Goal: Task Accomplishment & Management: Manage account settings

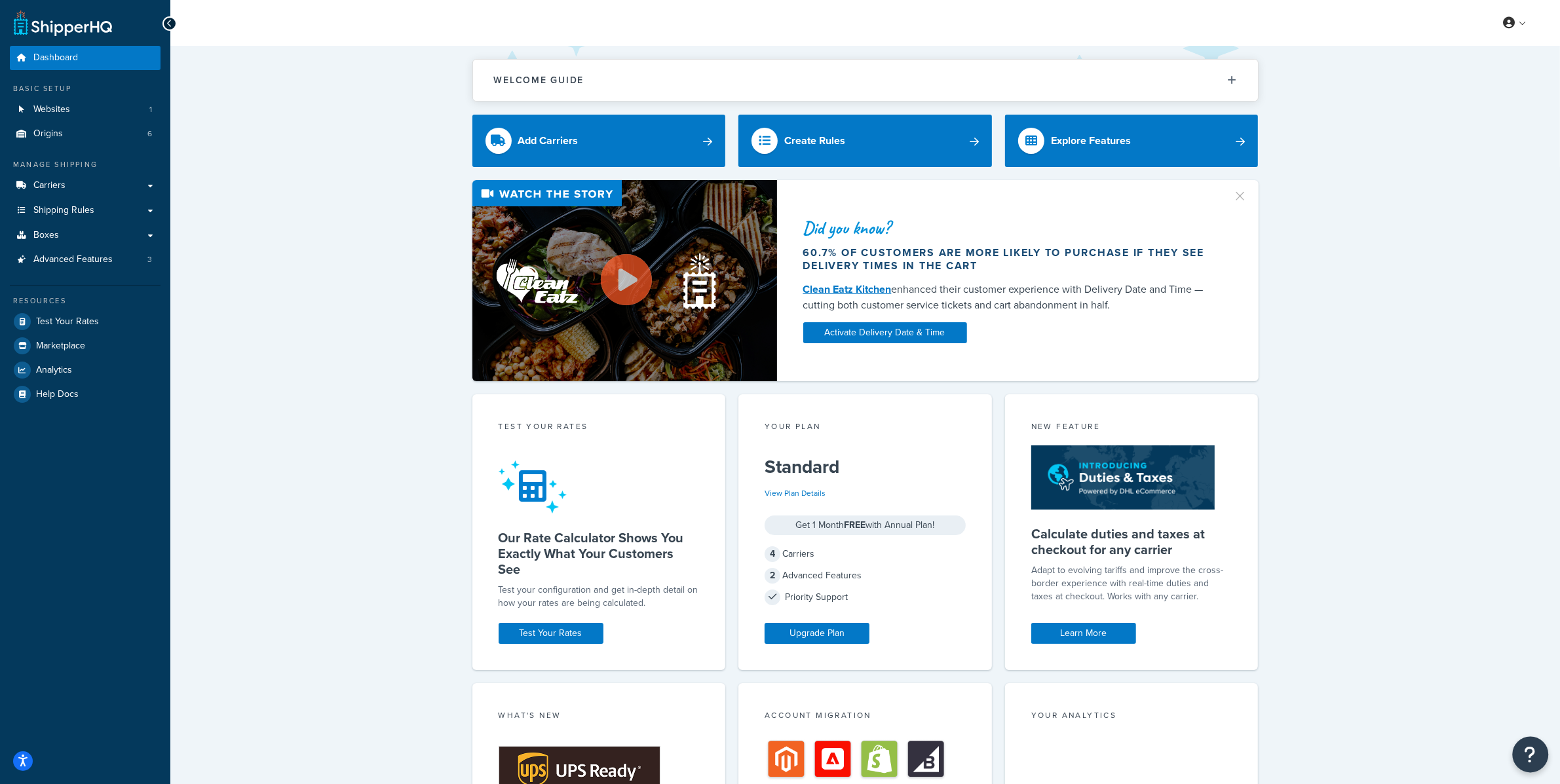
click at [1523, 742] on button "Open Resource Center" at bounding box center [1530, 754] width 36 height 36
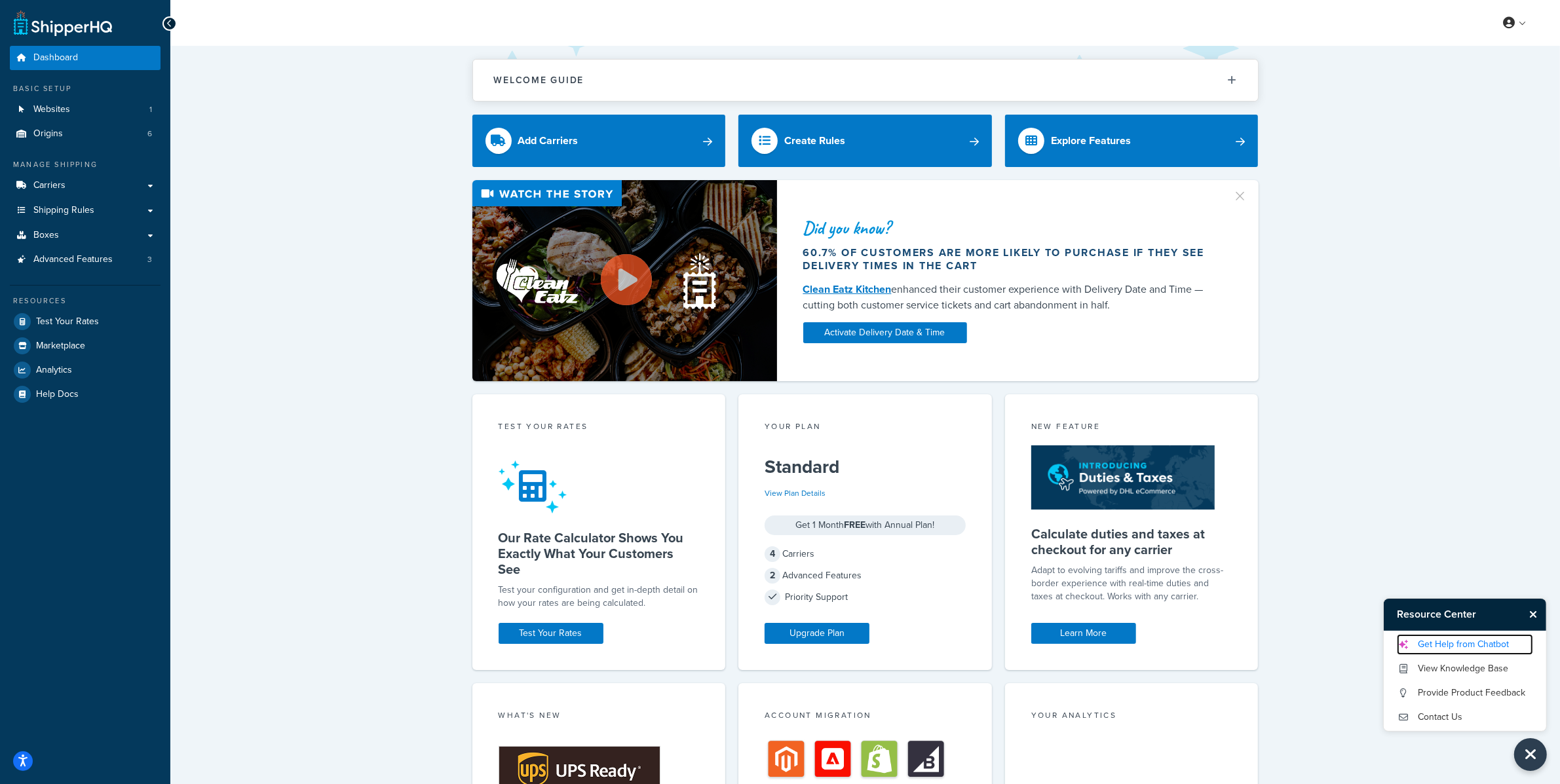
click at [1492, 643] on link "Get Help from Chatbot" at bounding box center [1465, 644] width 136 height 21
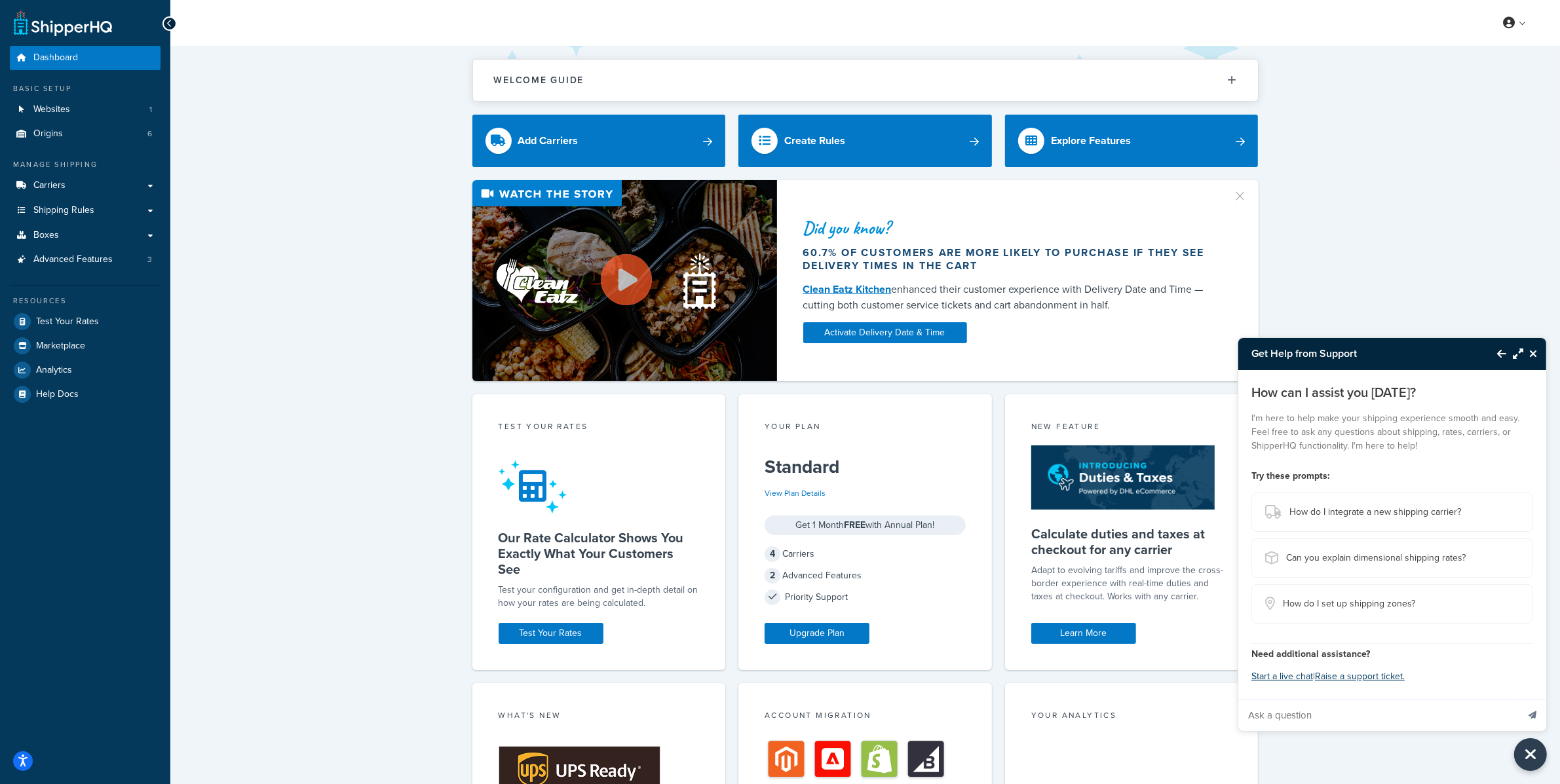
click at [1356, 716] on input "Ask a question" at bounding box center [1378, 714] width 279 height 31
paste input "I run the online orders for Tunnel Vision Hoops and we are having issues with t…"
type input "I run the online orders for Tunnel Vision Hoops and we are having issues with t…"
click at [1539, 713] on button "Send message" at bounding box center [1532, 715] width 28 height 32
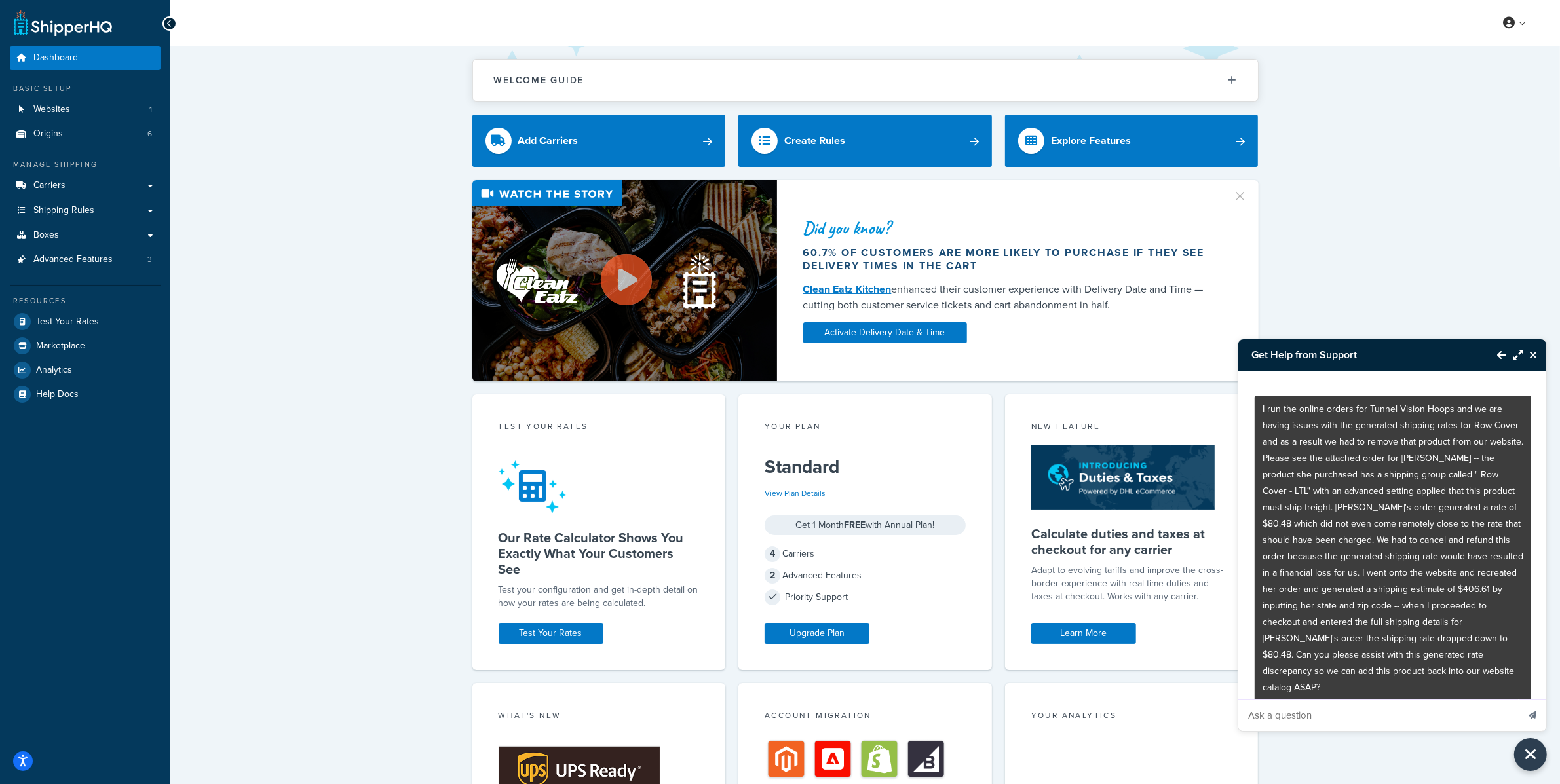
scroll to position [40, 0]
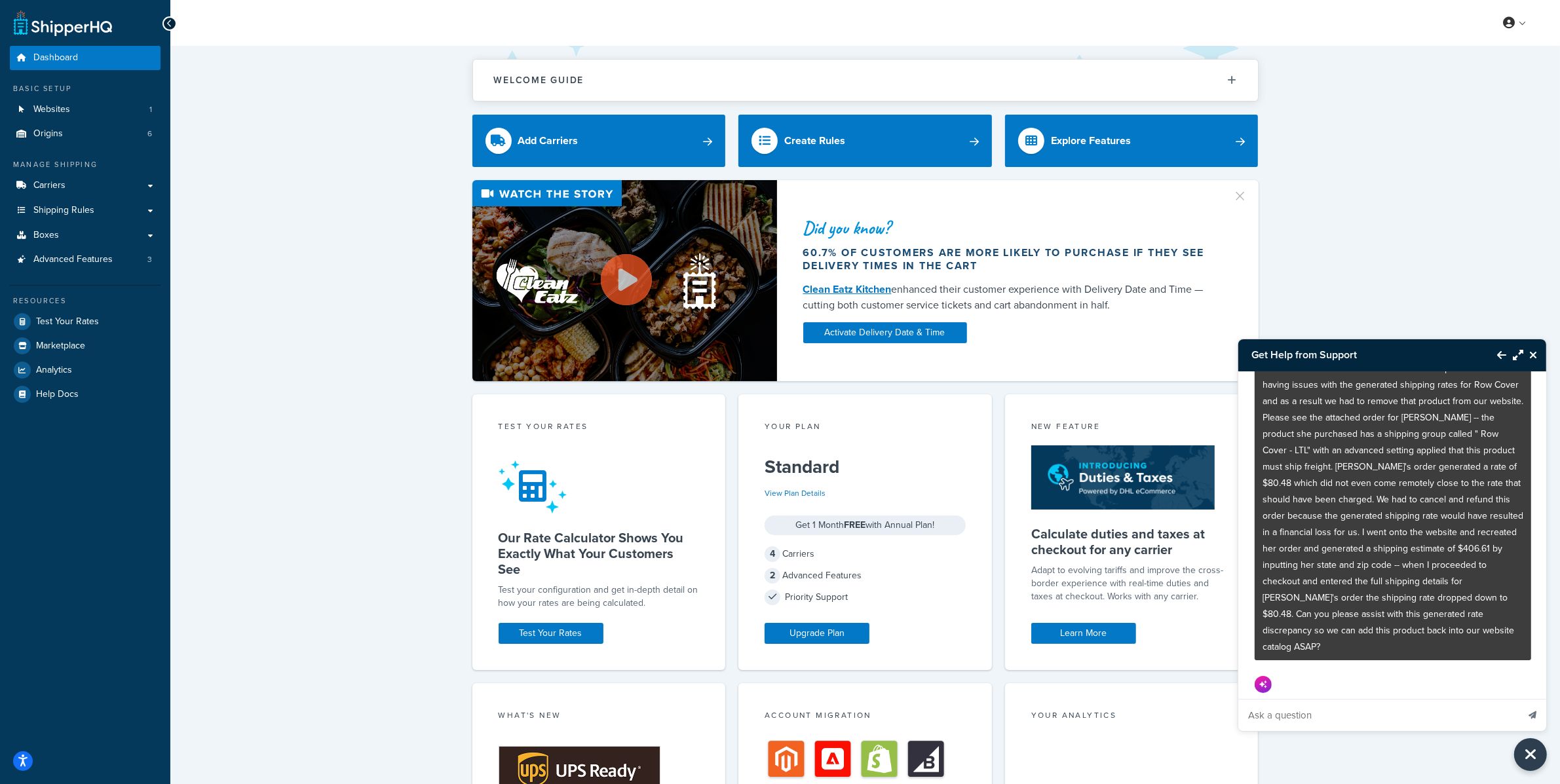
click at [1521, 355] on icon "Maximize Resource Center" at bounding box center [1518, 355] width 11 height 11
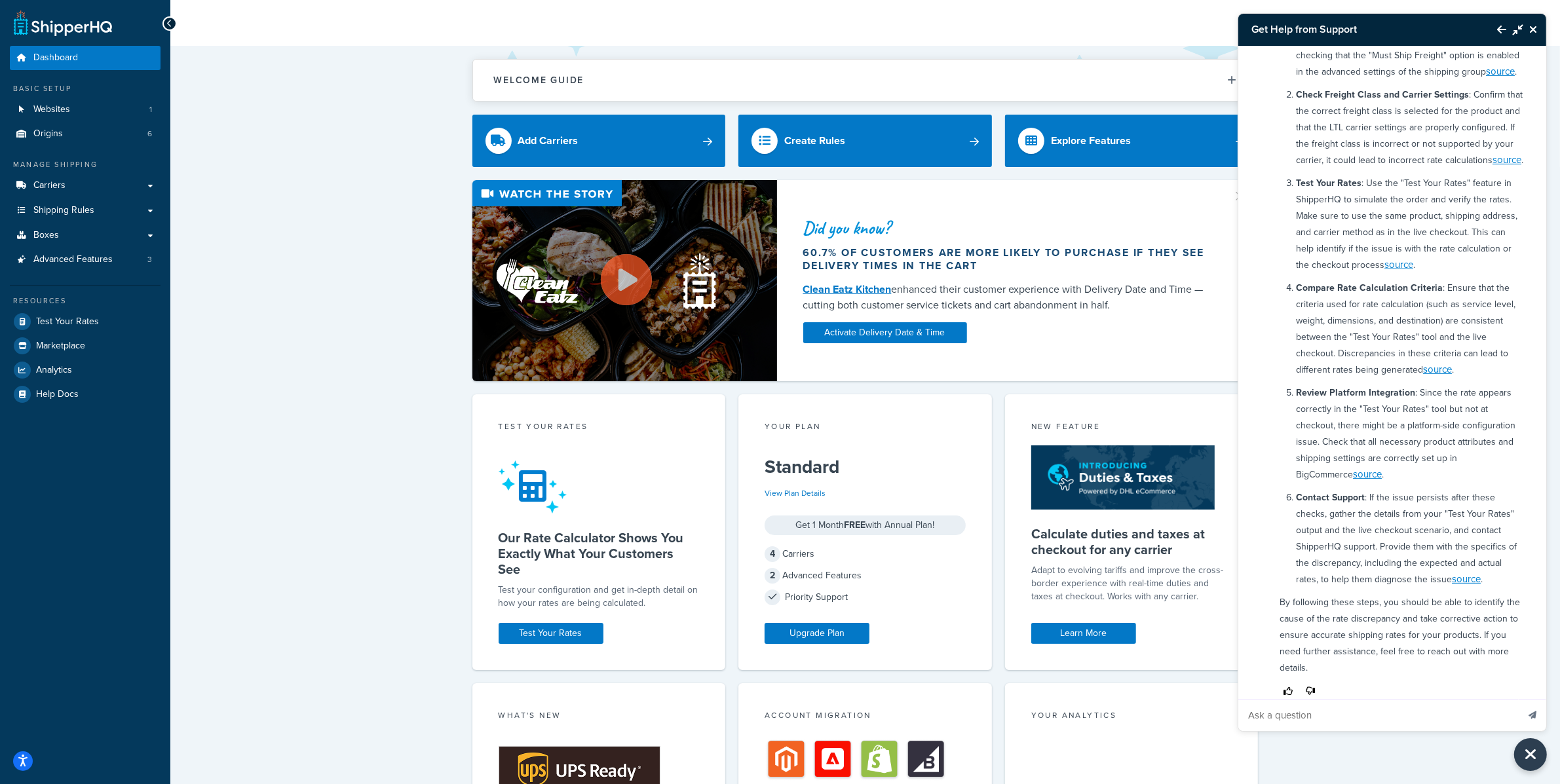
scroll to position [485, 0]
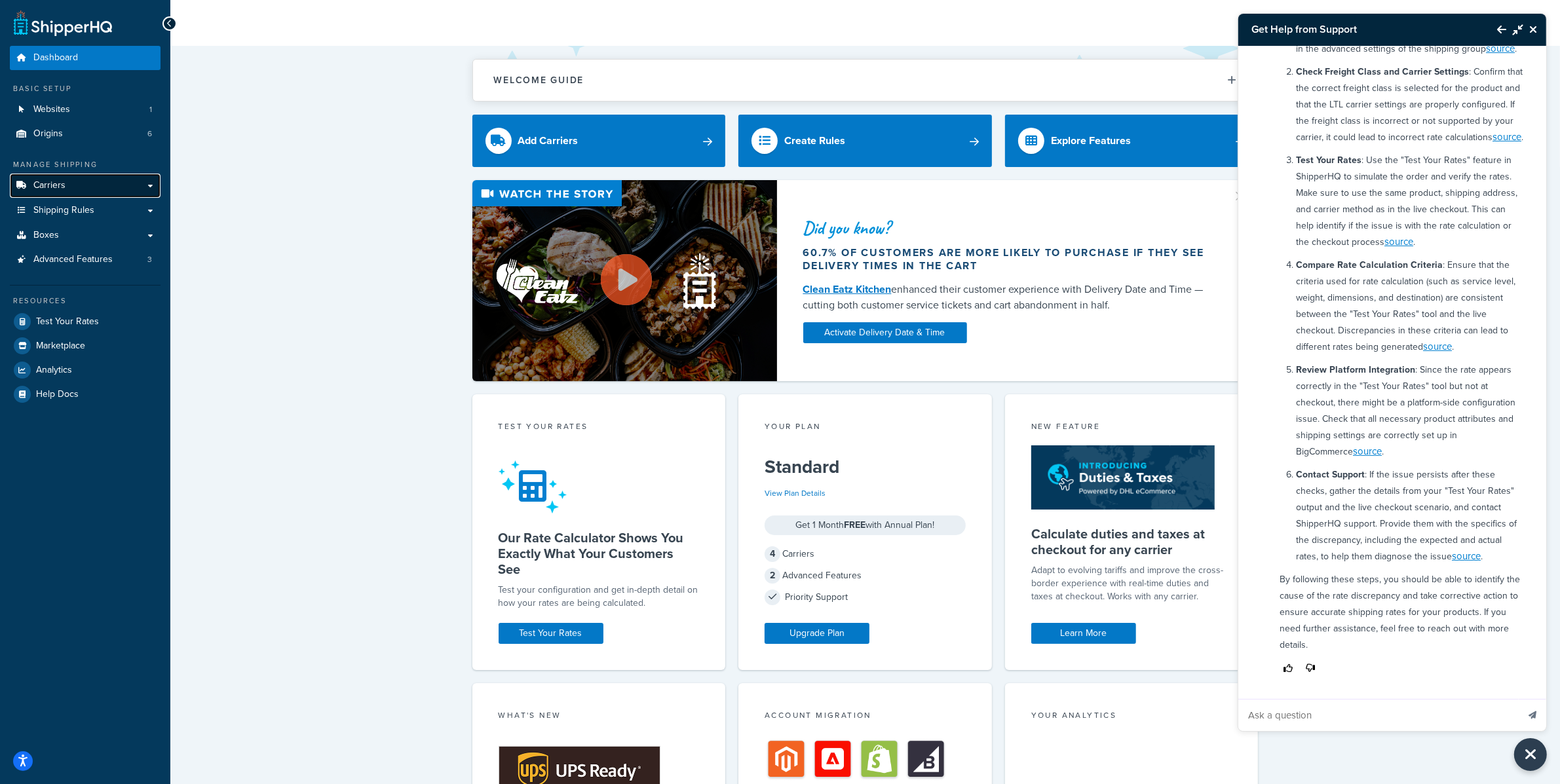
click at [87, 188] on link "Carriers" at bounding box center [85, 185] width 150 height 24
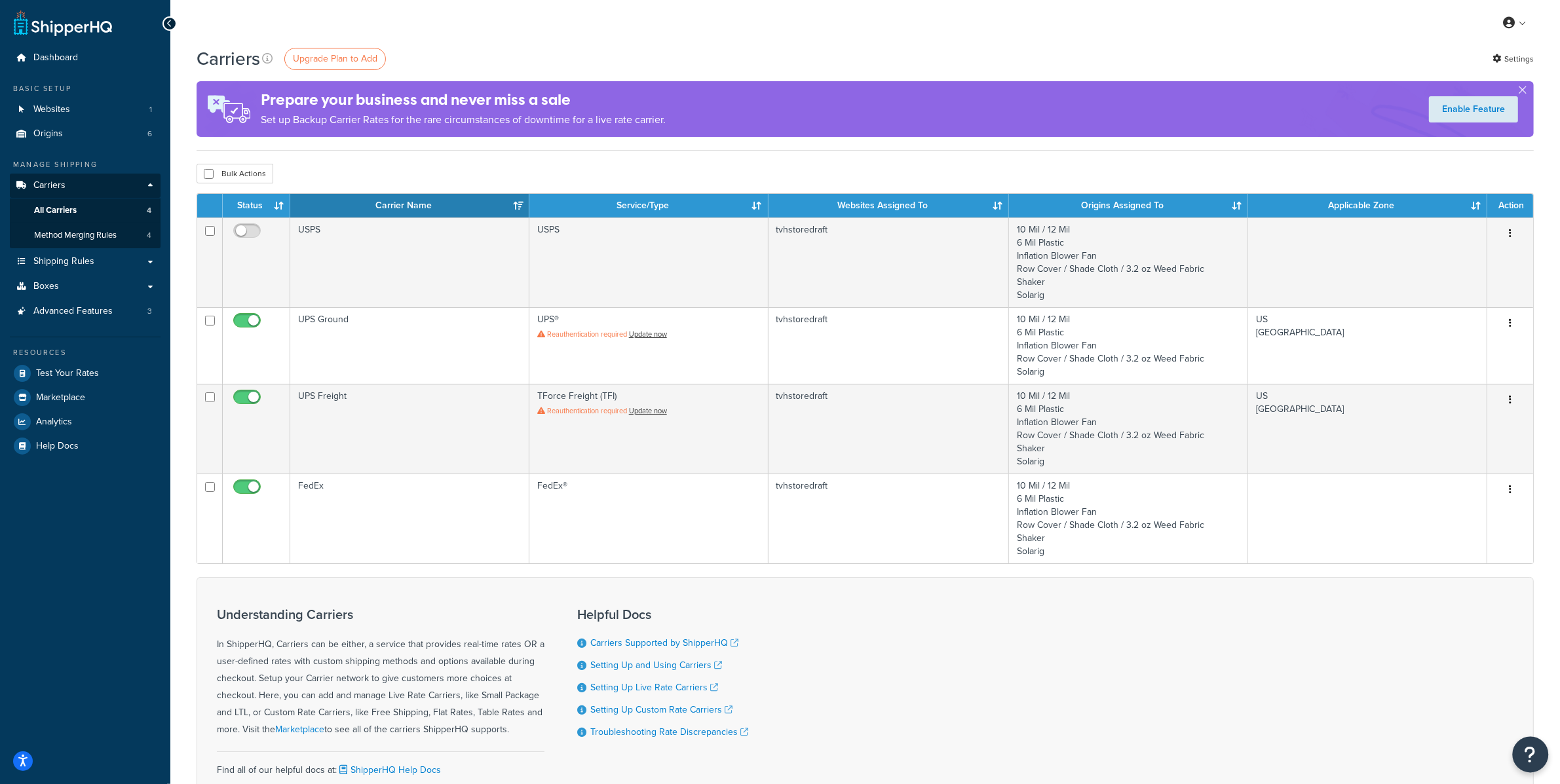
click at [1528, 753] on icon "Open Resource Center" at bounding box center [1531, 754] width 13 height 19
click at [1452, 651] on link "Get Help from Chatbot" at bounding box center [1465, 644] width 136 height 21
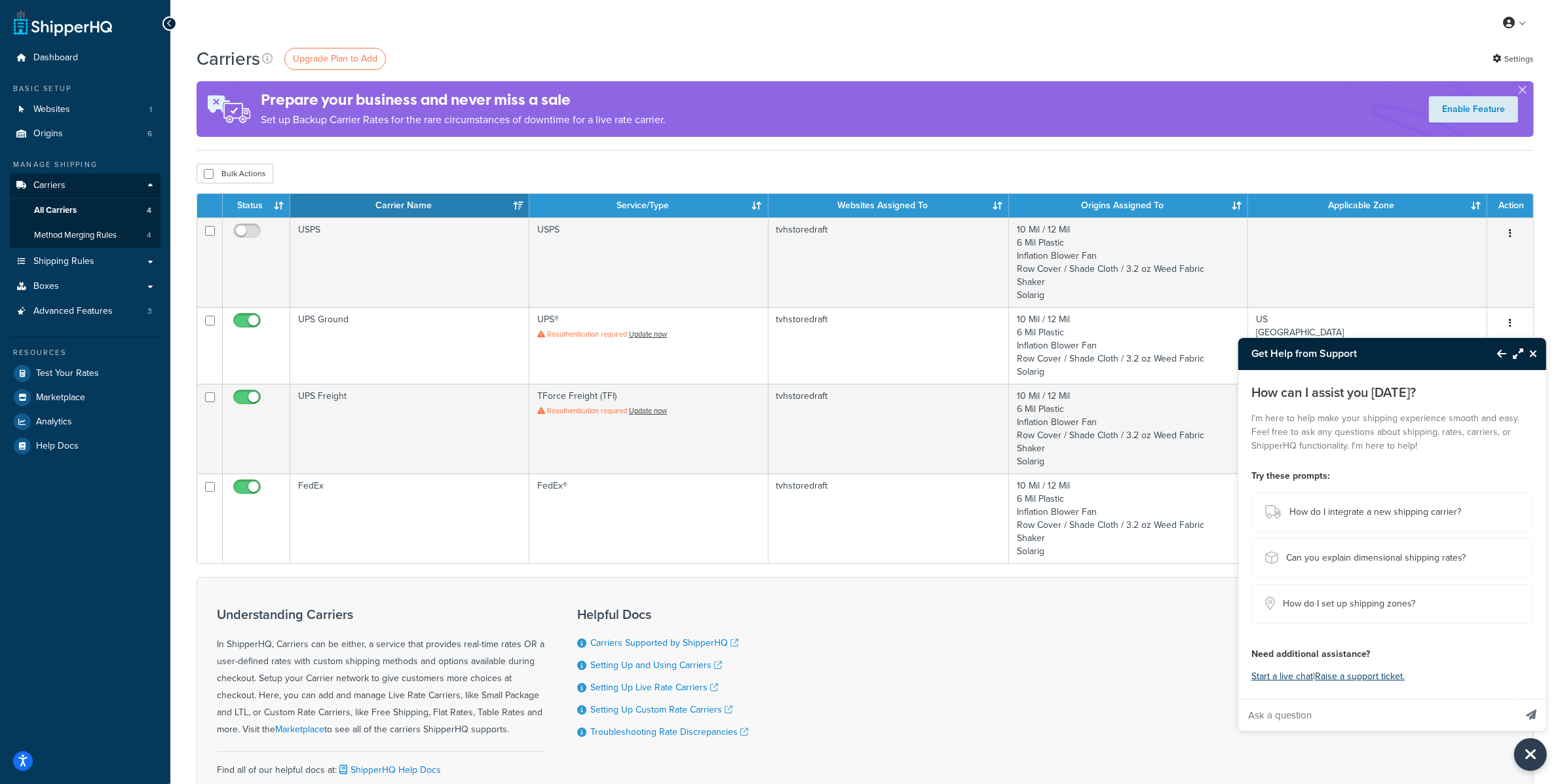
click at [1174, 712] on div "Understanding Carriers In ShipperHQ, Carriers can be either, a service that pro…" at bounding box center [865, 697] width 1337 height 241
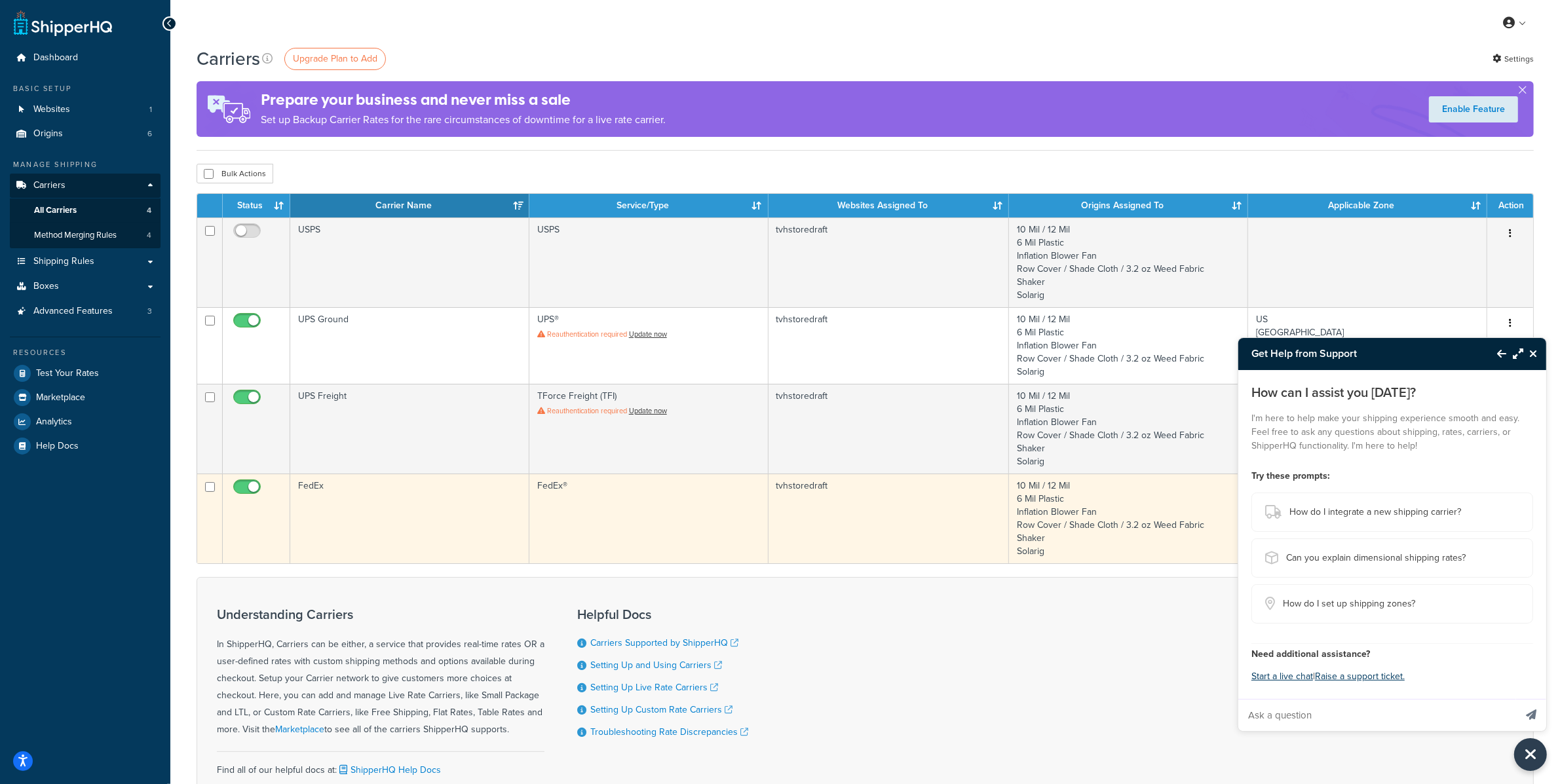
click at [1040, 505] on td "10 Mil / 12 Mil 6 Mil Plastic Inflation Blower Fan Row Cover / Shade Cloth / 3.…" at bounding box center [1128, 518] width 239 height 89
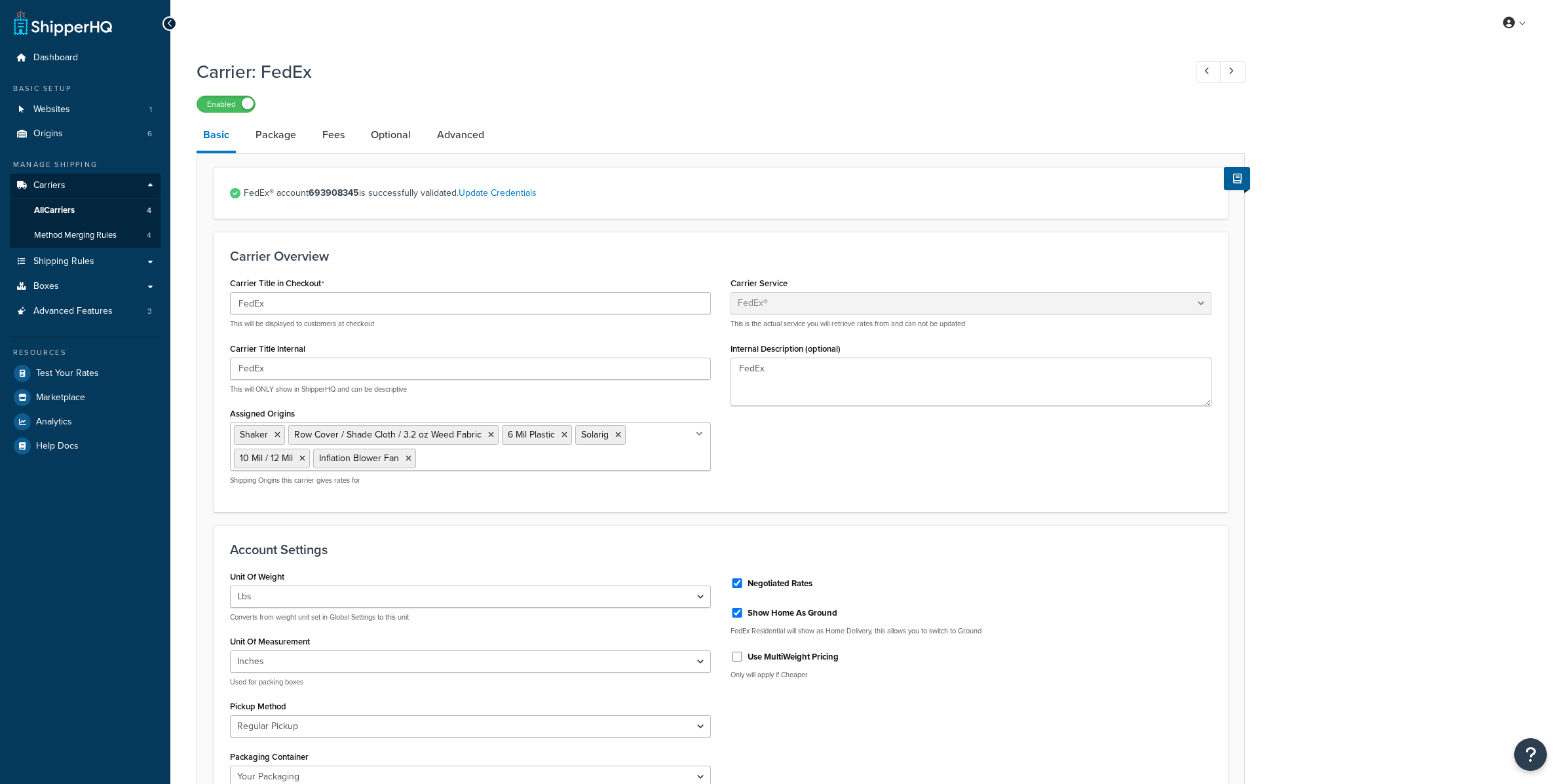
select select "fedEx"
select select "REGULAR_PICKUP"
select select "YOUR_PACKAGING"
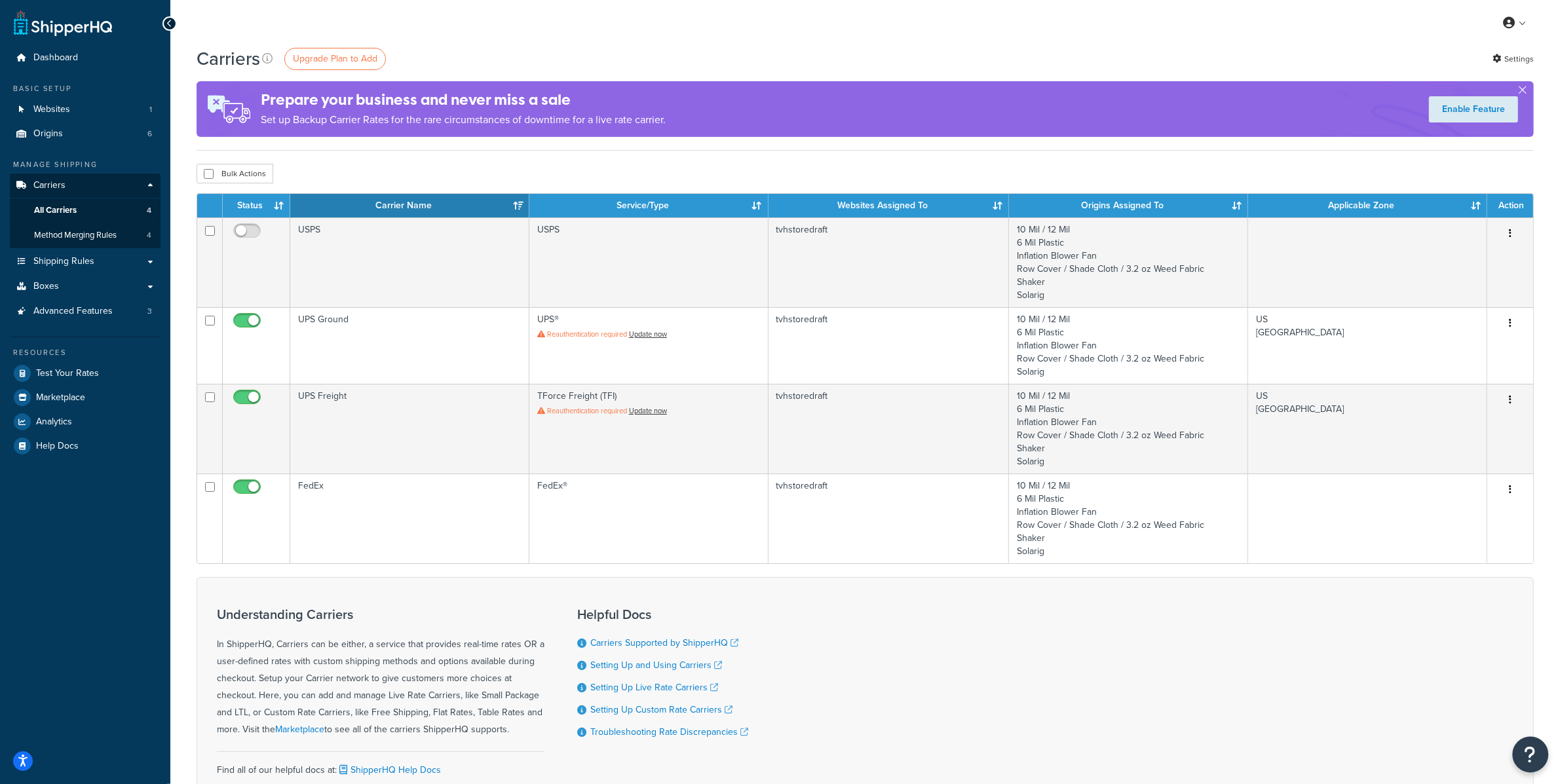
click at [1531, 751] on icon "Open Resource Center" at bounding box center [1531, 754] width 13 height 19
click at [1478, 643] on link "Get Help from Chatbot" at bounding box center [1465, 644] width 136 height 21
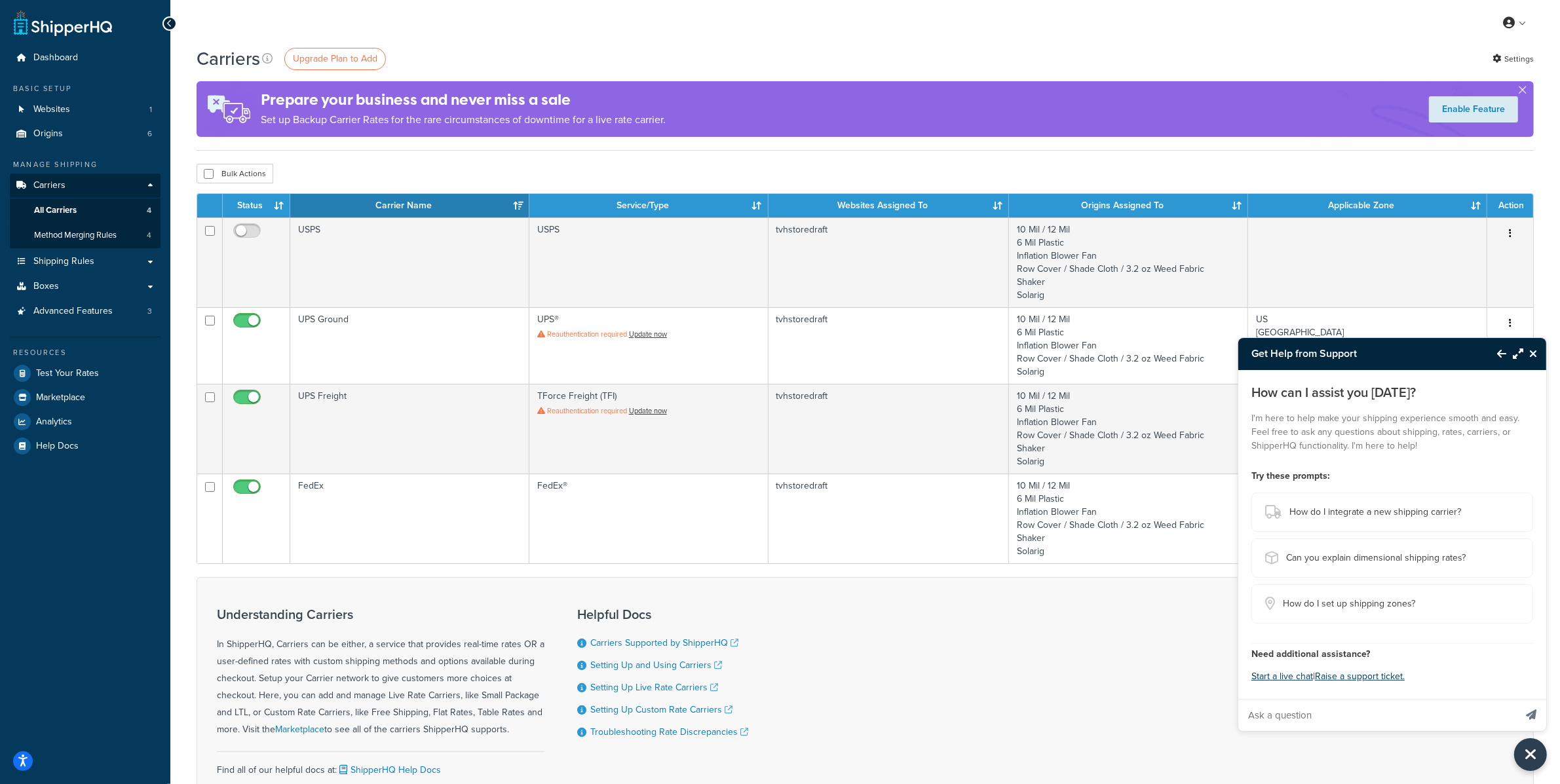
click at [1437, 725] on input "Ask a question" at bounding box center [1377, 714] width 276 height 31
paste input "I run the online orders for Tunnel Vision Hoops and we are having issues with t…"
type input "I run the online orders for Tunnel Vision Hoops and we are having issues with t…"
click at [1530, 710] on icon "Send message" at bounding box center [1531, 714] width 11 height 11
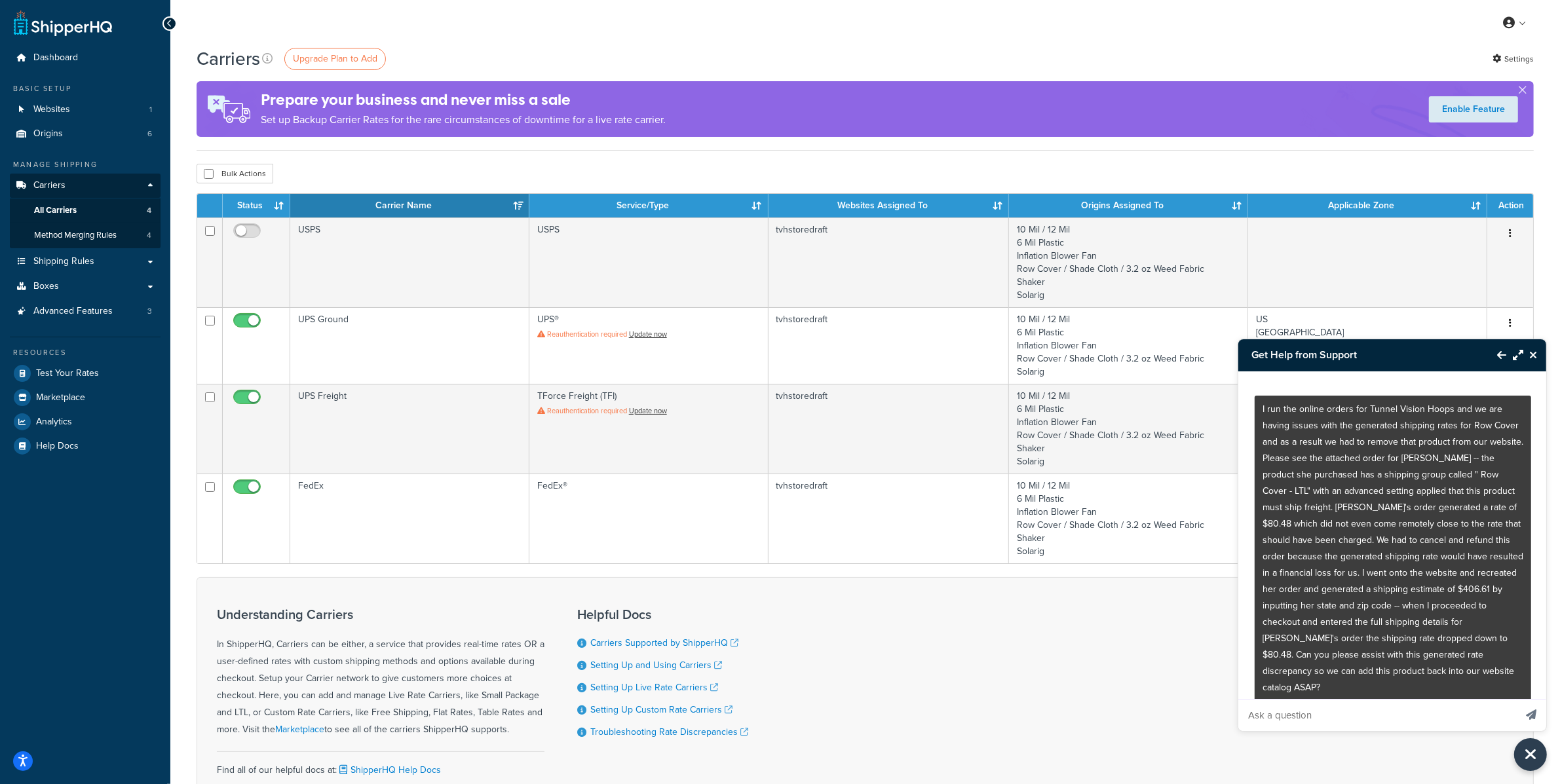
scroll to position [40, 0]
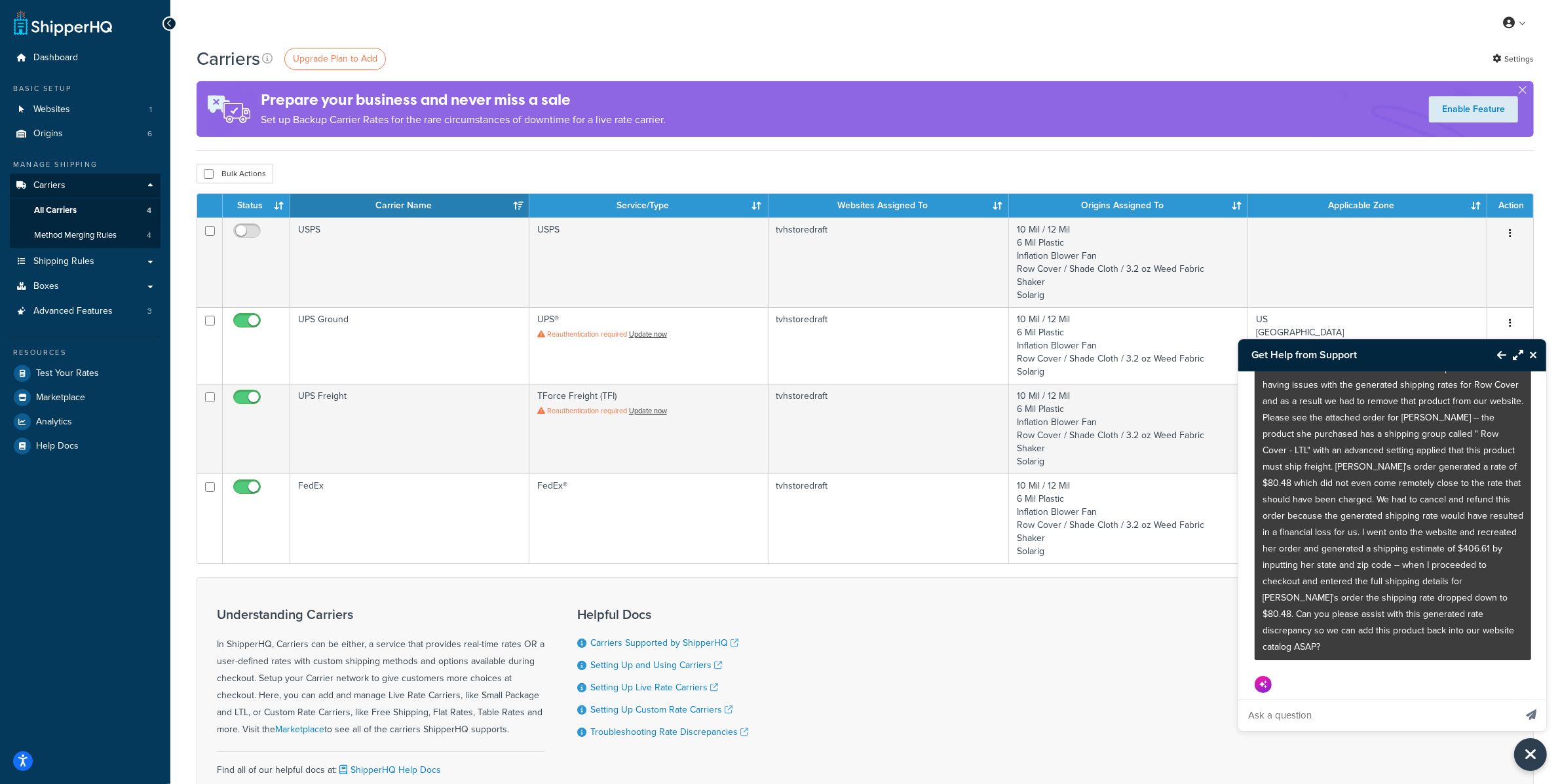
click at [1516, 348] on button "Maximize Resource Center" at bounding box center [1514, 355] width 17 height 30
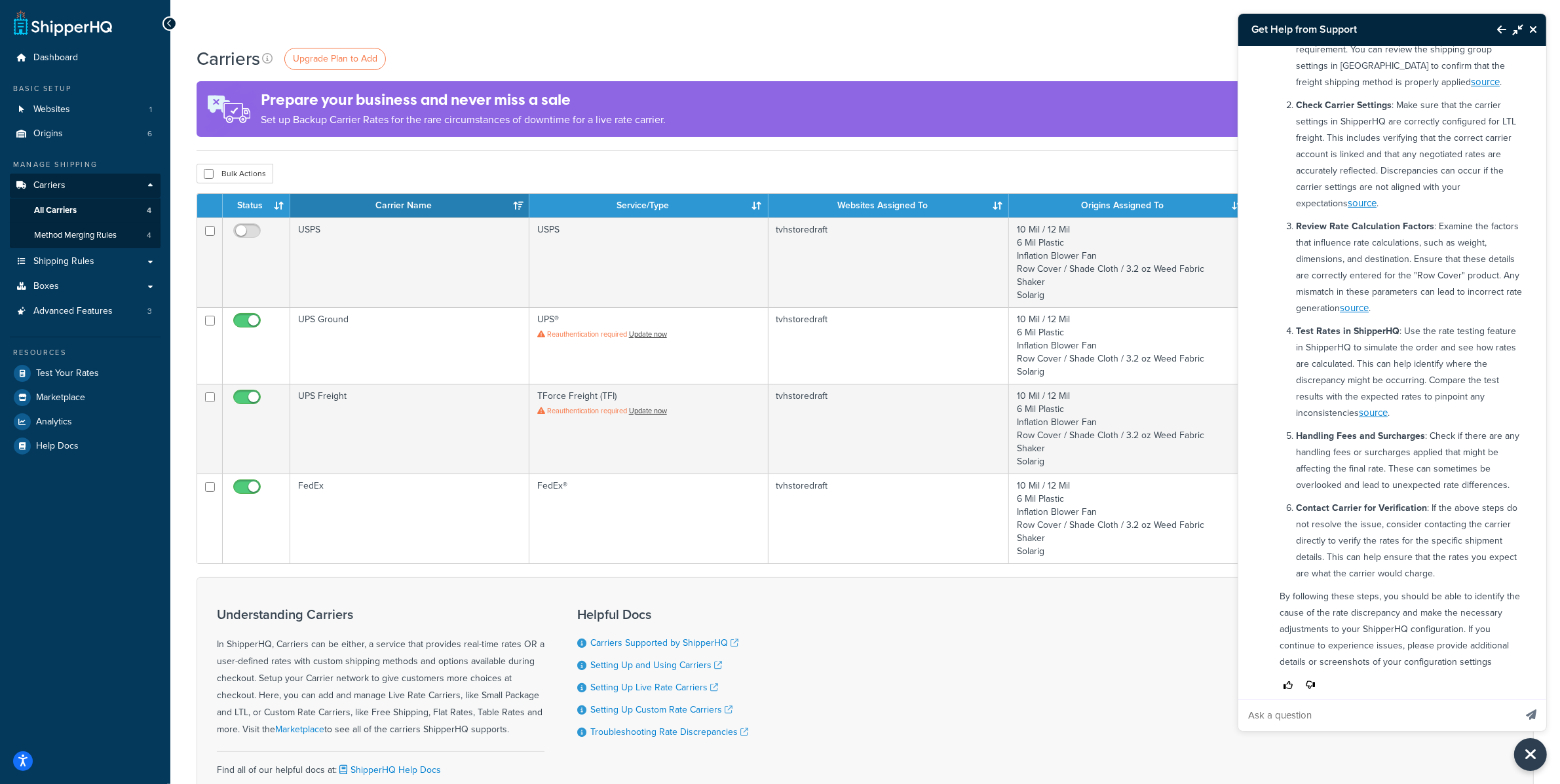
scroll to position [501, 0]
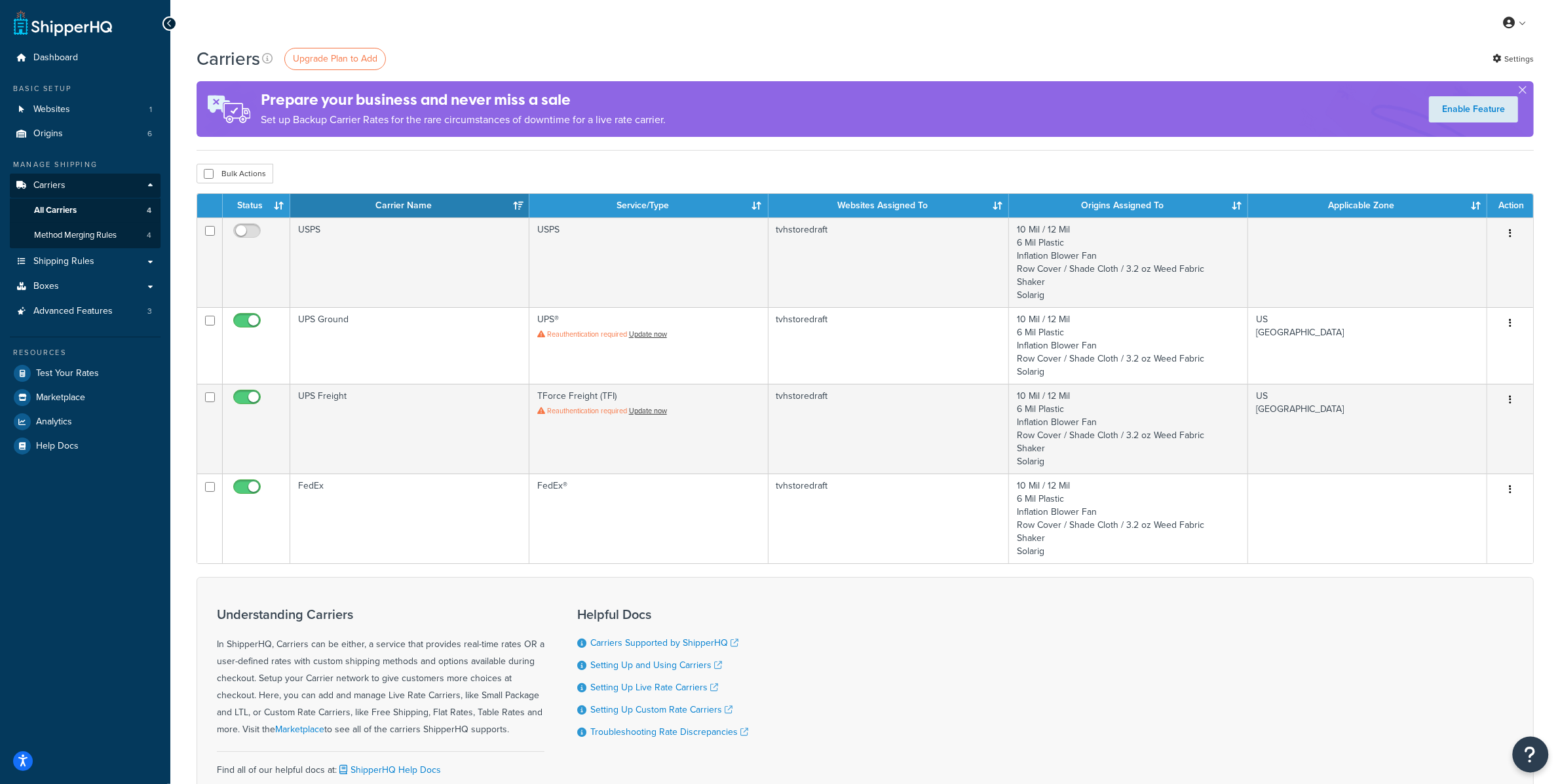
click at [1535, 753] on icon "Open Resource Center" at bounding box center [1531, 754] width 13 height 19
click at [1479, 638] on link "Get Help from Chatbot" at bounding box center [1465, 644] width 136 height 21
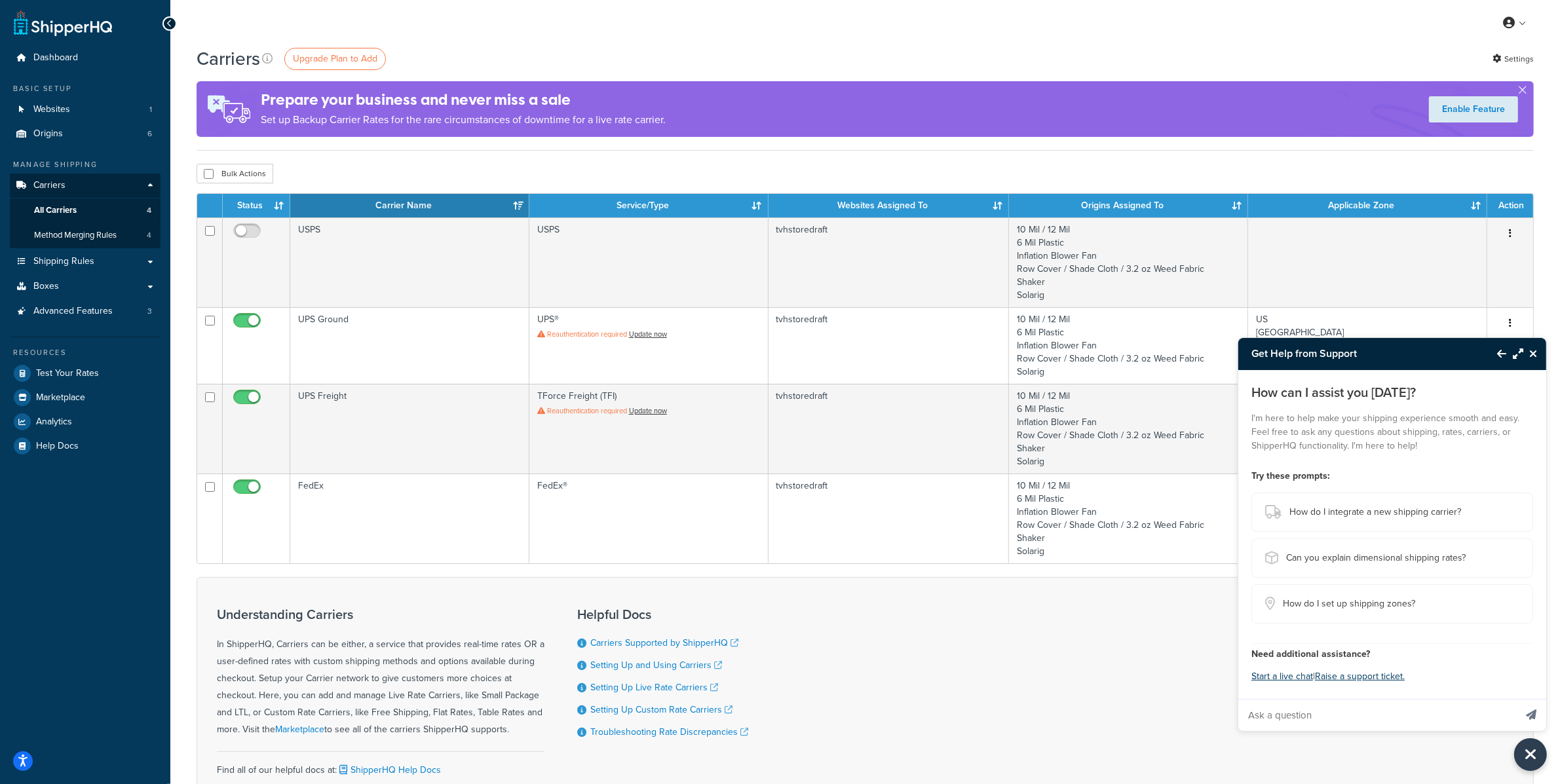
click at [1315, 710] on input "Ask a question" at bounding box center [1377, 714] width 276 height 31
paste input "I run the online orders for Tunnel Vision Hoops and we are having issues with t…"
type input "I run the online orders for Tunnel Vision Hoops and we are having issues with t…"
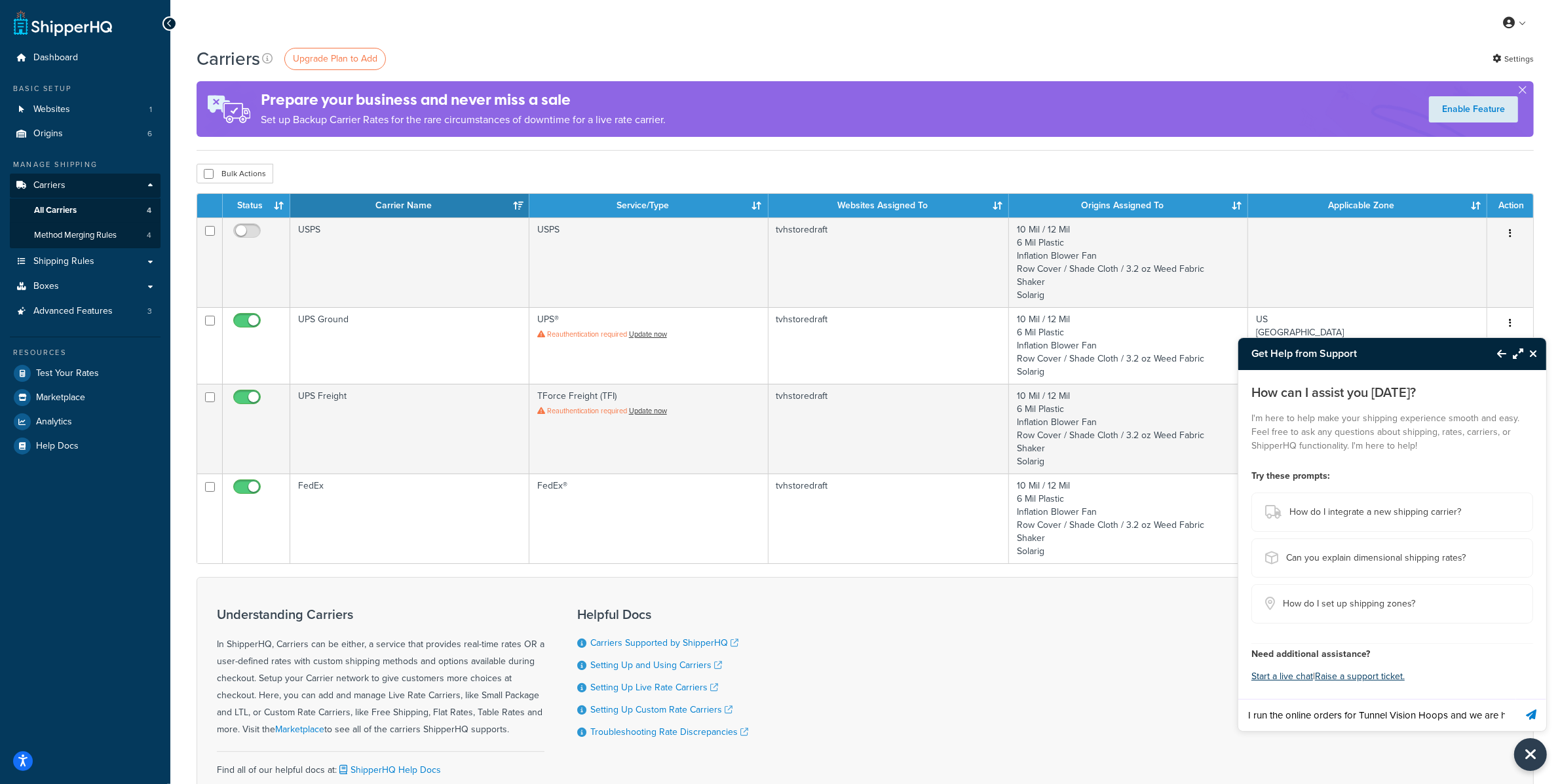
click at [1533, 719] on icon "Send message" at bounding box center [1531, 714] width 11 height 11
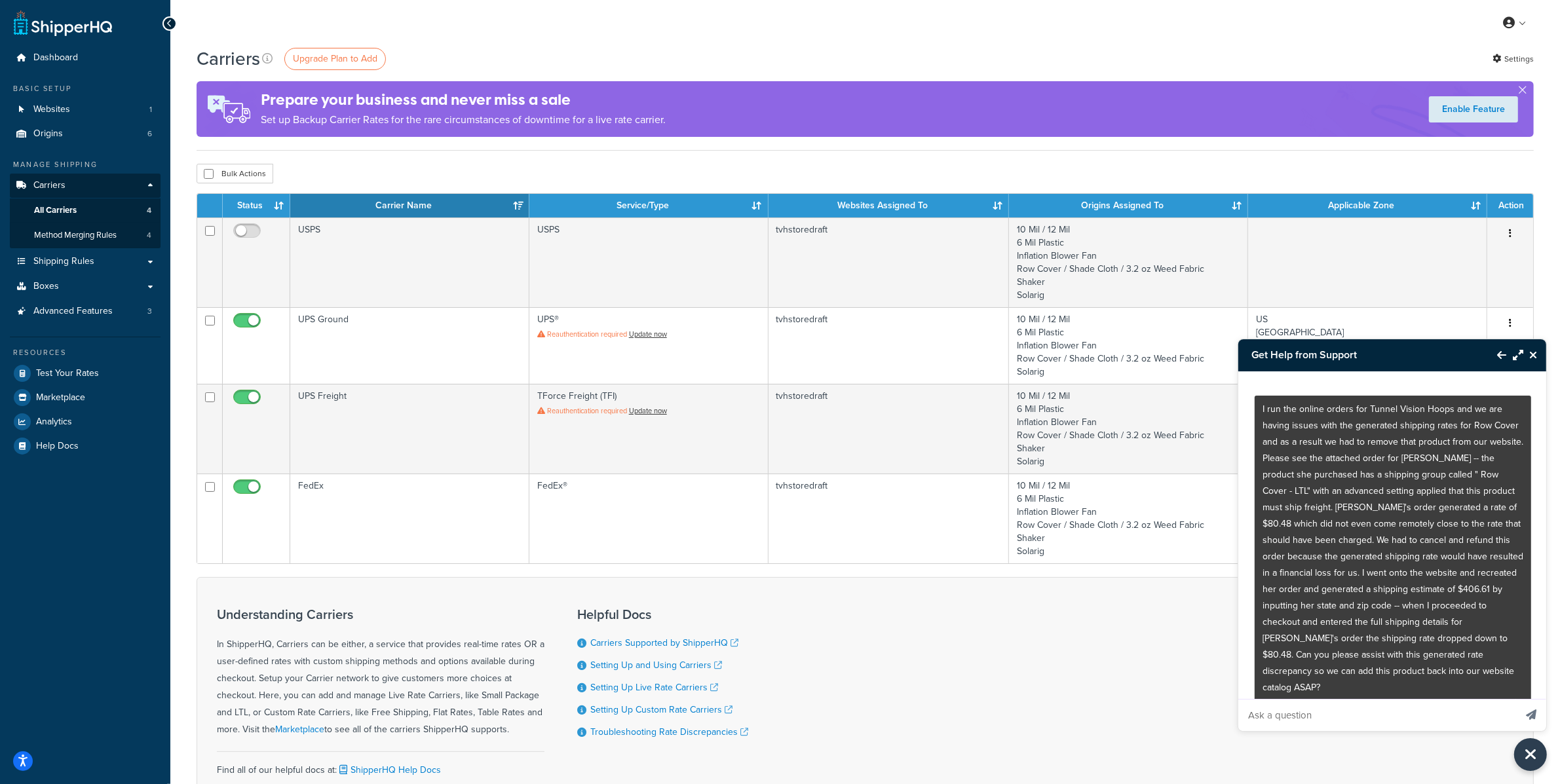
scroll to position [40, 0]
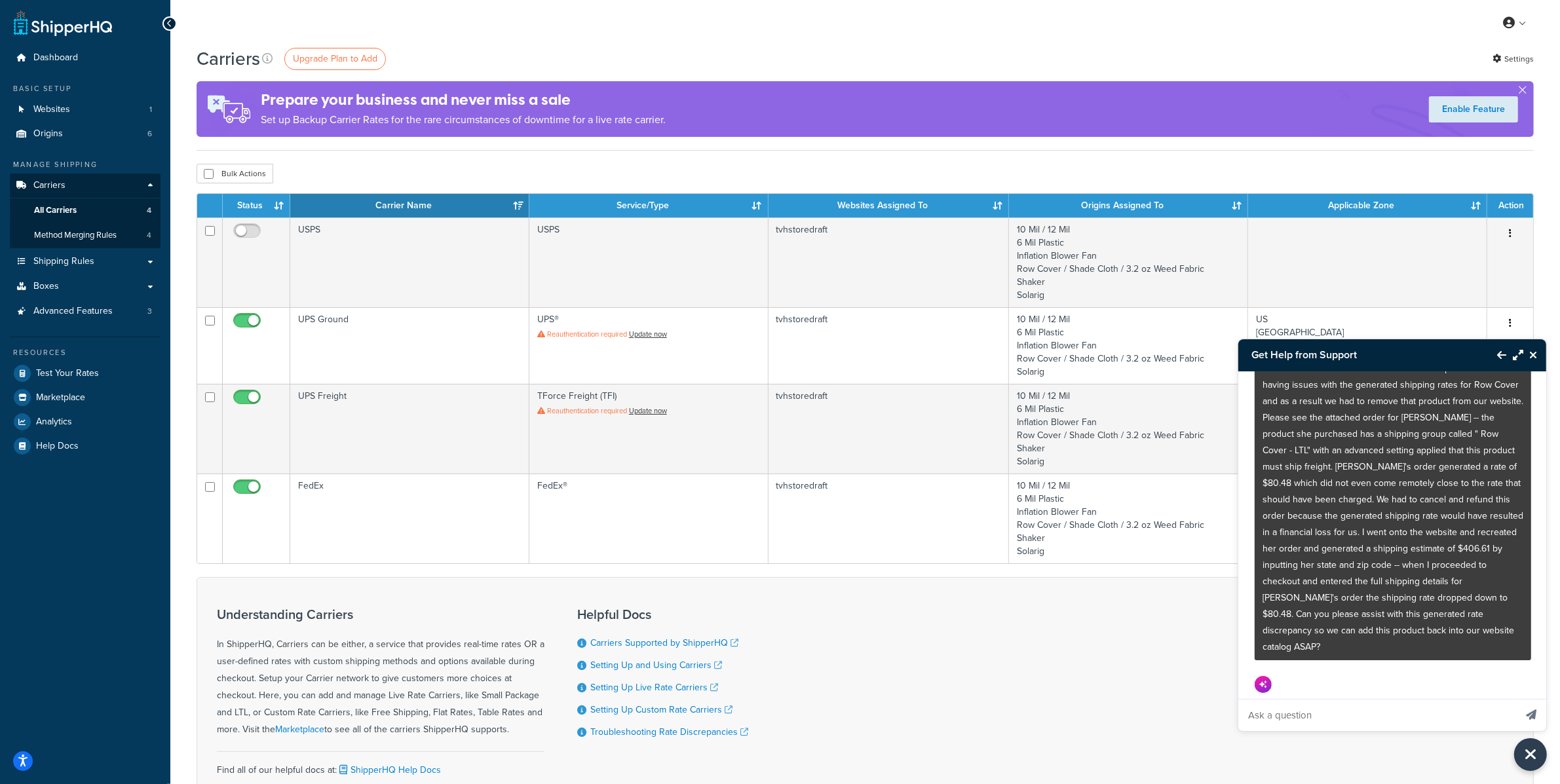
click at [1518, 358] on icon "Maximize Resource Center" at bounding box center [1518, 355] width 11 height 11
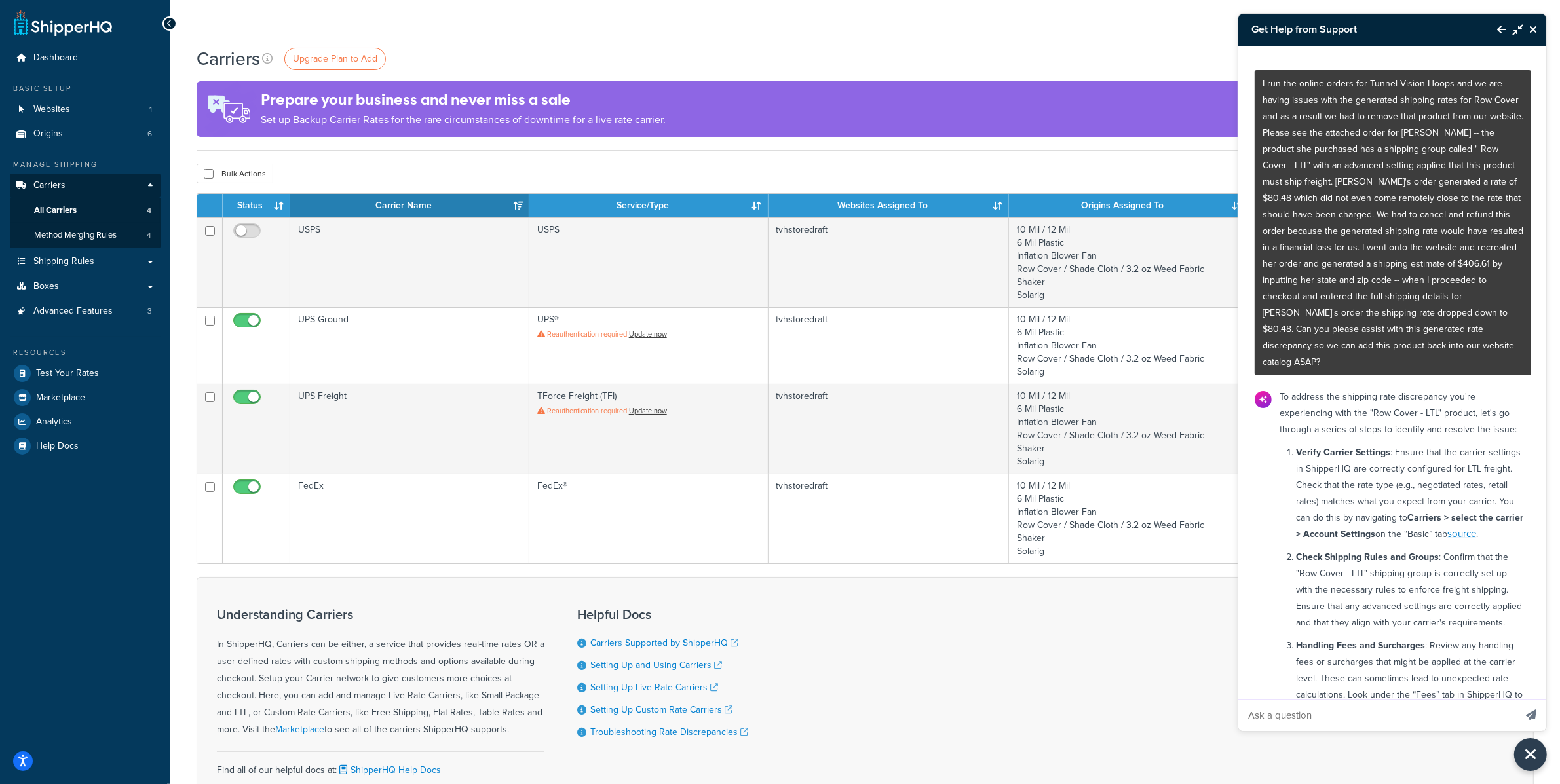
scroll to position [468, 0]
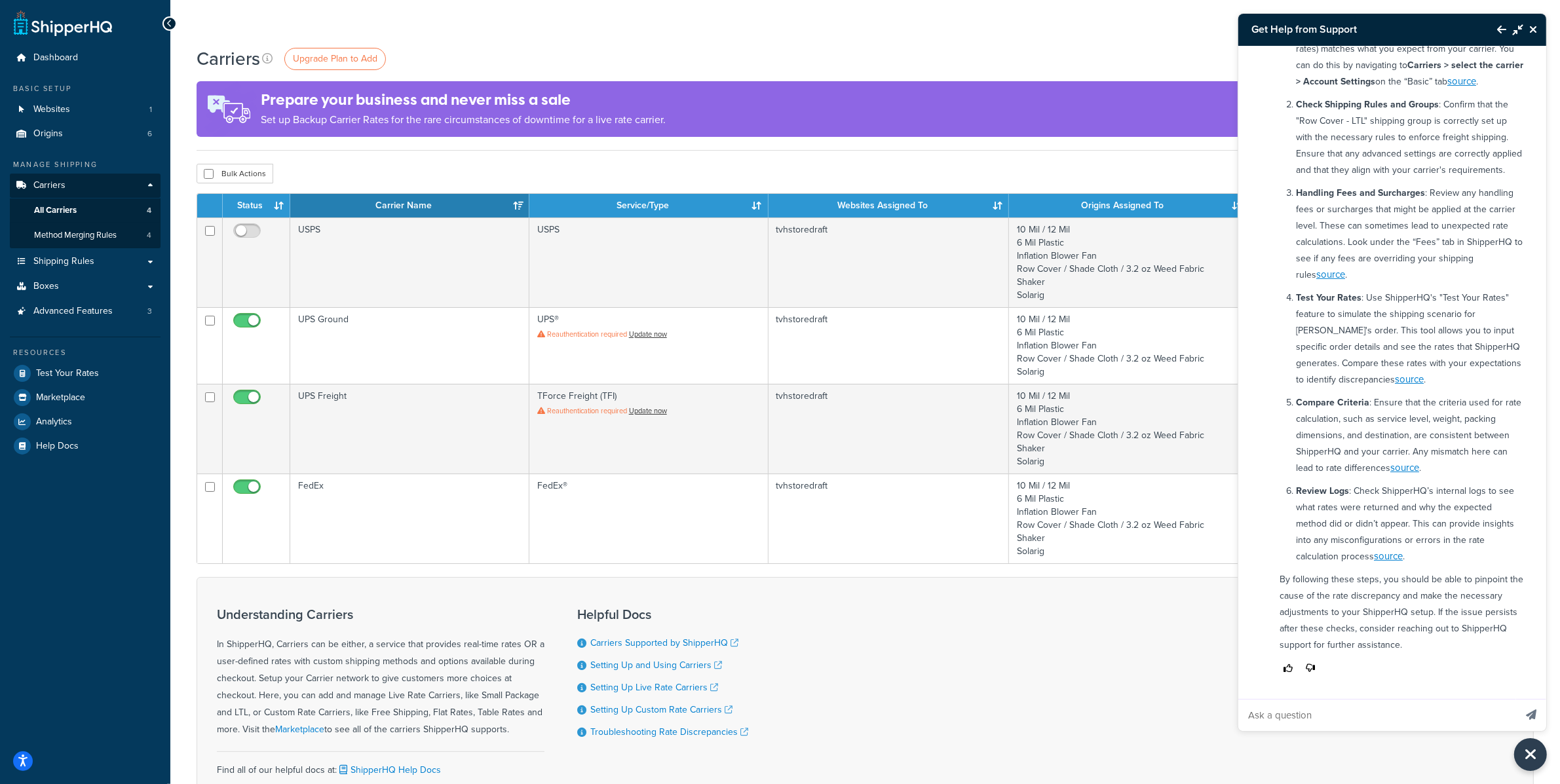
click at [1446, 712] on input "Ask a question" at bounding box center [1377, 714] width 276 height 31
type input "I am using UPS for my freight method and always have, I am not sure what changed"
click at [1516, 699] on button "Send message" at bounding box center [1531, 715] width 30 height 32
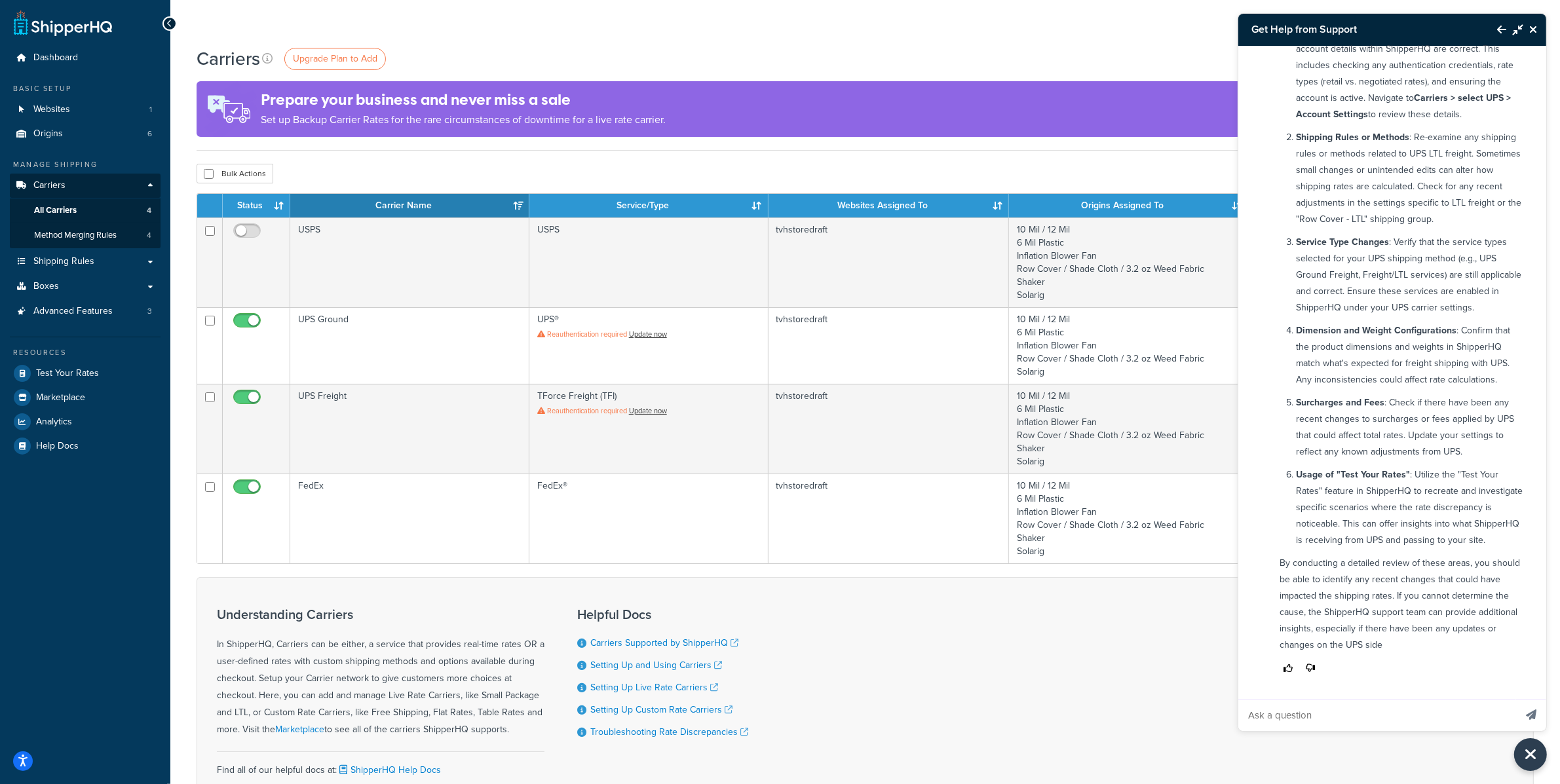
scroll to position [1295, 0]
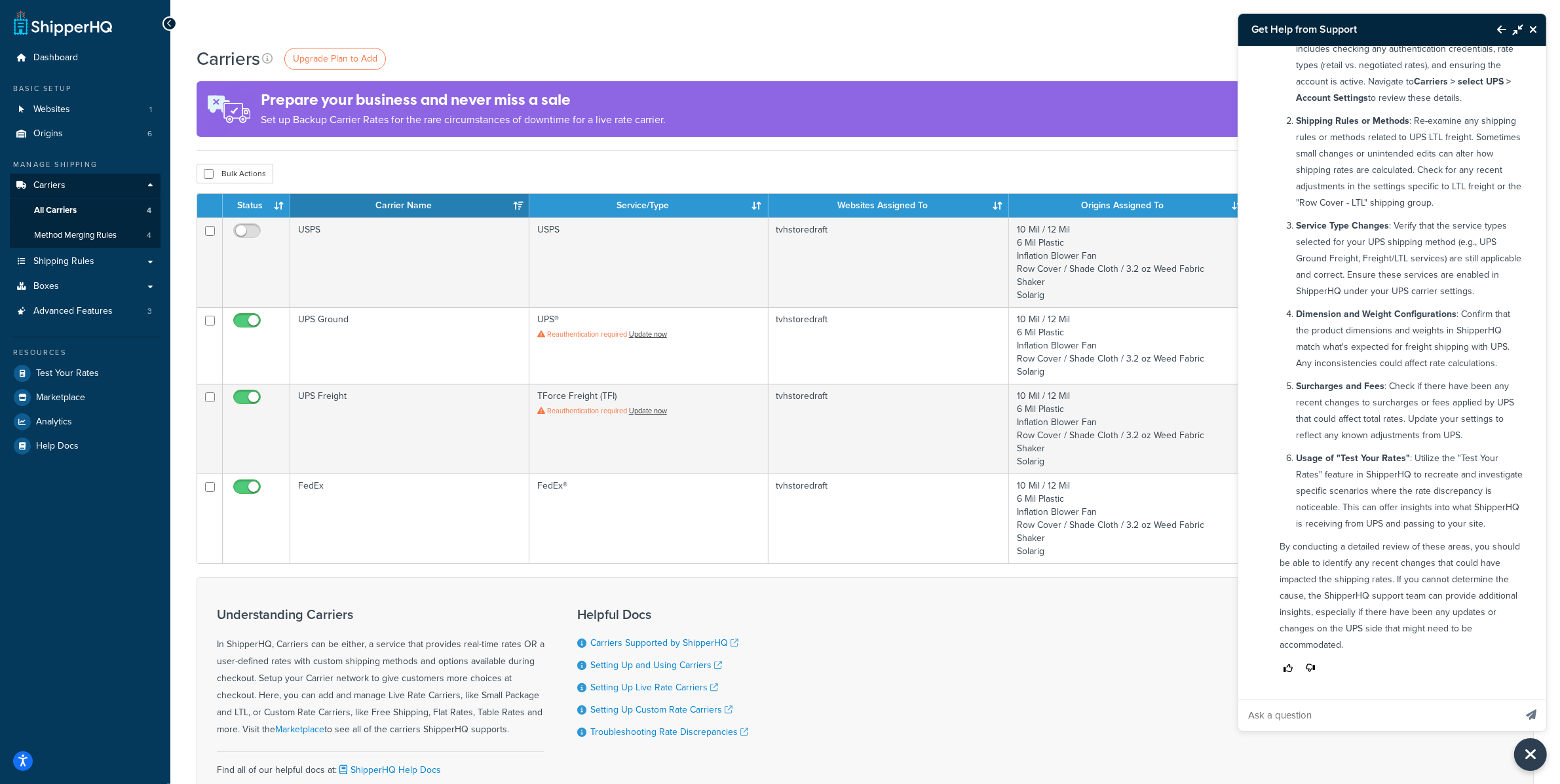
click at [1447, 718] on input "Ask a question" at bounding box center [1377, 714] width 276 height 31
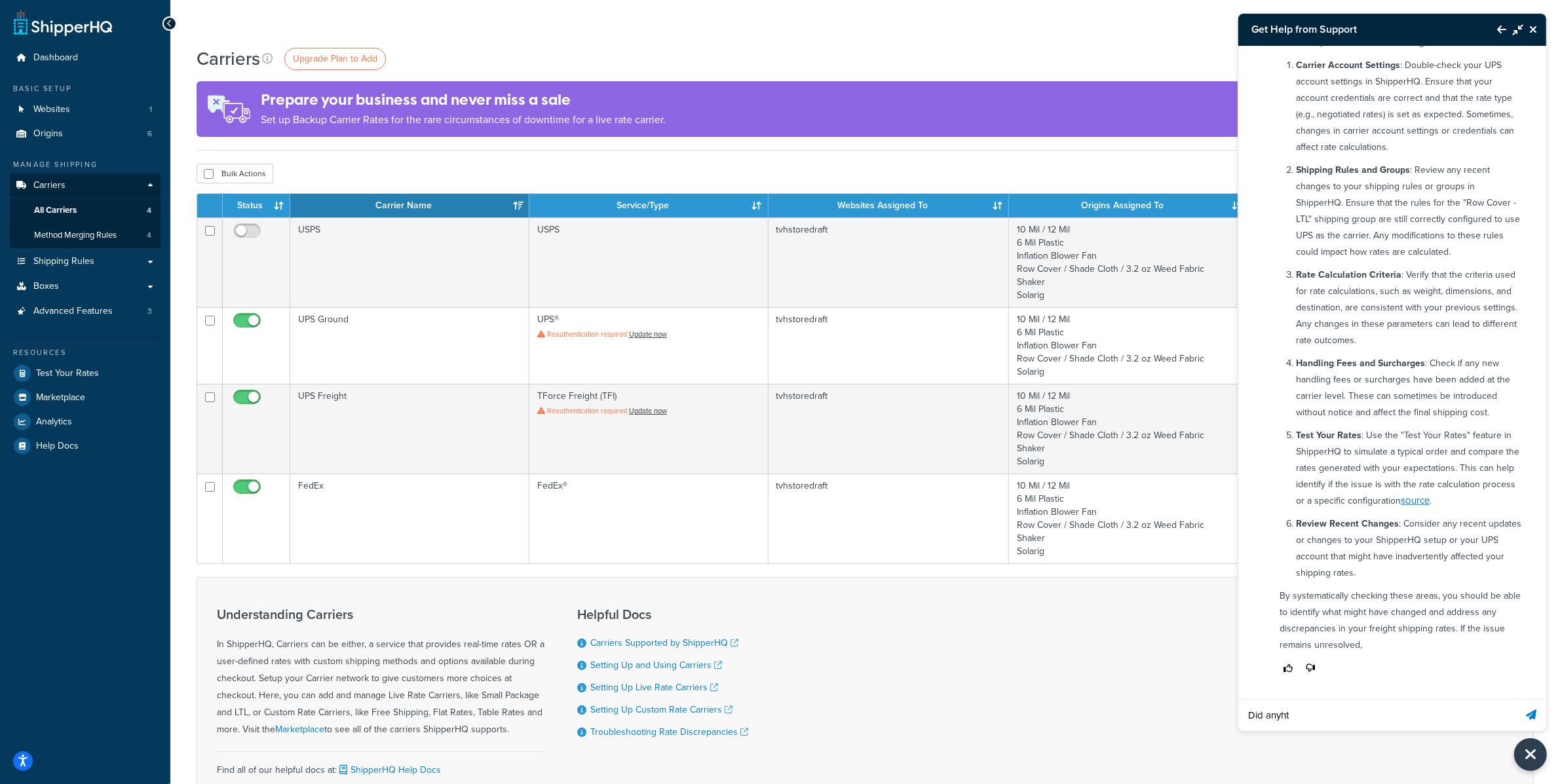
scroll to position [1232, 0]
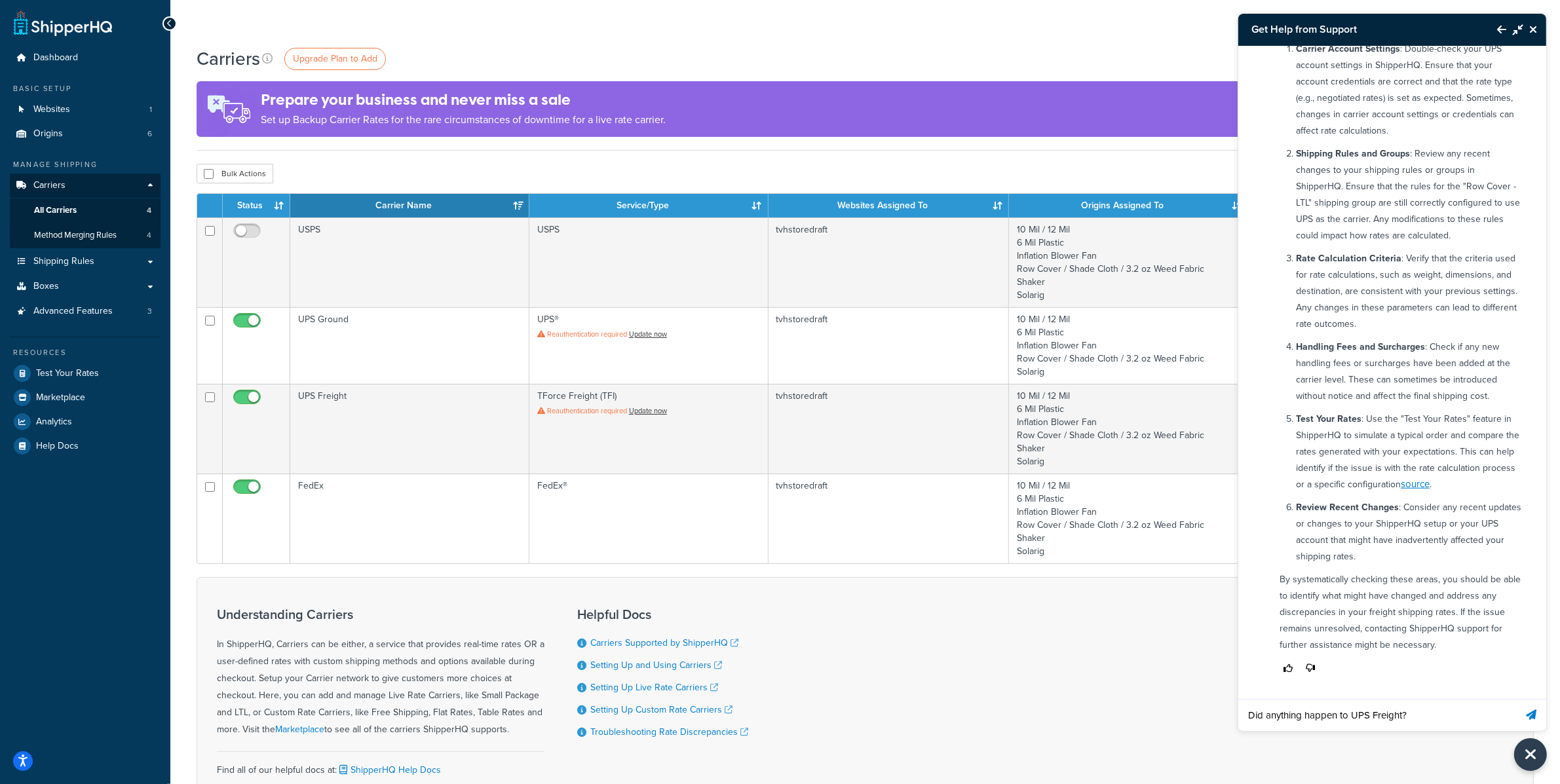
type input "Did anything happen to UPS Freight?"
click at [1516, 699] on button "Send message" at bounding box center [1531, 715] width 30 height 32
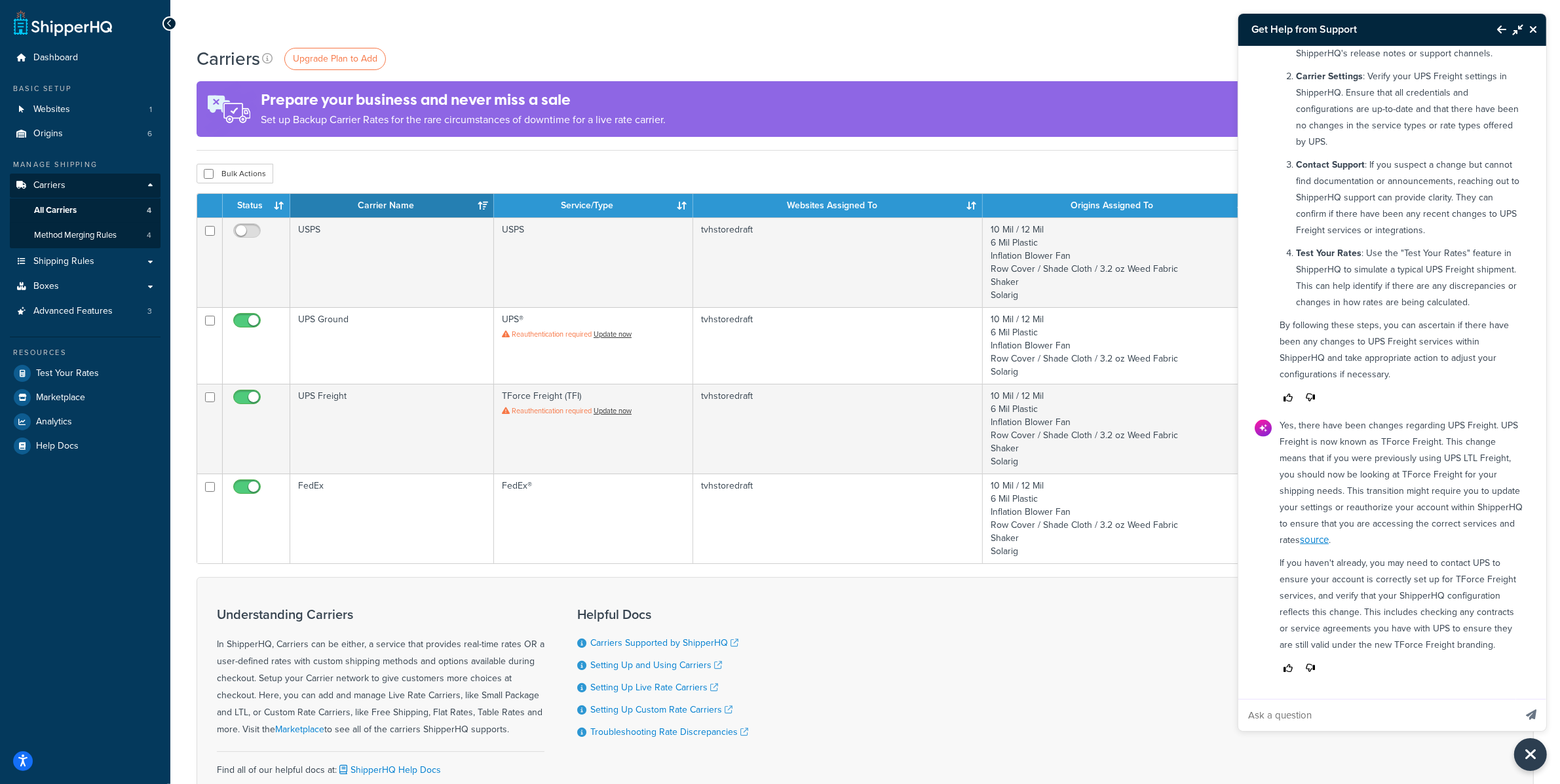
scroll to position [2052, 0]
click at [1303, 506] on p "Yes, there have been changes regarding UPS Freight. UPS Freight is now known as…" at bounding box center [1402, 483] width 244 height 131
click at [1276, 716] on input "Ask a question" at bounding box center [1377, 714] width 276 height 31
click at [1271, 685] on div "I run the online orders for Tunnel Vision Hoops and we are having issues with t…" at bounding box center [1394, 372] width 309 height 653
click at [1503, 33] on icon "Back to Resource Center" at bounding box center [1502, 30] width 9 height 11
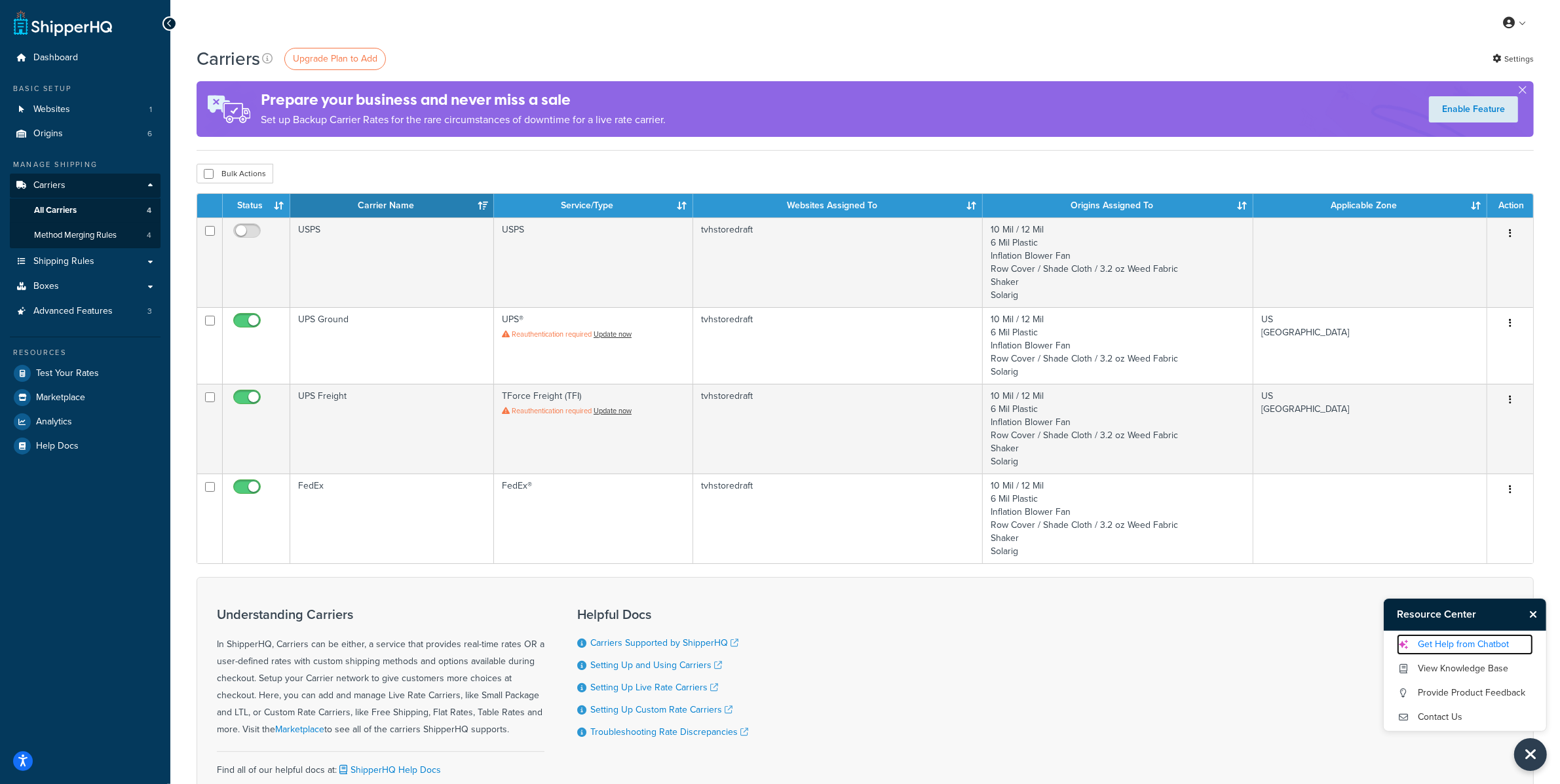
click at [1501, 645] on link "Get Help from Chatbot" at bounding box center [1465, 644] width 136 height 21
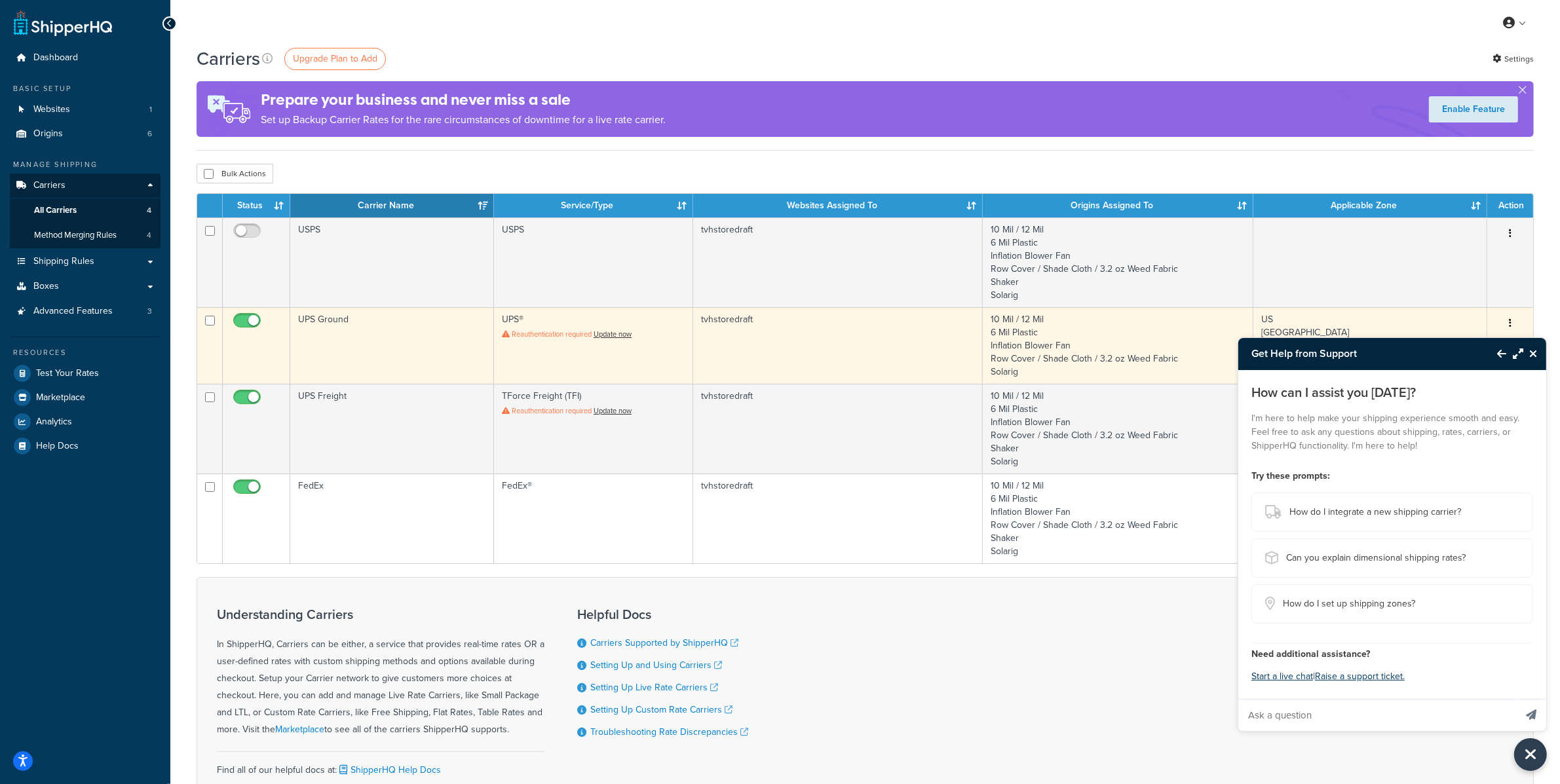
click at [412, 339] on td "UPS Ground" at bounding box center [393, 346] width 204 height 77
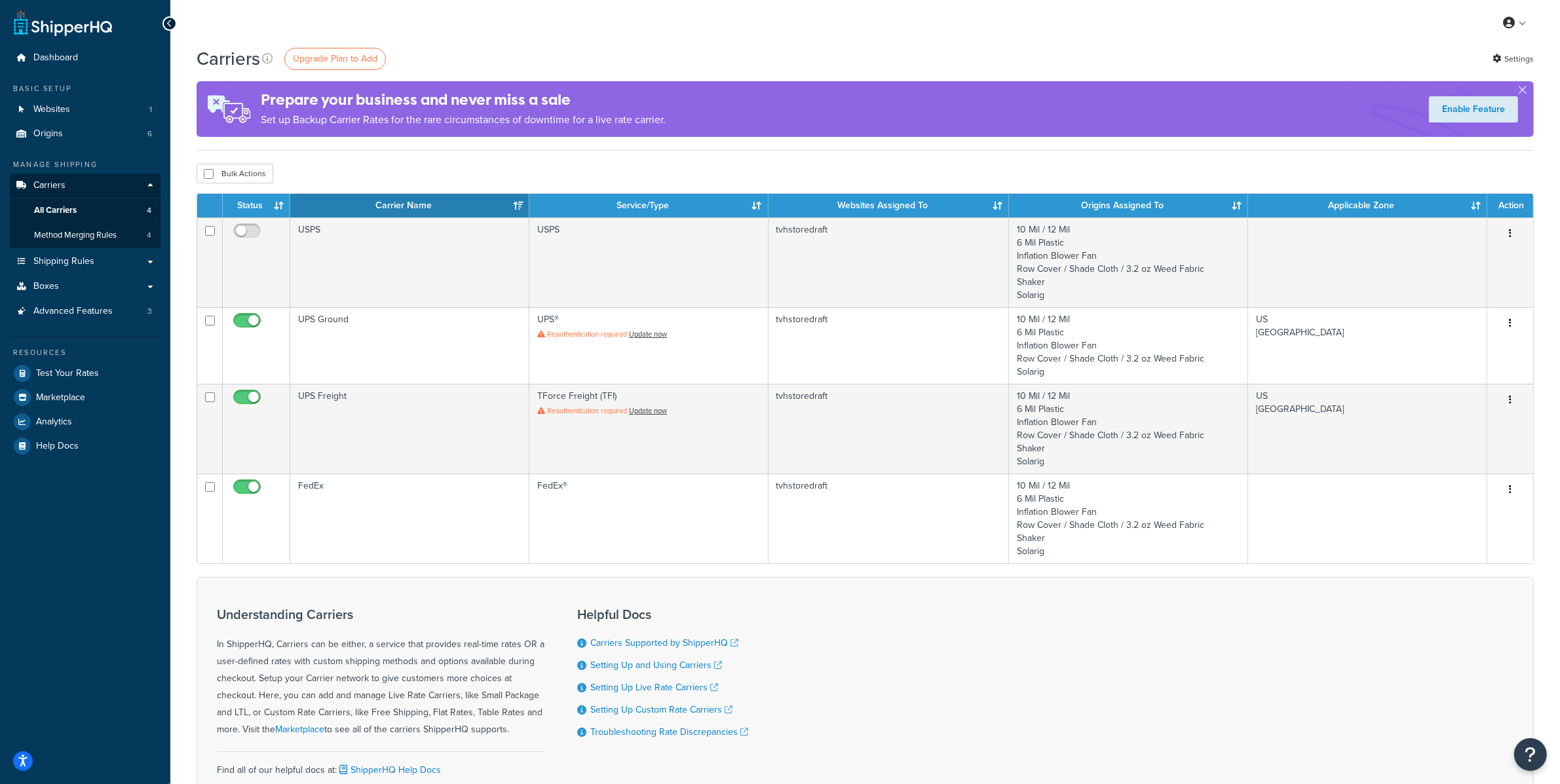
click at [1521, 737] on div "Understanding Carriers In ShipperHQ, Carriers can be either, a service that pro…" at bounding box center [865, 697] width 1337 height 241
click at [1522, 746] on button "Open Resource Center" at bounding box center [1530, 754] width 36 height 36
click at [1433, 639] on link "Get Help from Chatbot" at bounding box center [1465, 644] width 136 height 21
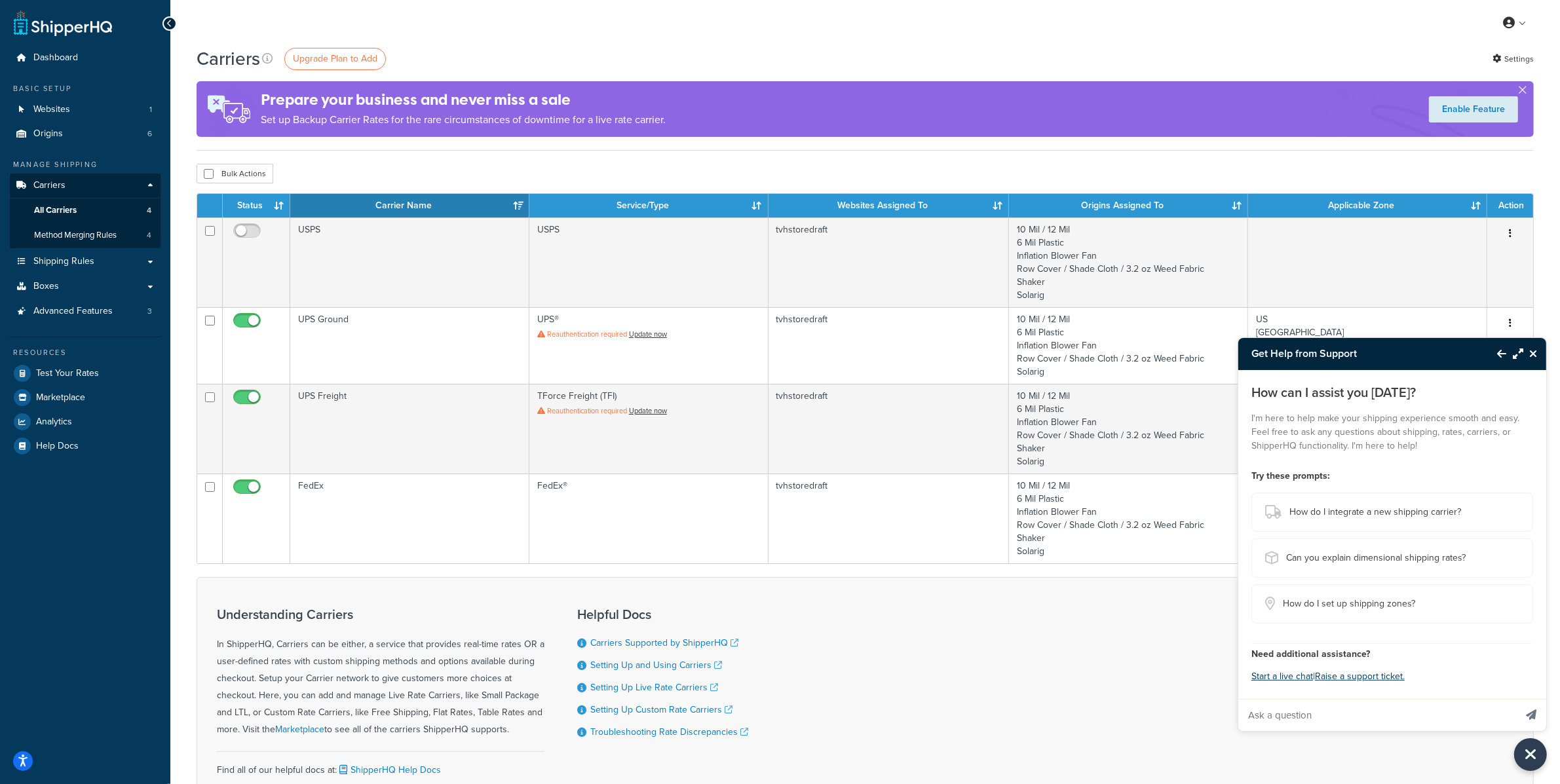
click at [1306, 726] on input "Ask a question" at bounding box center [1377, 714] width 276 height 31
paste input "I run the online orders for Tunnel Vision Hoops and we are having issues with t…"
type input "I run the online orders for Tunnel Vision Hoops and we are having issues with t…"
click at [1516, 699] on button "Send message" at bounding box center [1531, 715] width 30 height 32
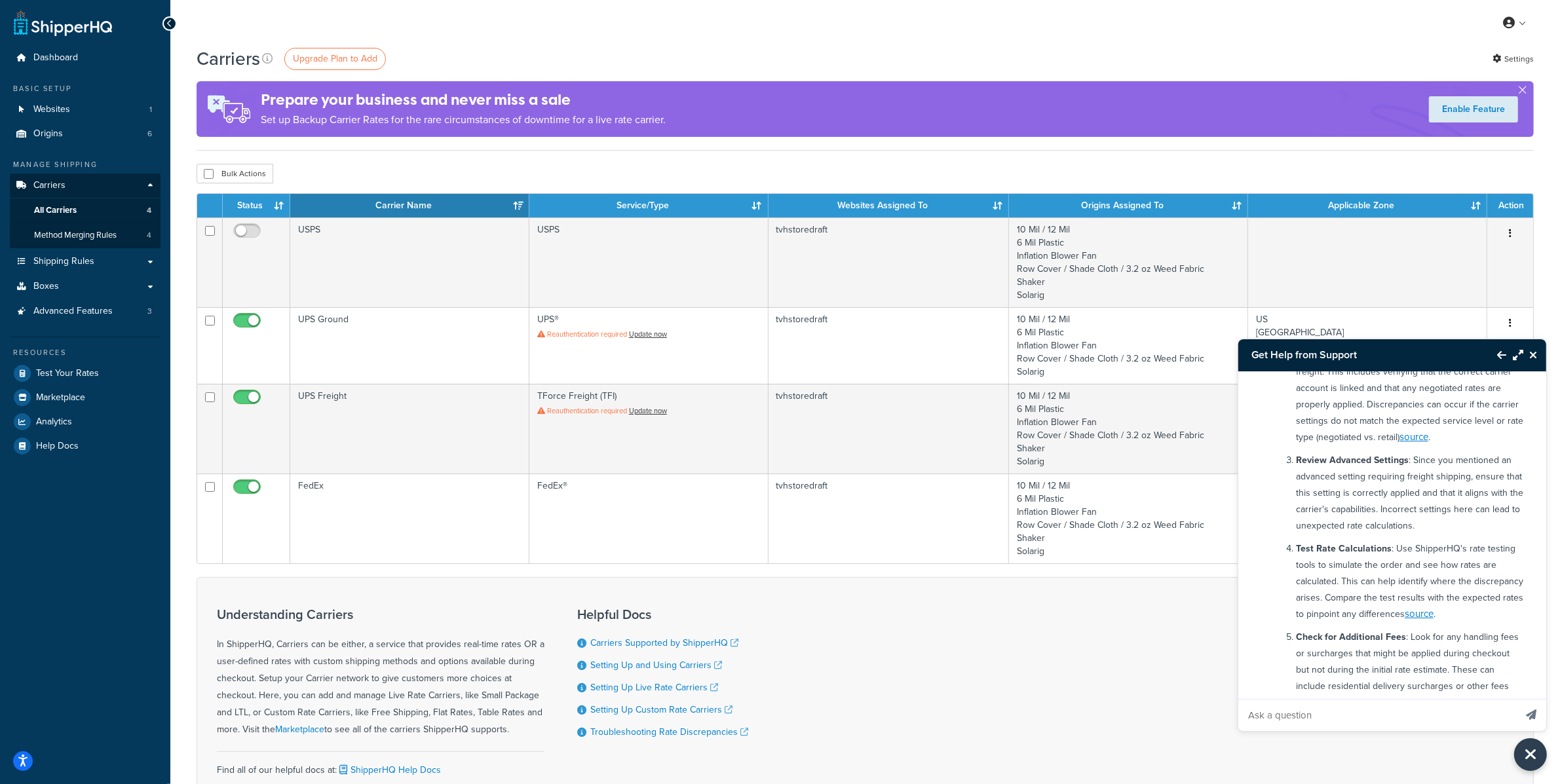
scroll to position [778, 0]
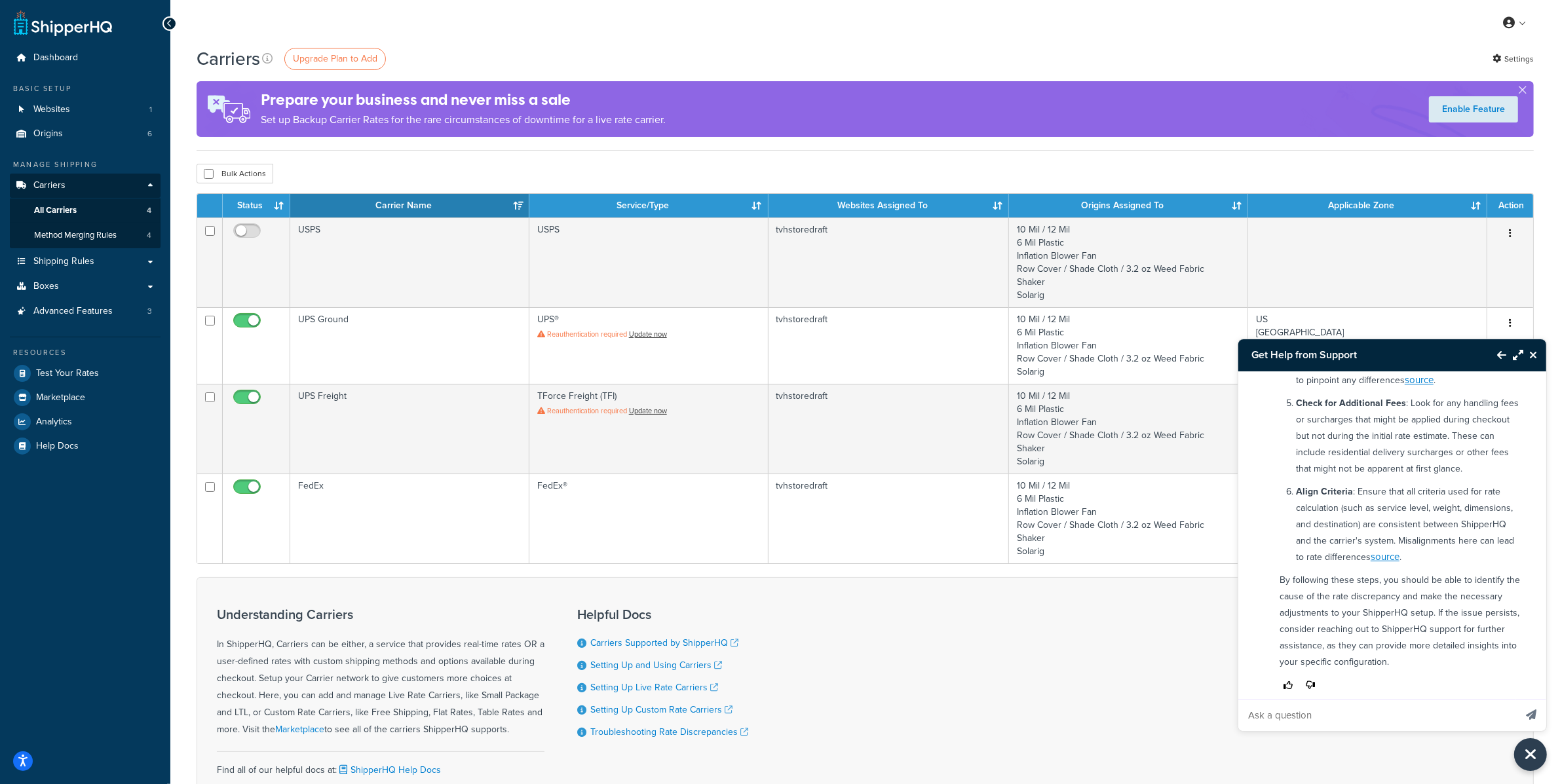
click at [1335, 728] on input "Ask a question" at bounding box center [1377, 714] width 276 height 31
type input "I have always been using UPS Freight and havent changed anything before this st…"
click at [1516, 699] on button "Send message" at bounding box center [1531, 715] width 30 height 32
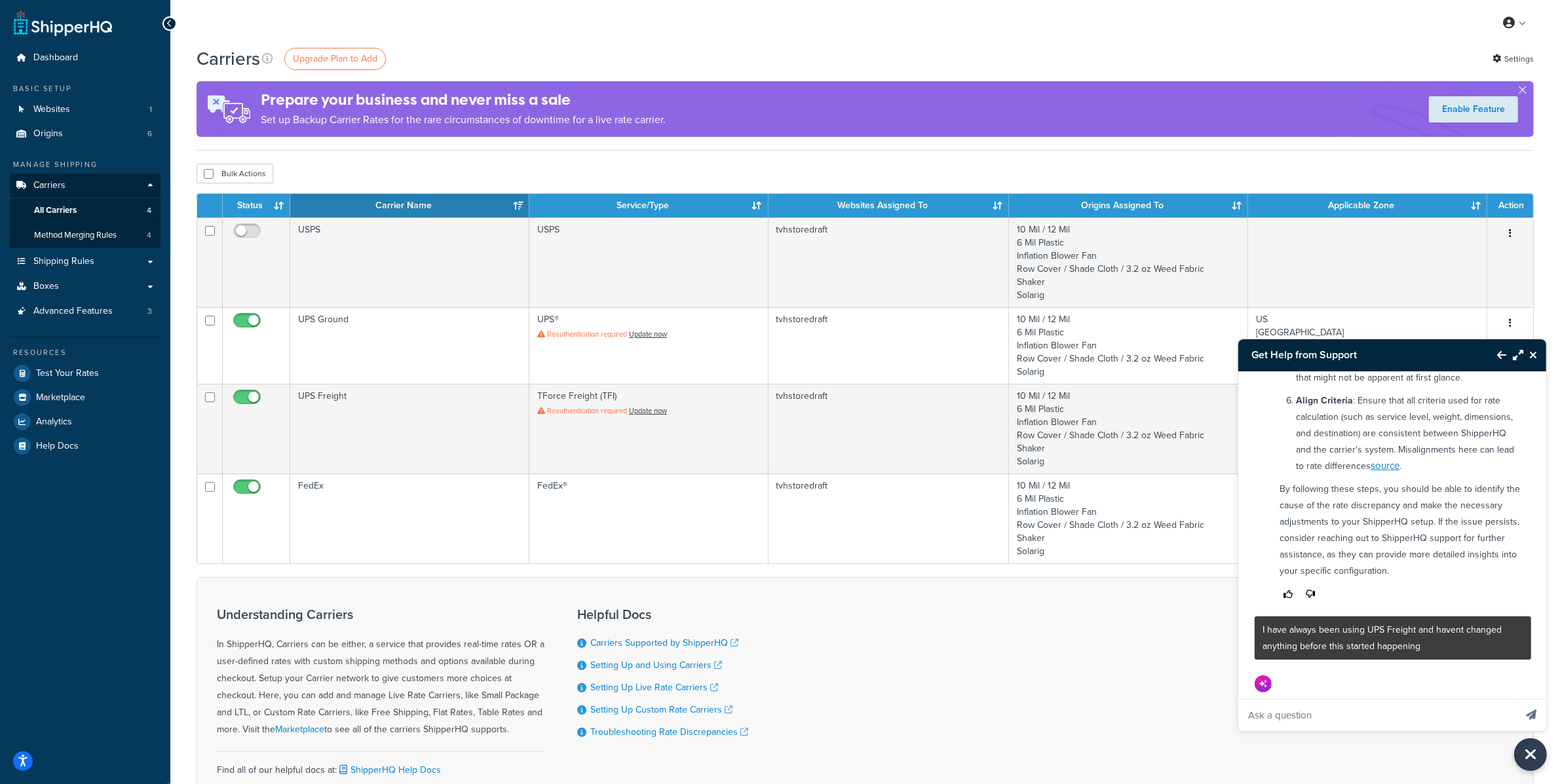
scroll to position [870, 0]
click at [1305, 717] on input "Ask a question" at bounding box center [1377, 714] width 276 height 31
click at [1287, 620] on p "I have always been using UPS Freight and havent changed anything before this st…" at bounding box center [1394, 636] width 261 height 33
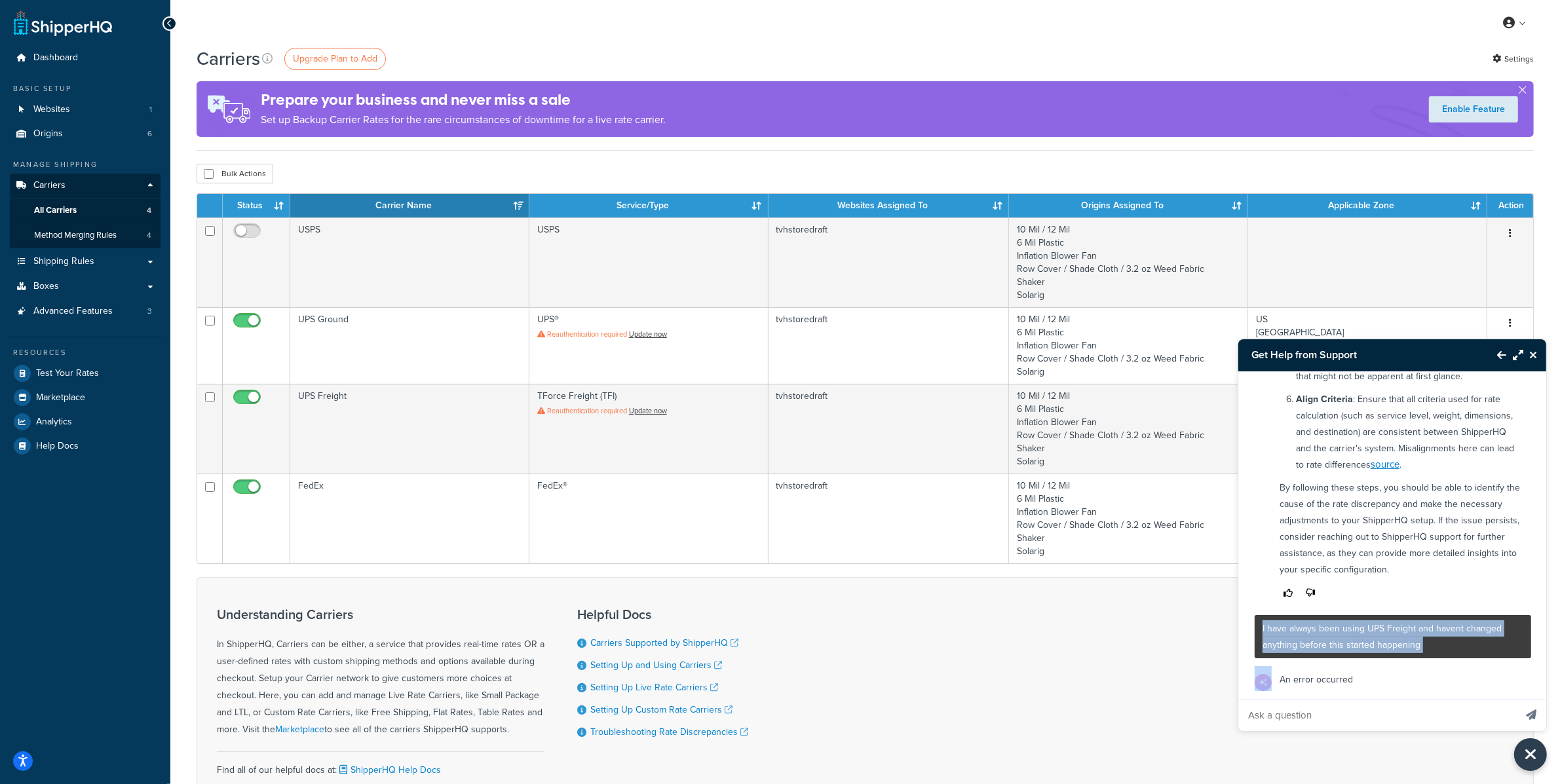
click at [1287, 620] on p "I have always been using UPS Freight and havent changed anything before this st…" at bounding box center [1394, 636] width 261 height 33
copy p "I have always been using UPS Freight and havent changed anything before this st…"
click at [1318, 721] on input "Ask a question" at bounding box center [1377, 714] width 276 height 31
paste input "I have always been using UPS Freight and havent changed anything before this st…"
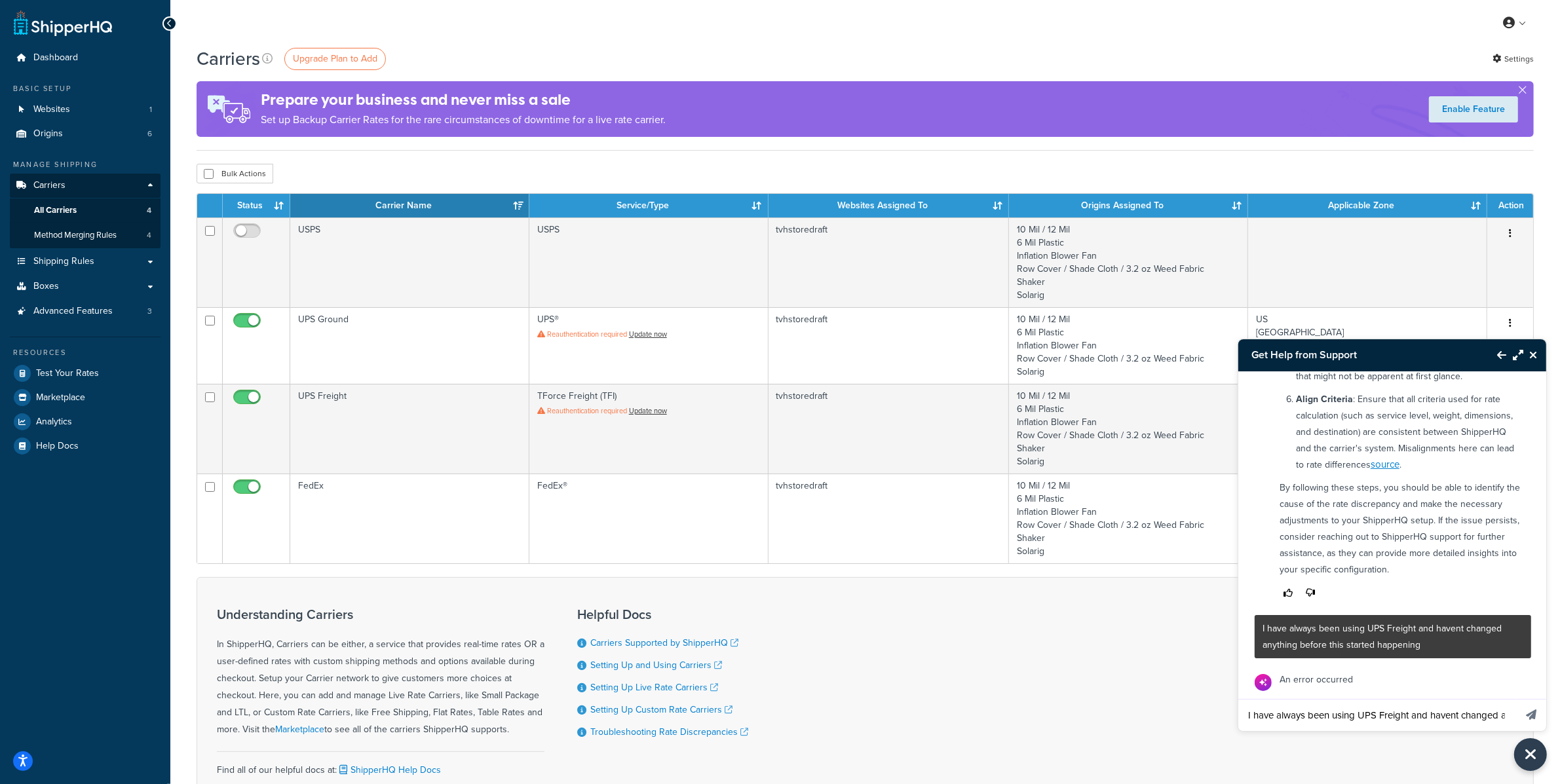
scroll to position [0, 167]
type input "I have always been using UPS Freight and havent changed anything before this st…"
click at [1532, 719] on icon "Send message" at bounding box center [1531, 714] width 11 height 11
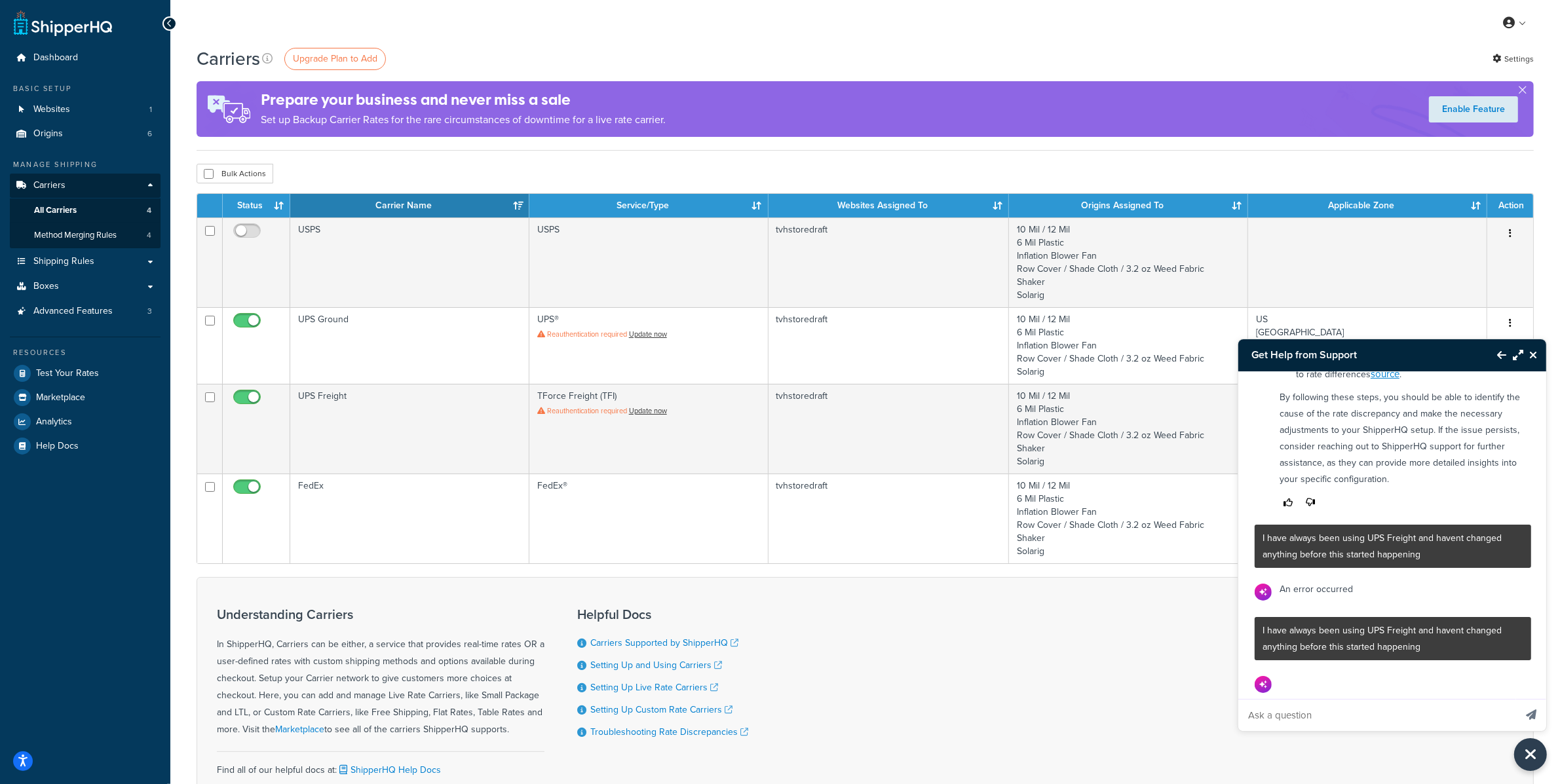
scroll to position [963, 0]
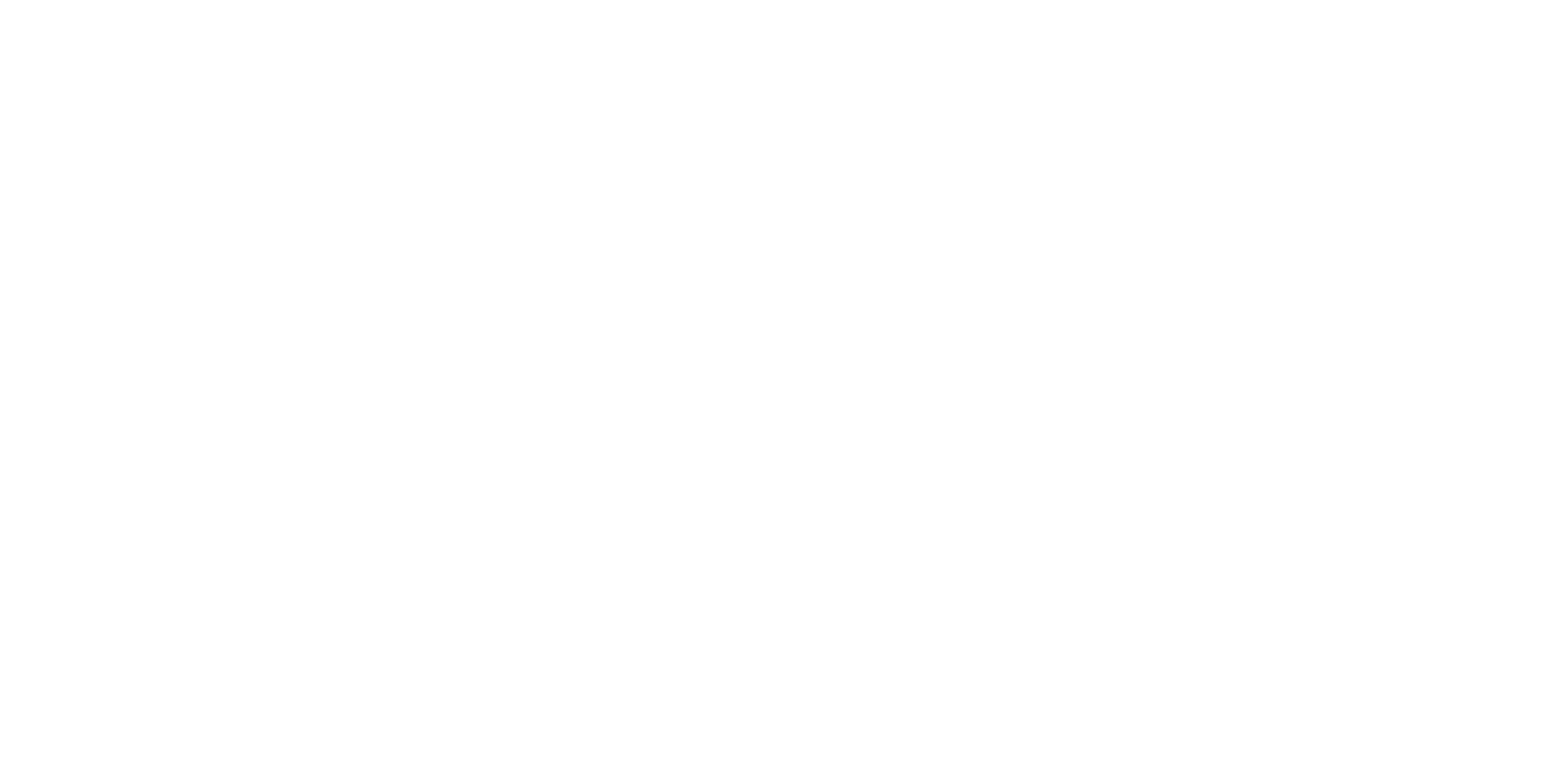
select select "ups"
select select "03"
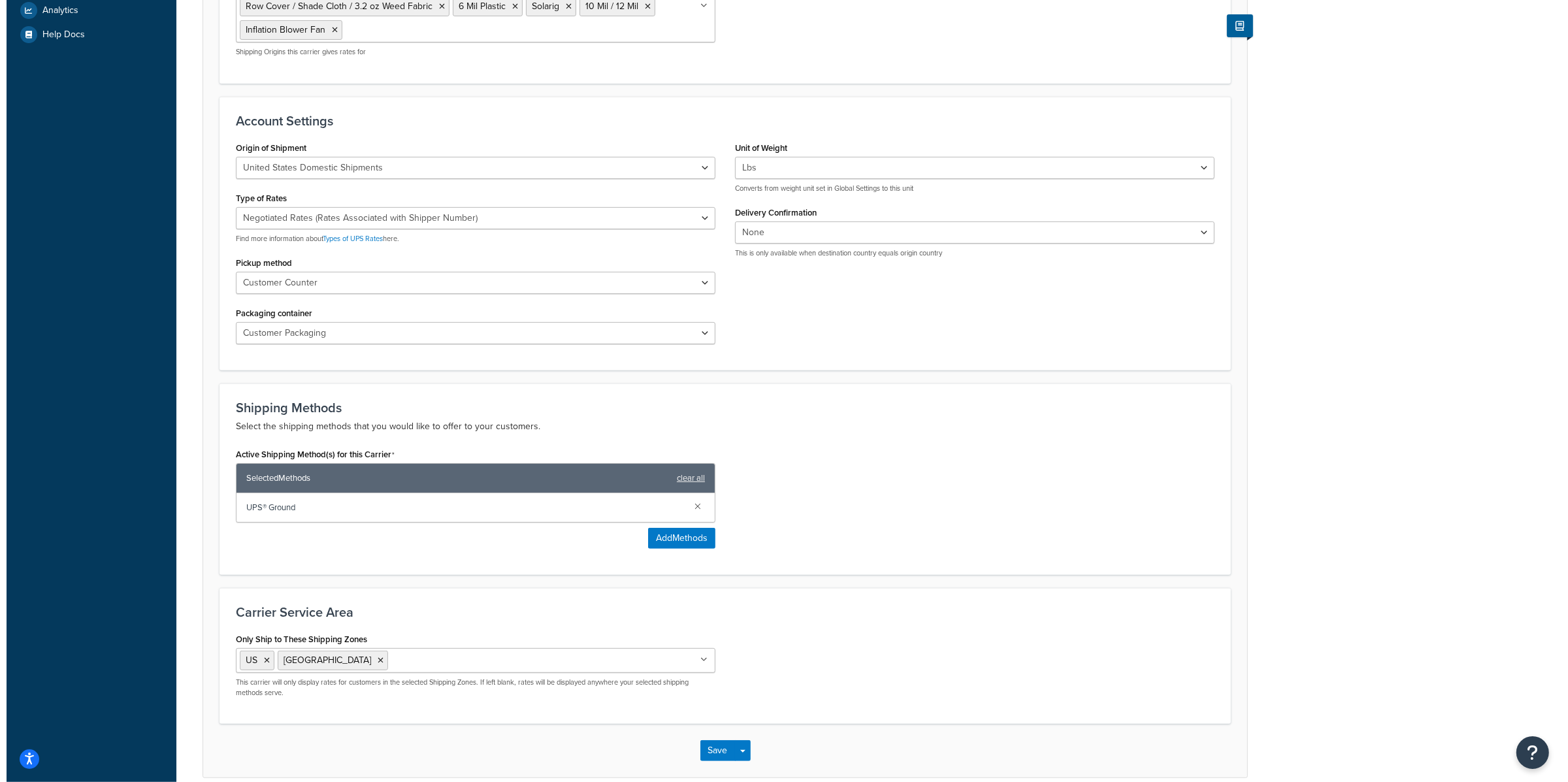
scroll to position [475, 0]
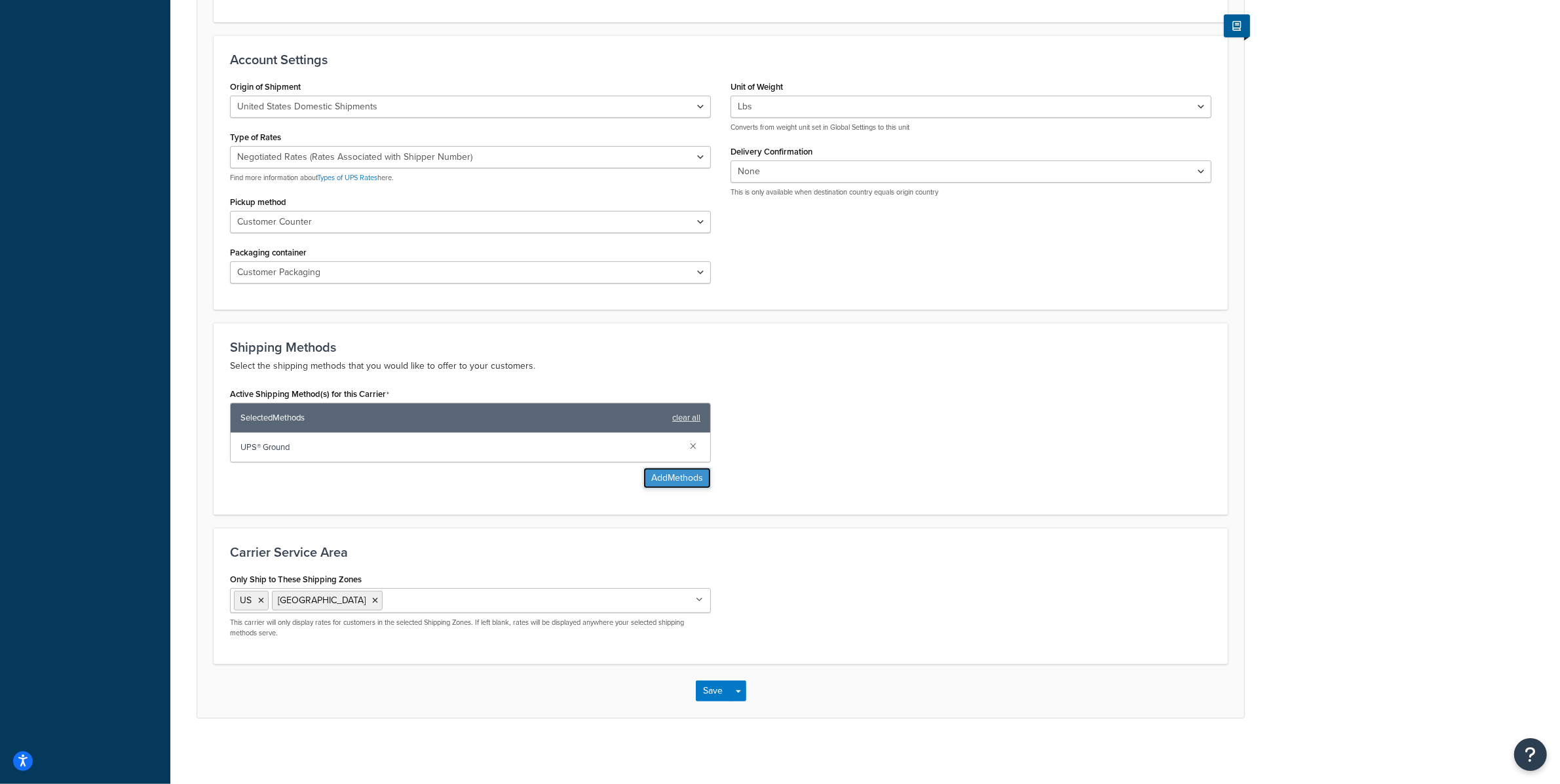
click at [668, 476] on button "Add Methods" at bounding box center [676, 477] width 67 height 21
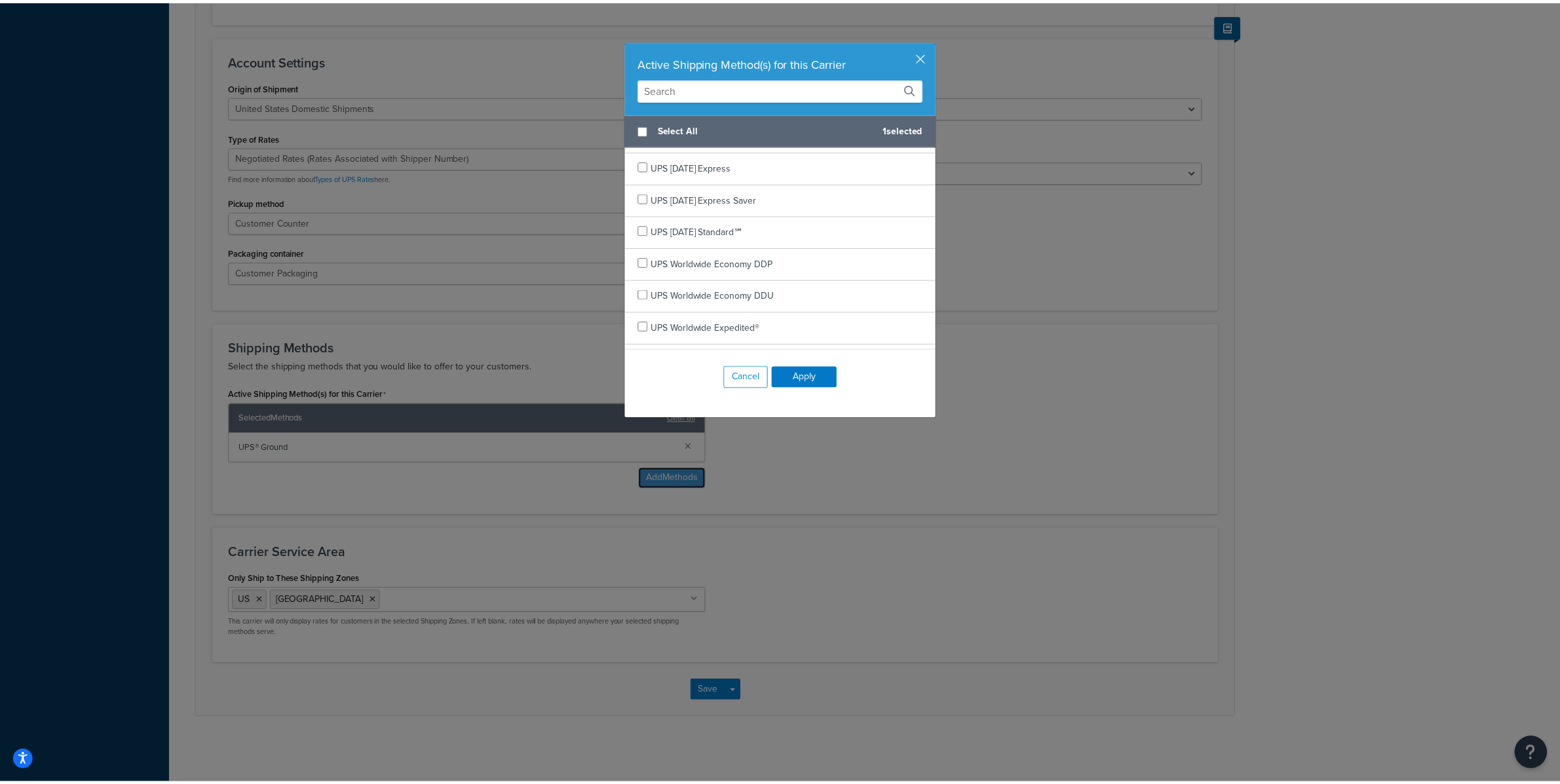
scroll to position [420, 0]
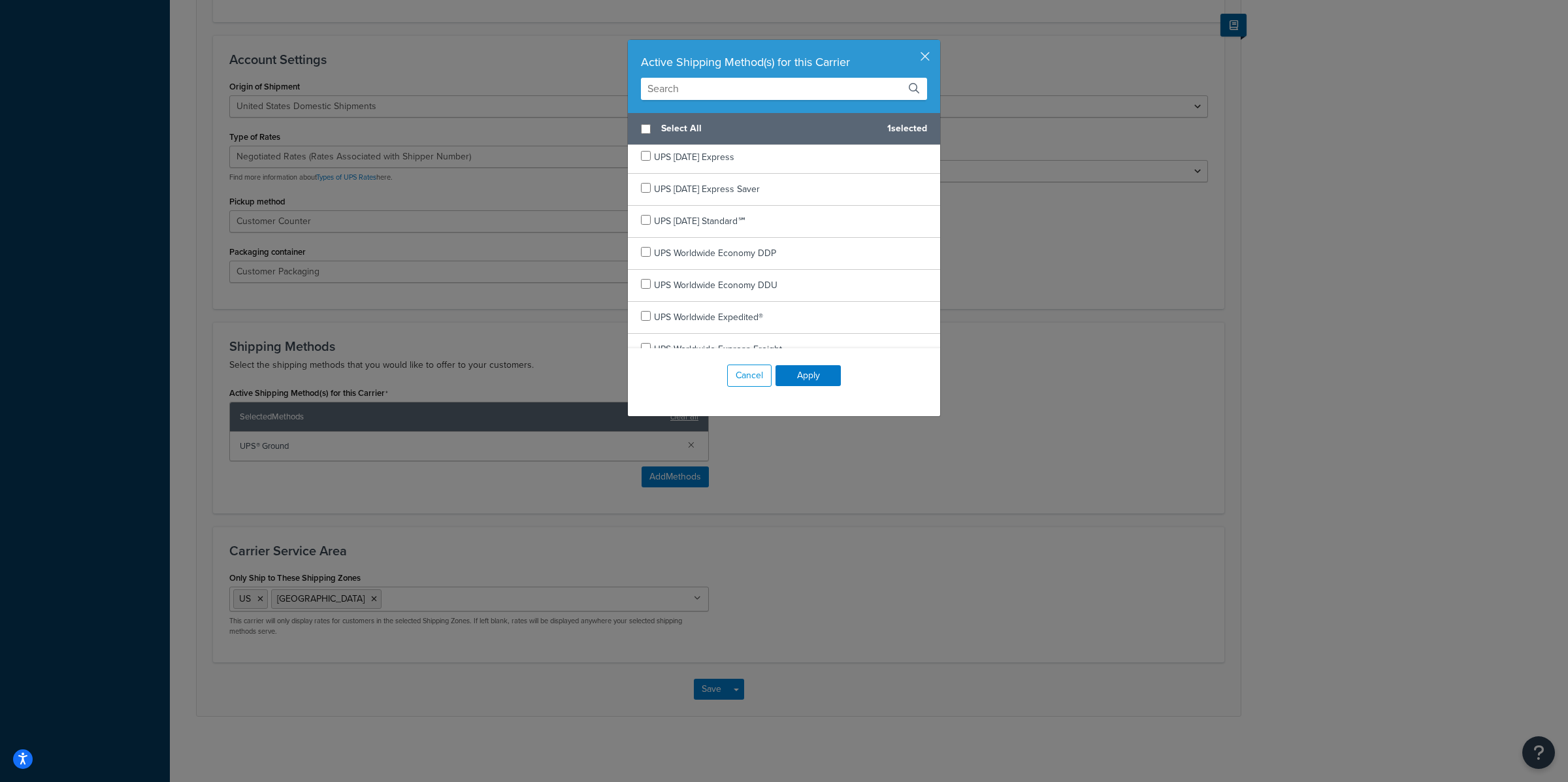
click at [532, 328] on div "Active Shipping Method(s) for this Carrier Select All 1 selected UPS 2nd Day Ai…" at bounding box center [784, 391] width 1568 height 782
click at [937, 43] on button "button" at bounding box center [938, 42] width 4 height 4
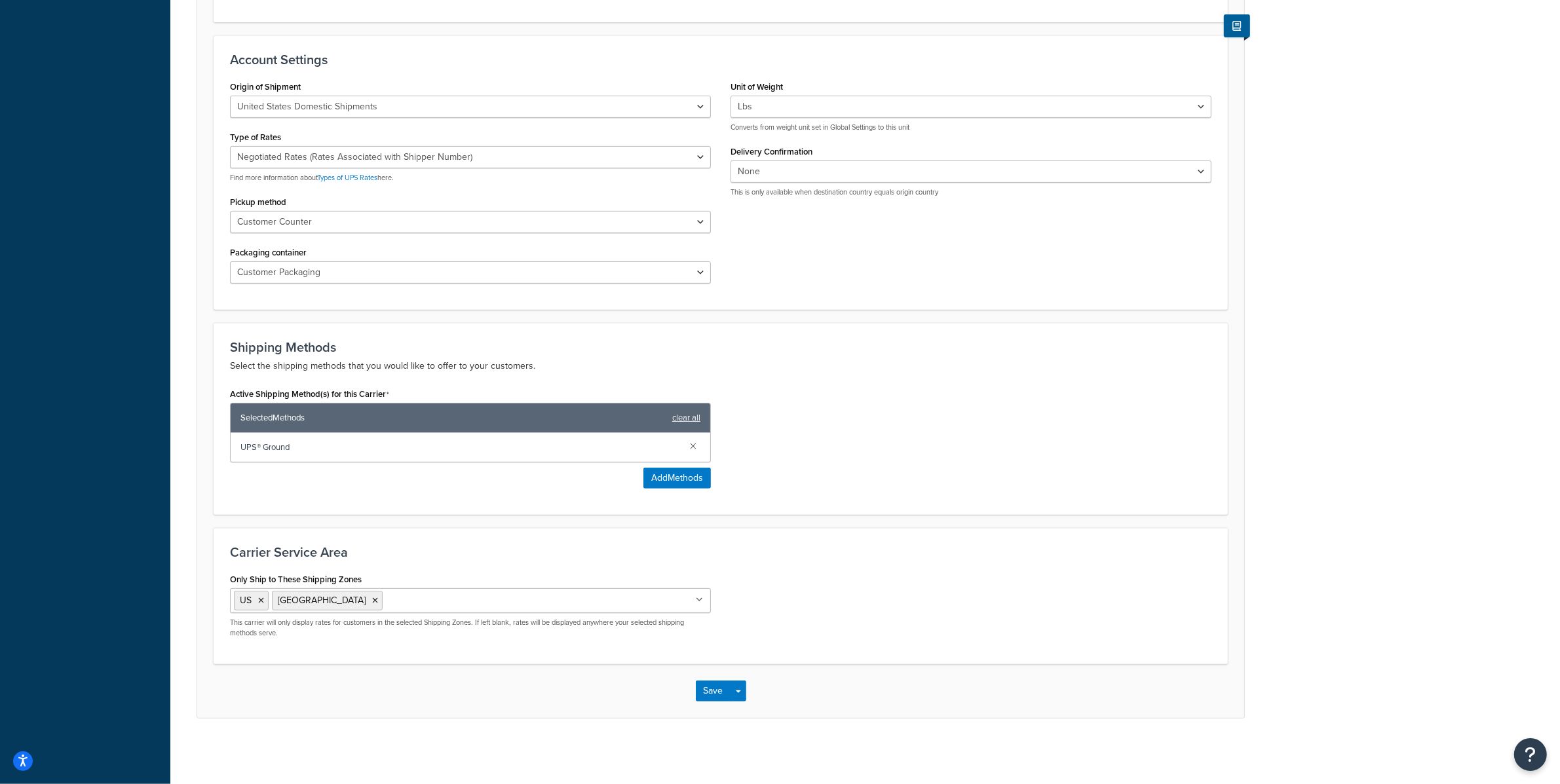
scroll to position [0, 0]
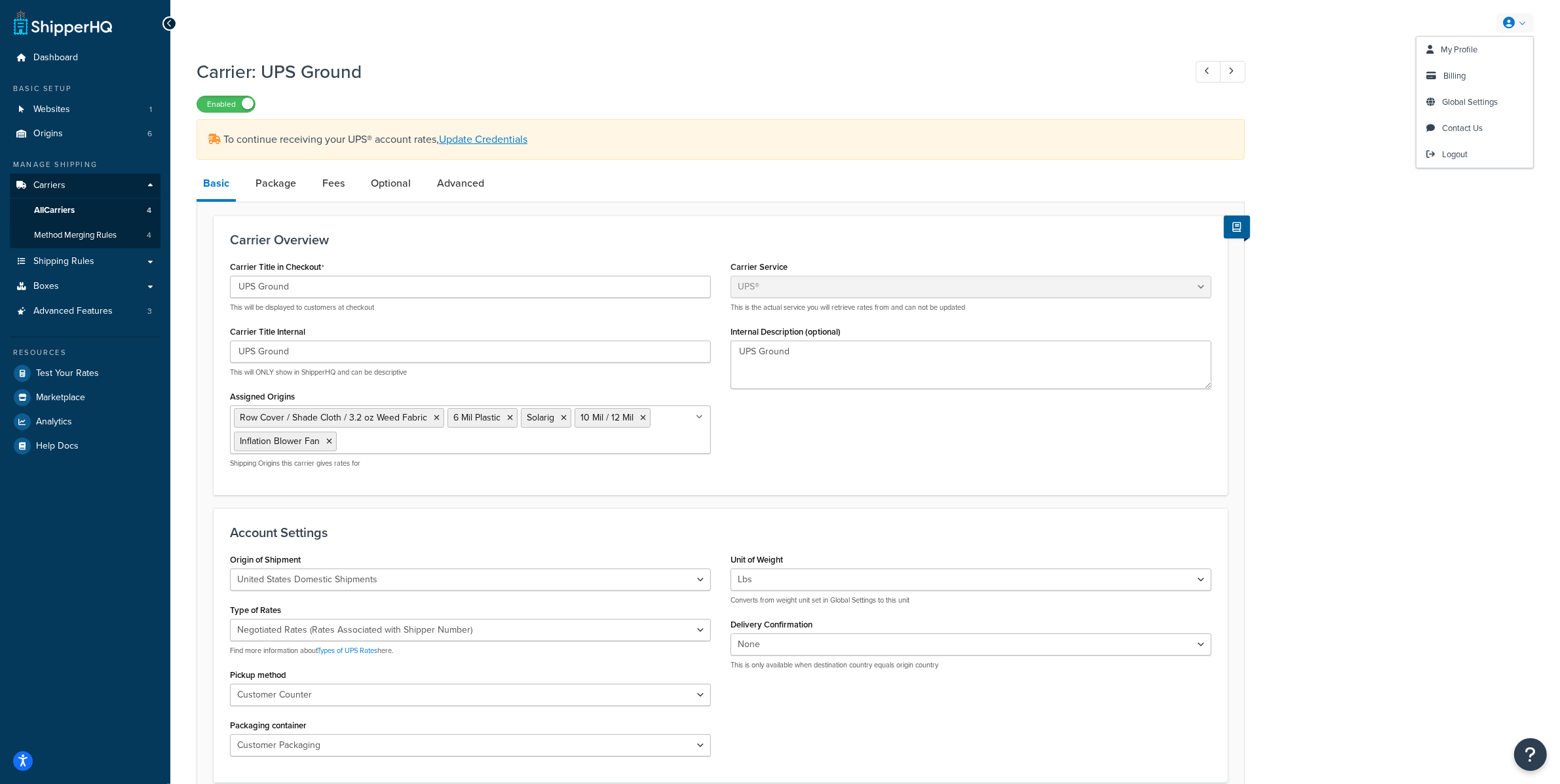
click at [1513, 27] on icon at bounding box center [1508, 22] width 12 height 12
click at [1479, 155] on link "Logout" at bounding box center [1475, 154] width 116 height 26
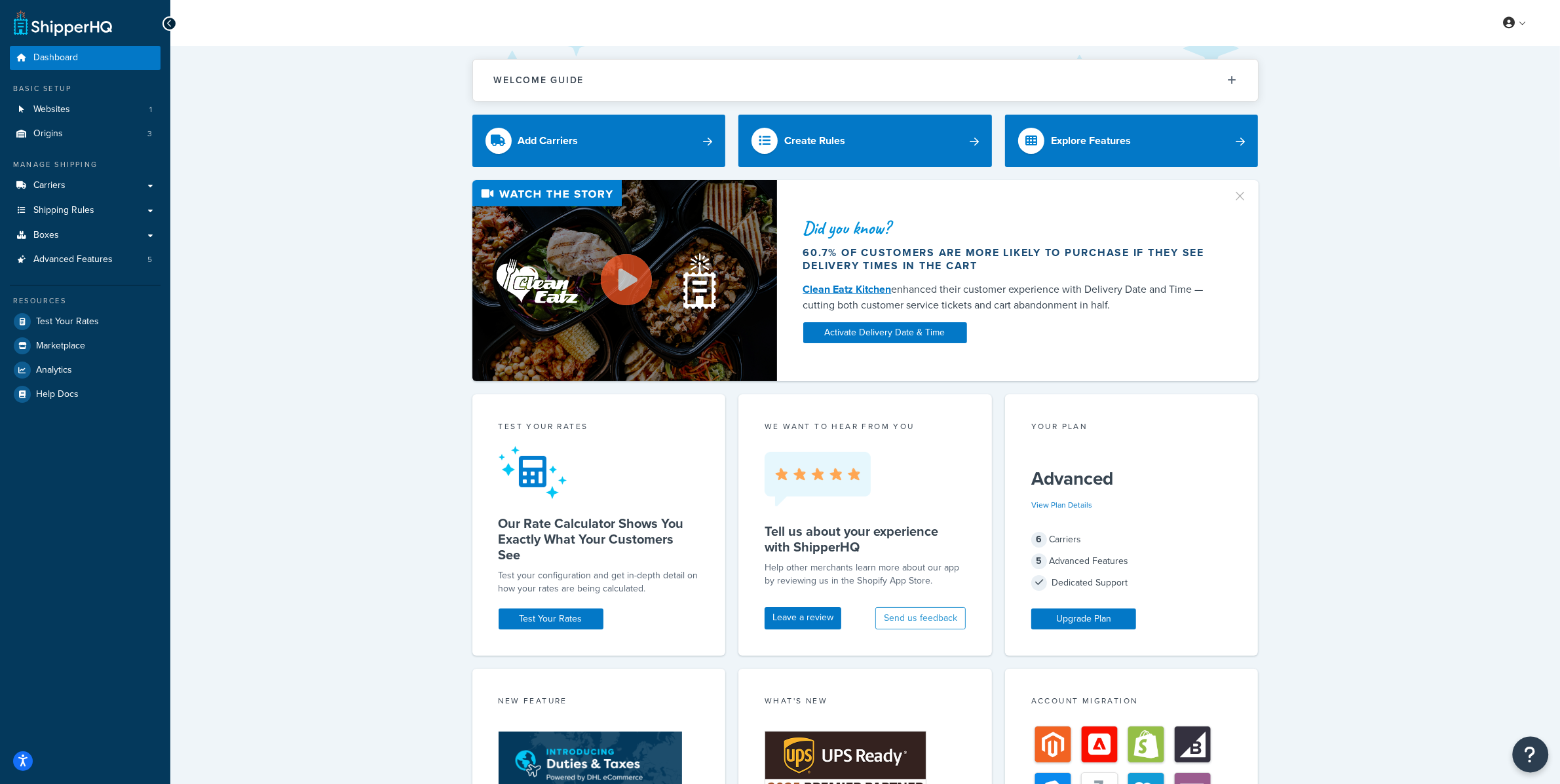
click at [1528, 751] on icon "Open Resource Center" at bounding box center [1531, 754] width 13 height 19
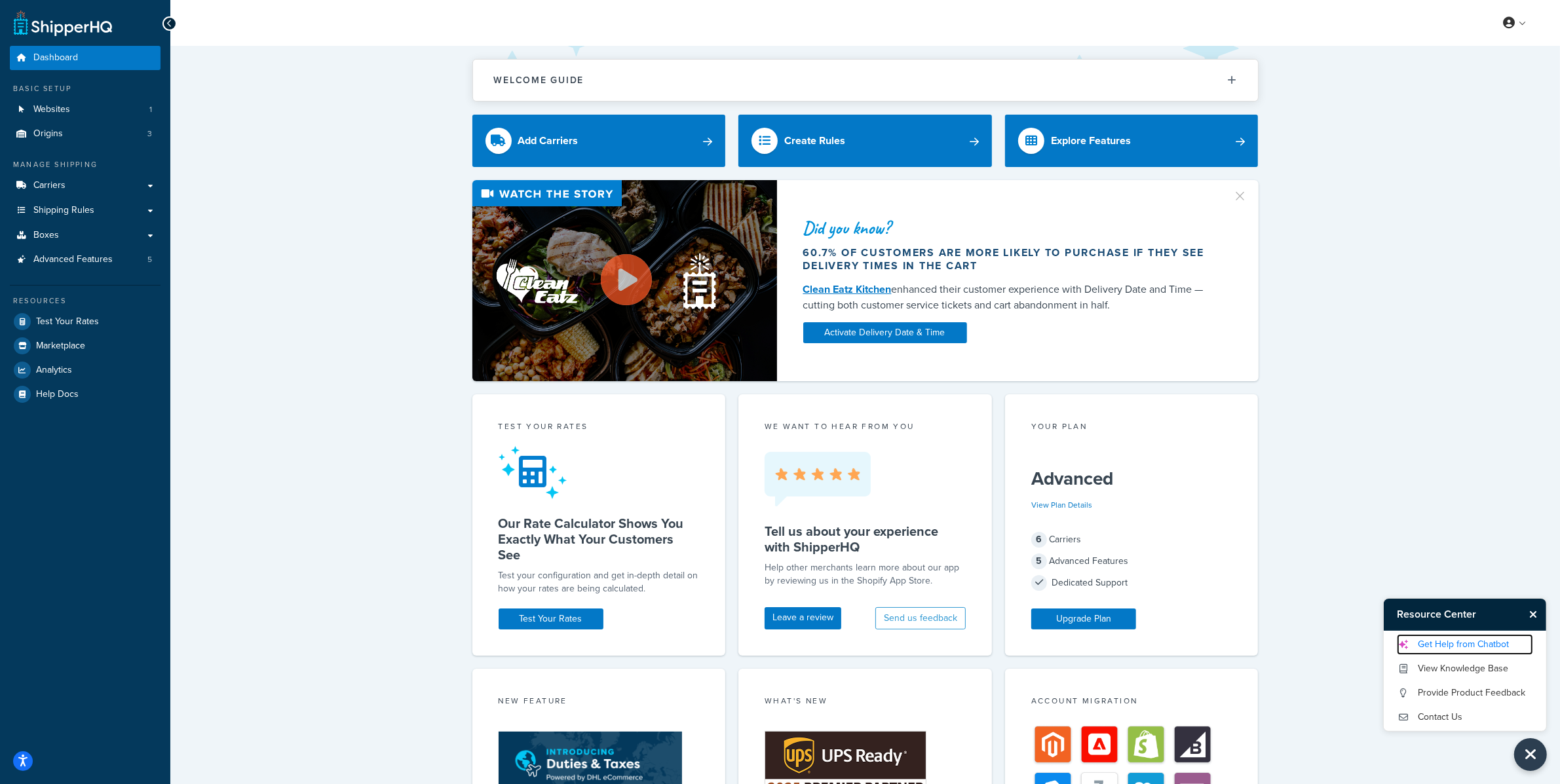
click at [1468, 643] on link "Get Help from Chatbot" at bounding box center [1465, 644] width 136 height 21
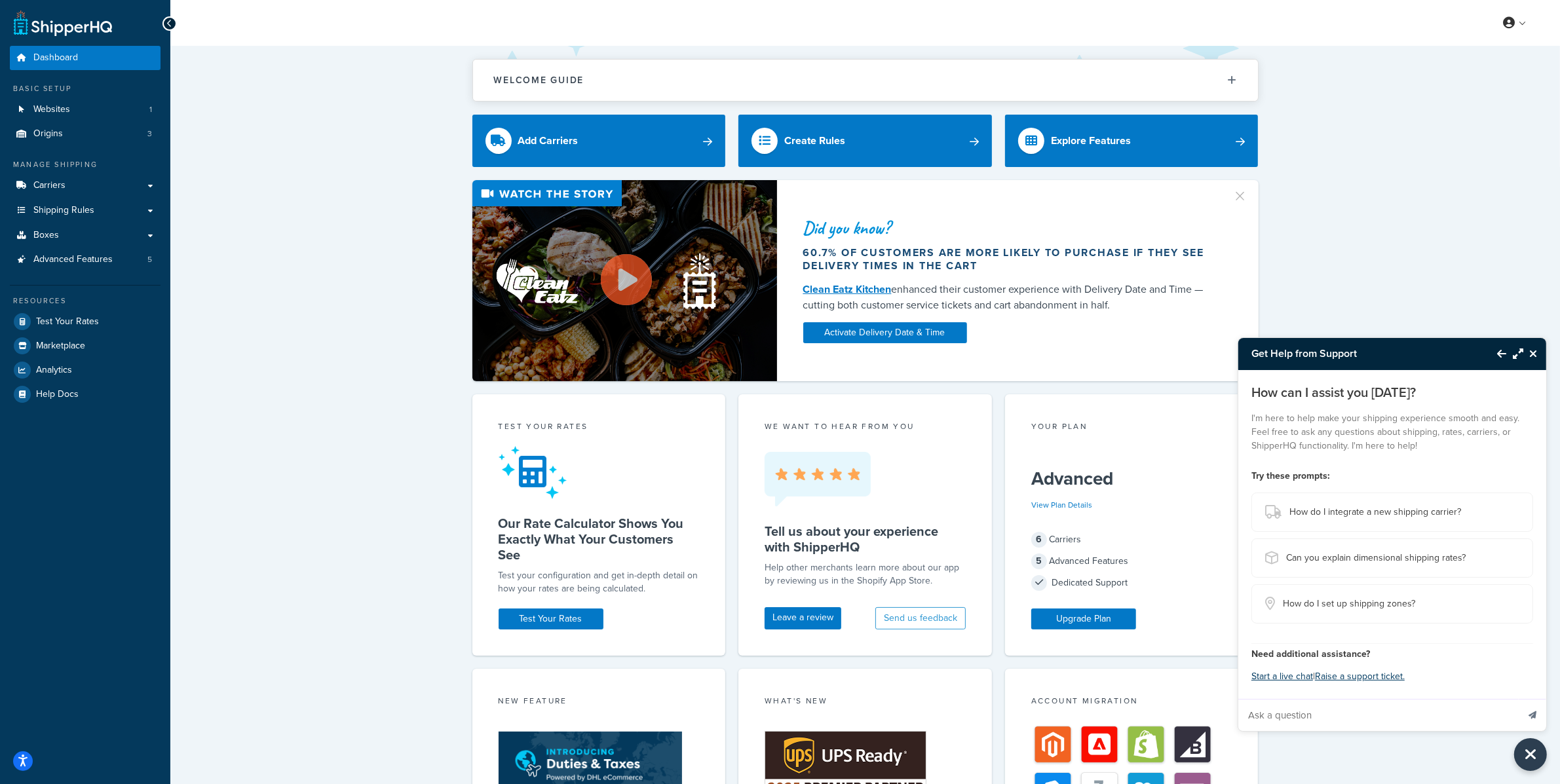
click at [1363, 713] on input "Ask a question" at bounding box center [1378, 714] width 279 height 31
paste input "366f27-a8.myshopify.com@shopify.com"
type input "366f27-a8.myshopify.com@shopify.com"
click at [1363, 713] on input "366f27-a8.myshopify.com@shopify.com" at bounding box center [1378, 714] width 279 height 31
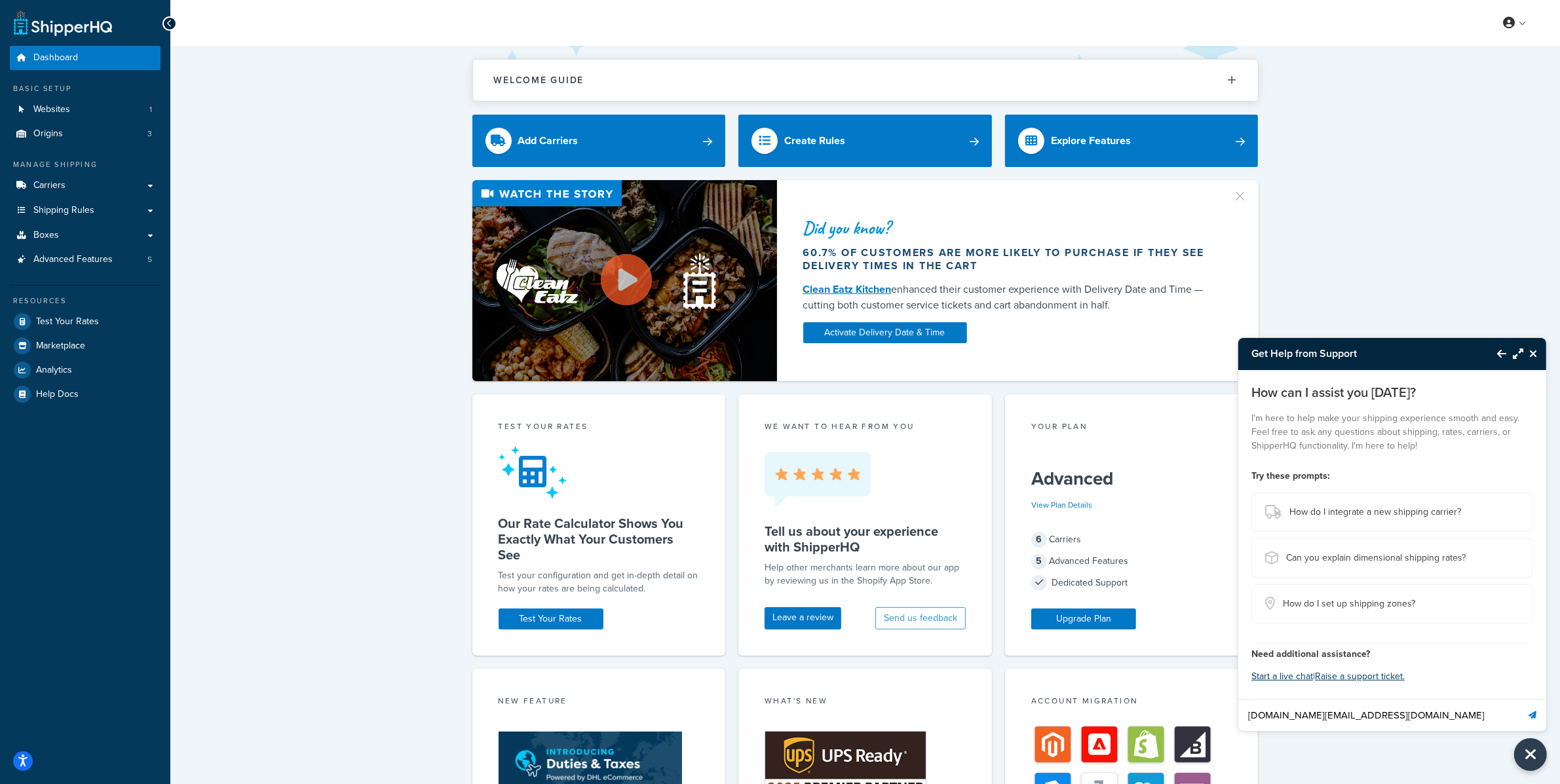
click at [1363, 713] on input "366f27-a8.myshopify.com@shopify.com" at bounding box center [1378, 714] width 279 height 31
paste input "You should be able to access my store, if not, let me know and I will grant you…"
type input "You should be able to access my store, if not, let me know and I will grant you…"
click at [1519, 699] on button "Send message" at bounding box center [1532, 715] width 28 height 32
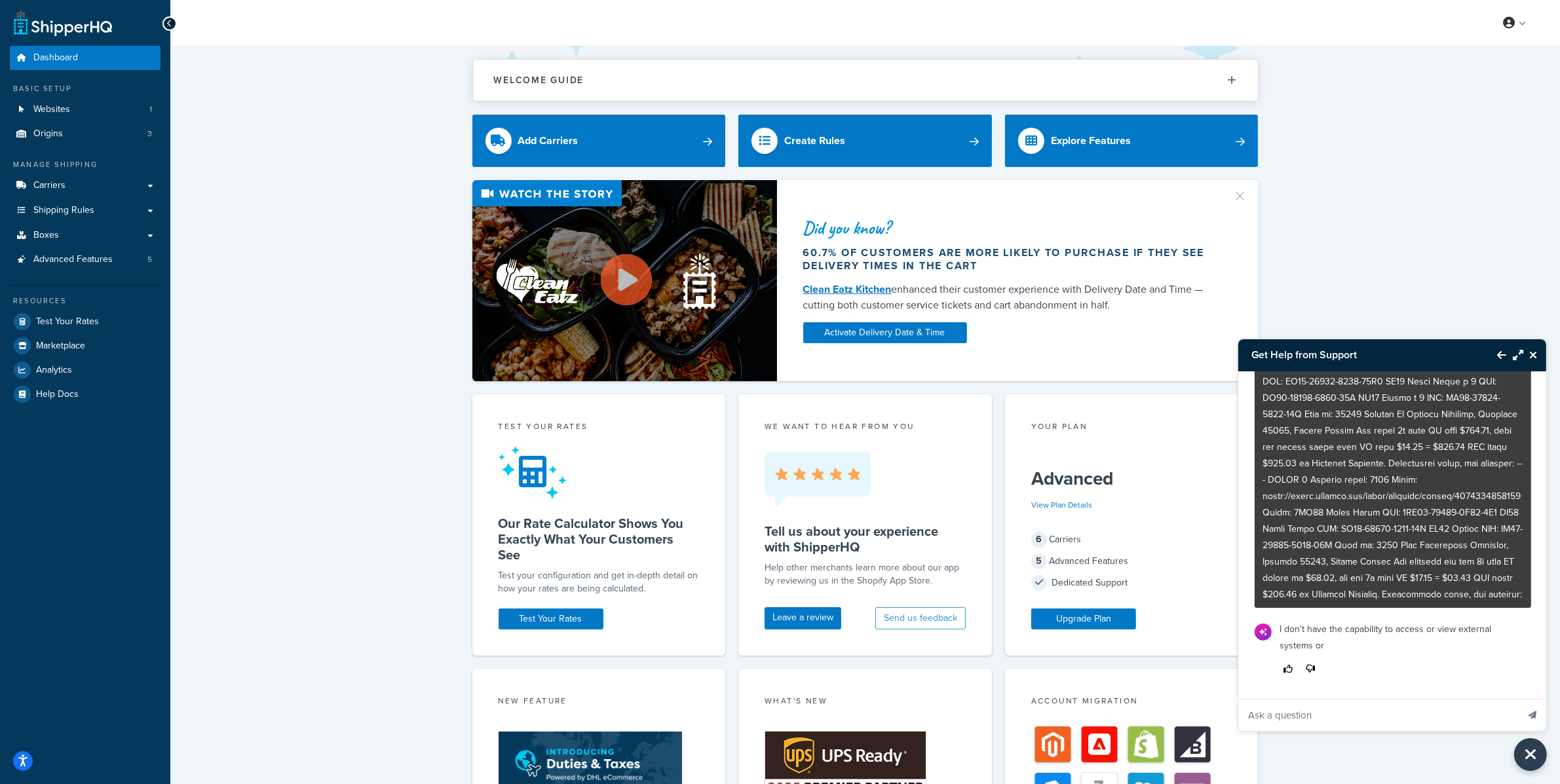
scroll to position [175, 0]
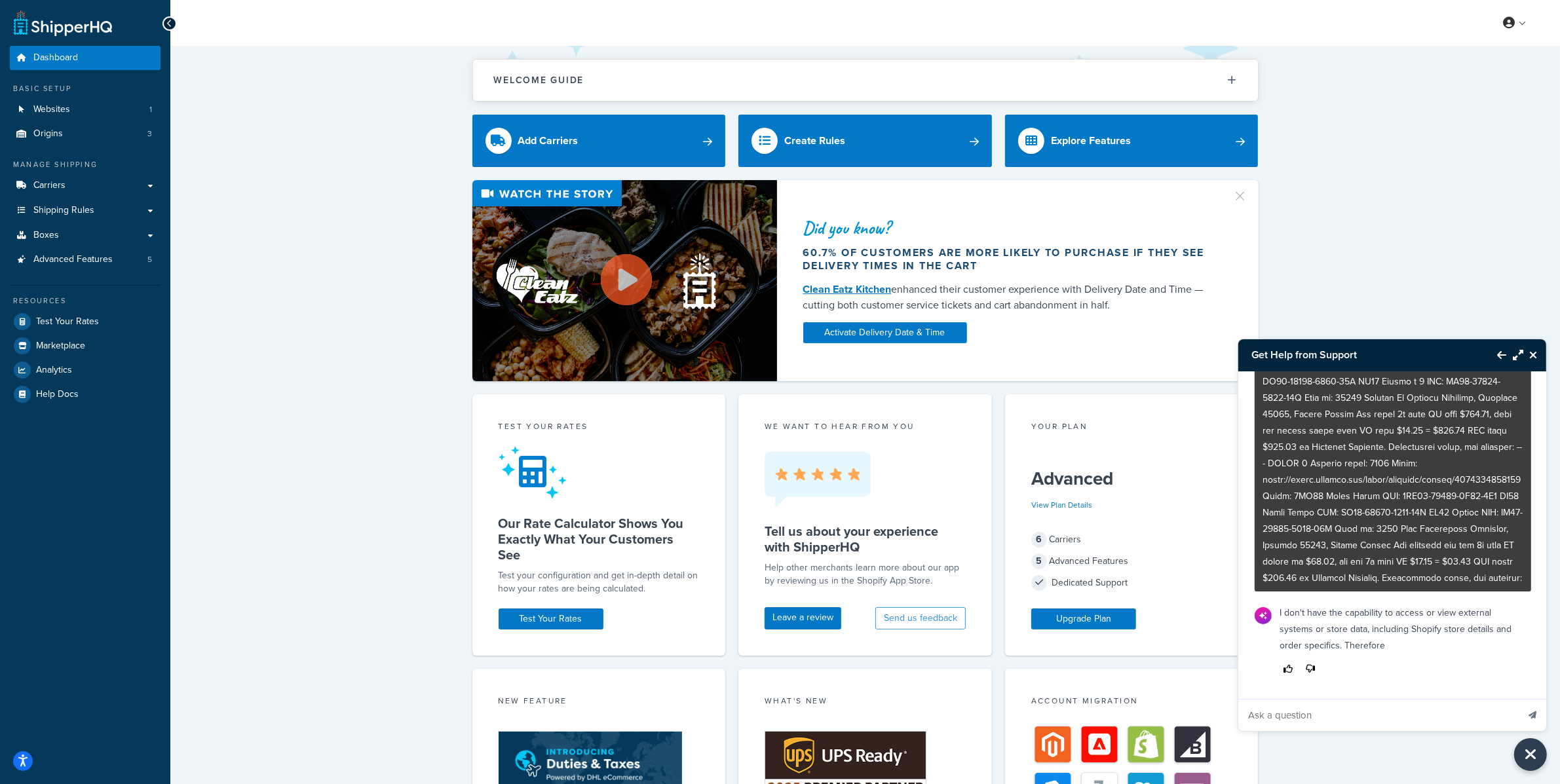
click at [1516, 358] on icon "Maximize Resource Center" at bounding box center [1518, 355] width 11 height 11
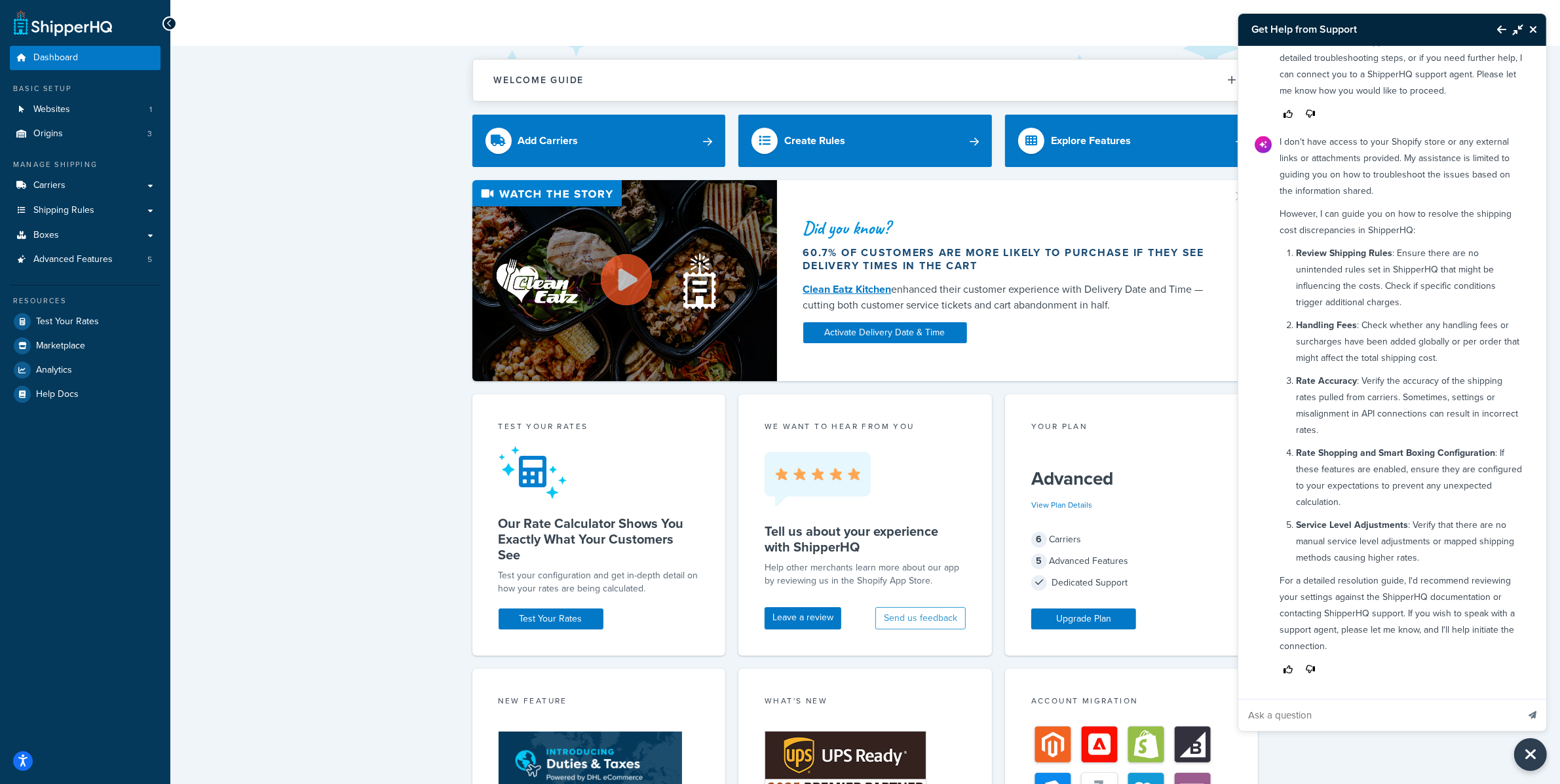
scroll to position [965, 0]
click at [104, 185] on link "Carriers" at bounding box center [85, 185] width 150 height 24
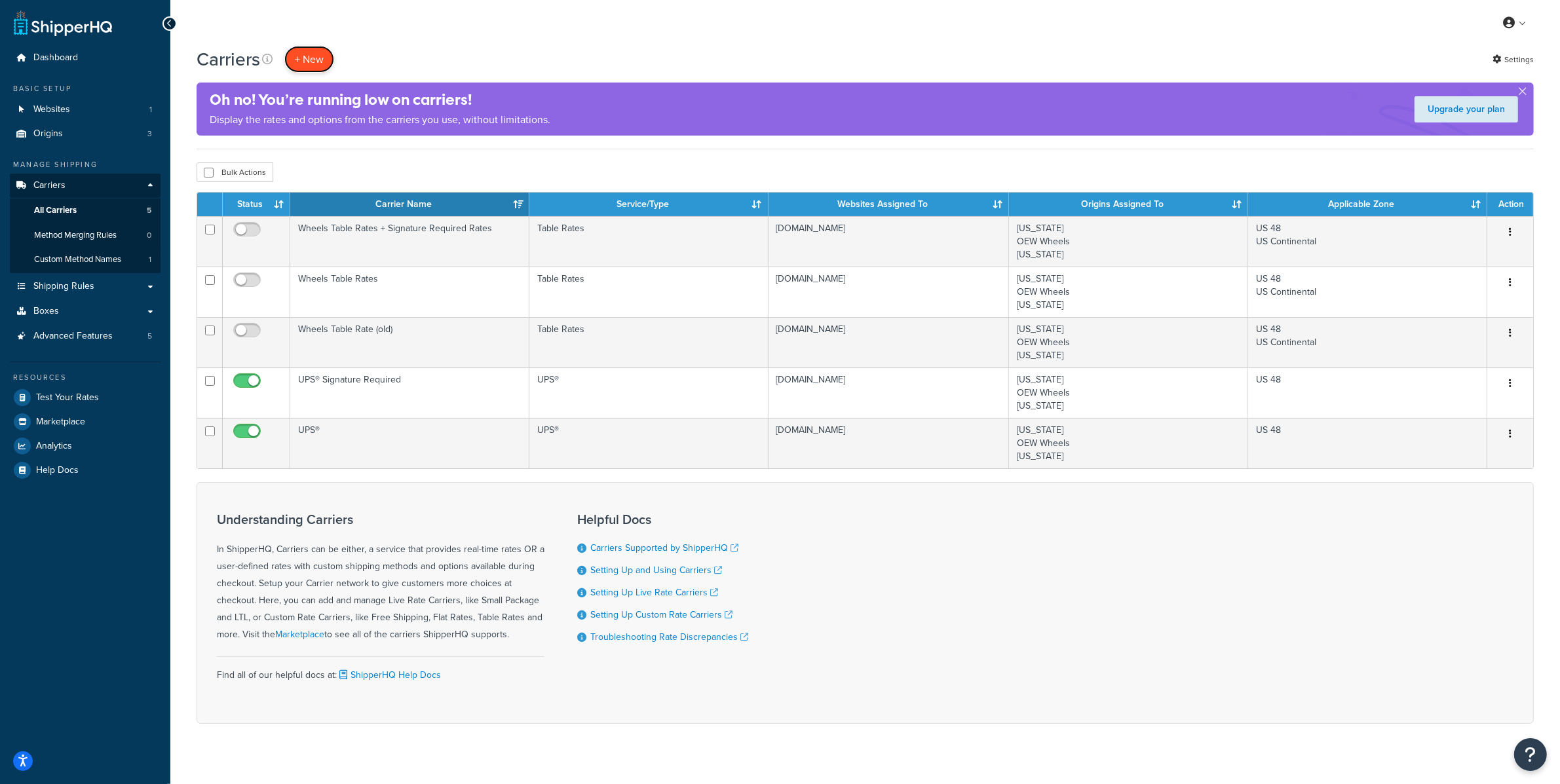
click at [326, 62] on button "+ New" at bounding box center [309, 59] width 50 height 27
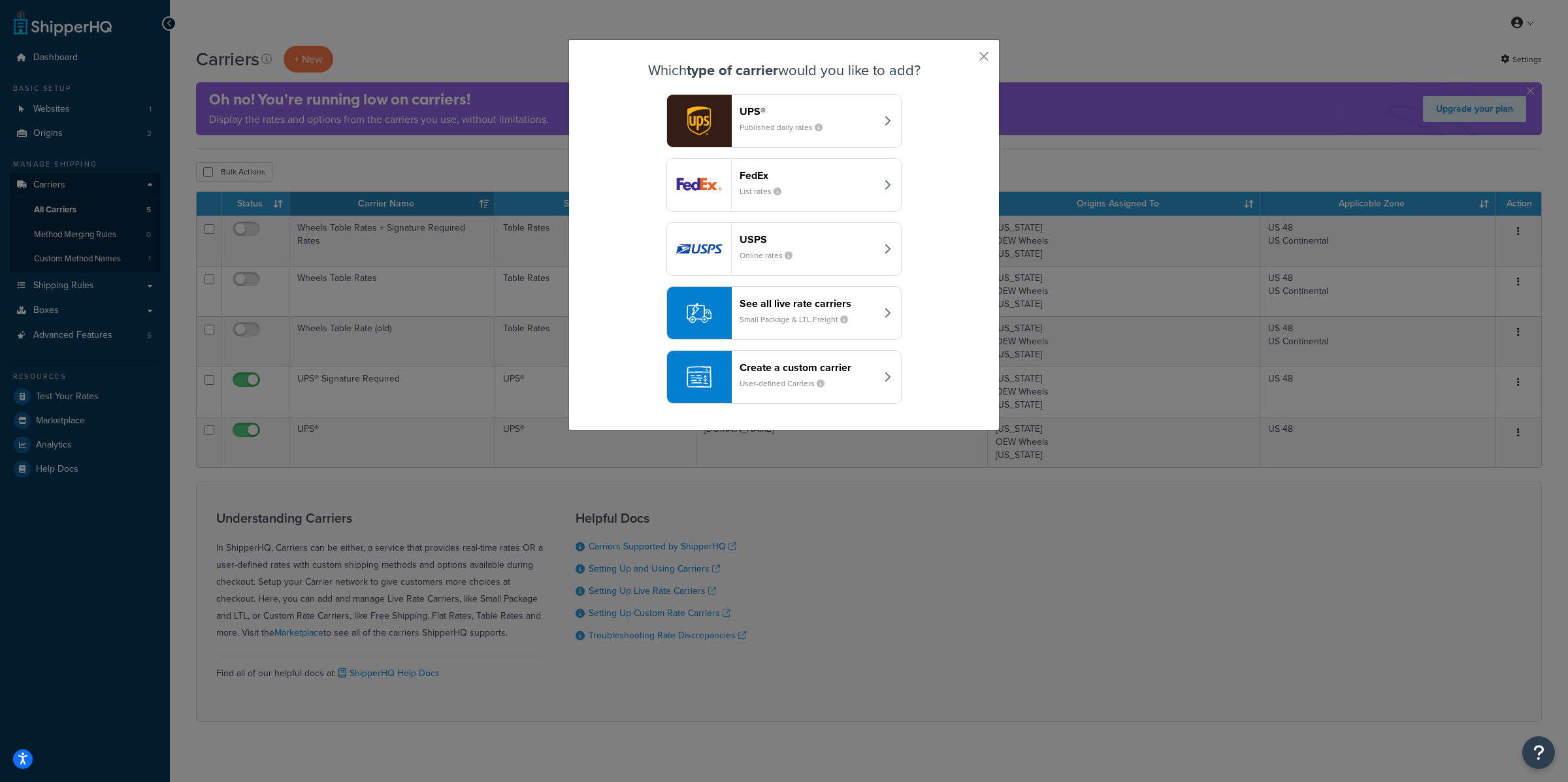
click at [761, 136] on div "UPS® Published daily rates" at bounding box center [807, 120] width 136 height 31
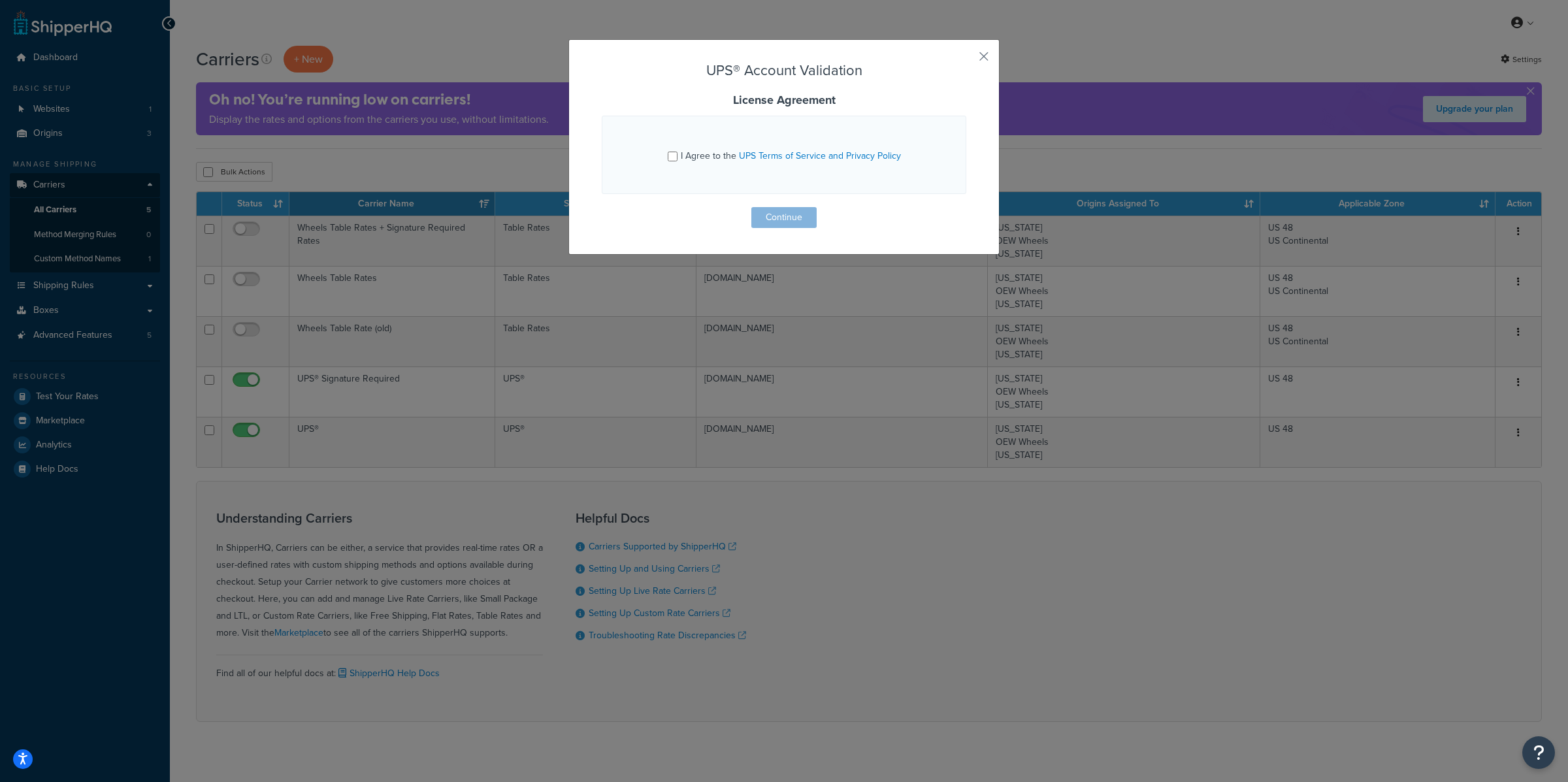
click at [970, 60] on div "UPS® Account Validation License Agreement I Agree to the UPS Terms of Service a…" at bounding box center [783, 147] width 431 height 216
click at [966, 60] on button "button" at bounding box center [965, 62] width 4 height 4
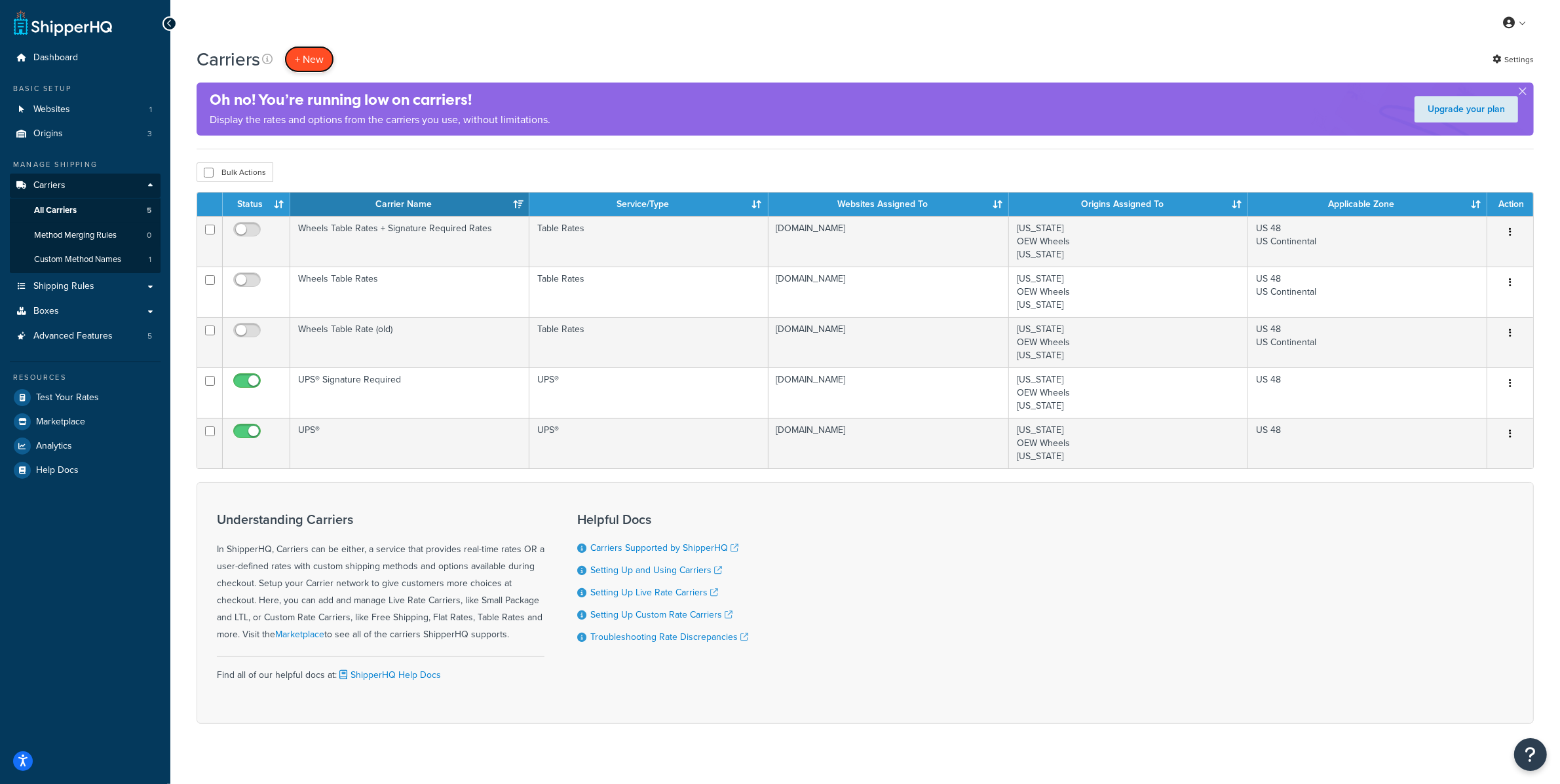
click at [316, 49] on button "+ New" at bounding box center [309, 59] width 50 height 27
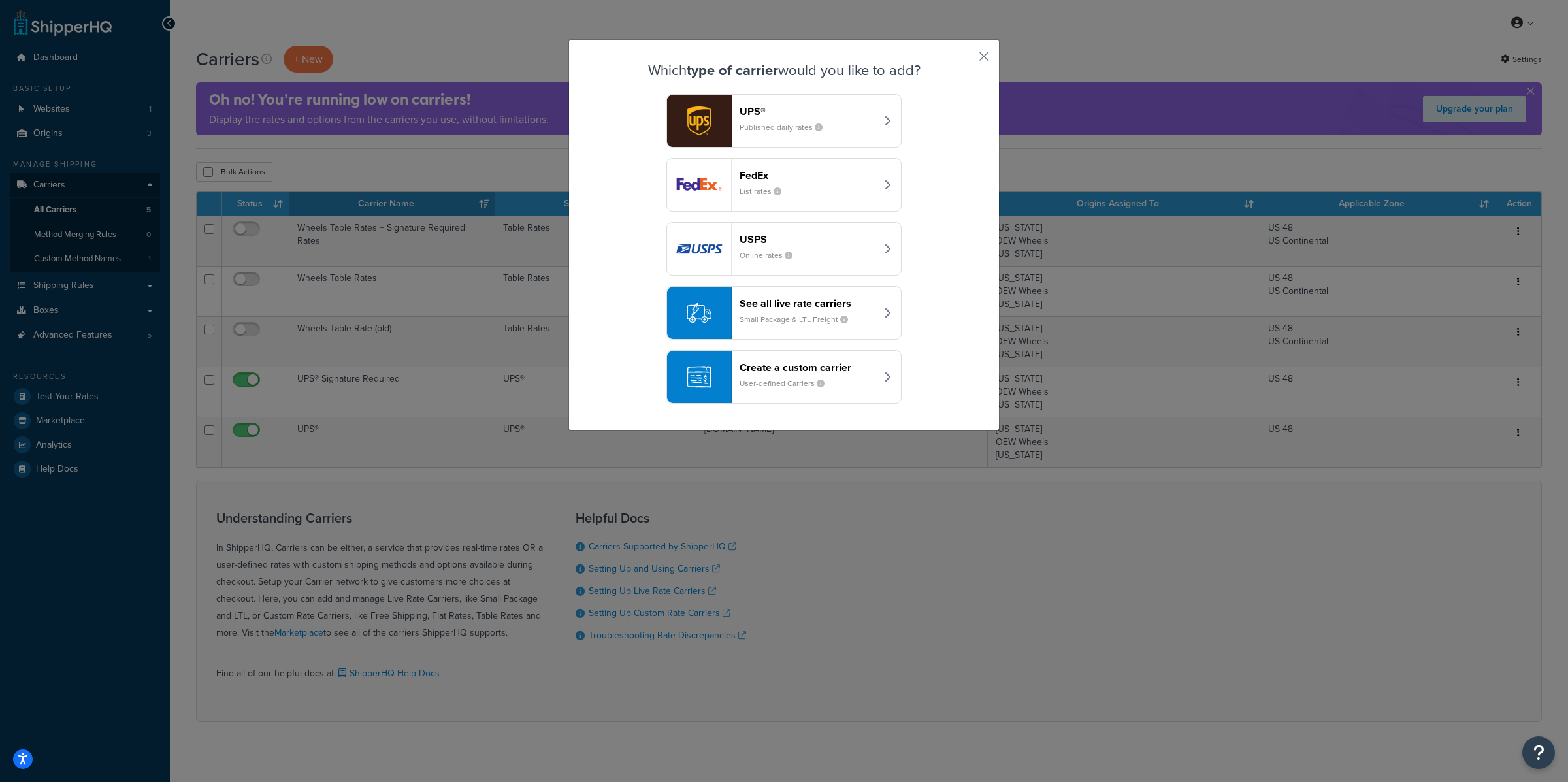
click at [769, 328] on div "See all live rate carriers Small Package & LTL Freight" at bounding box center [807, 312] width 136 height 31
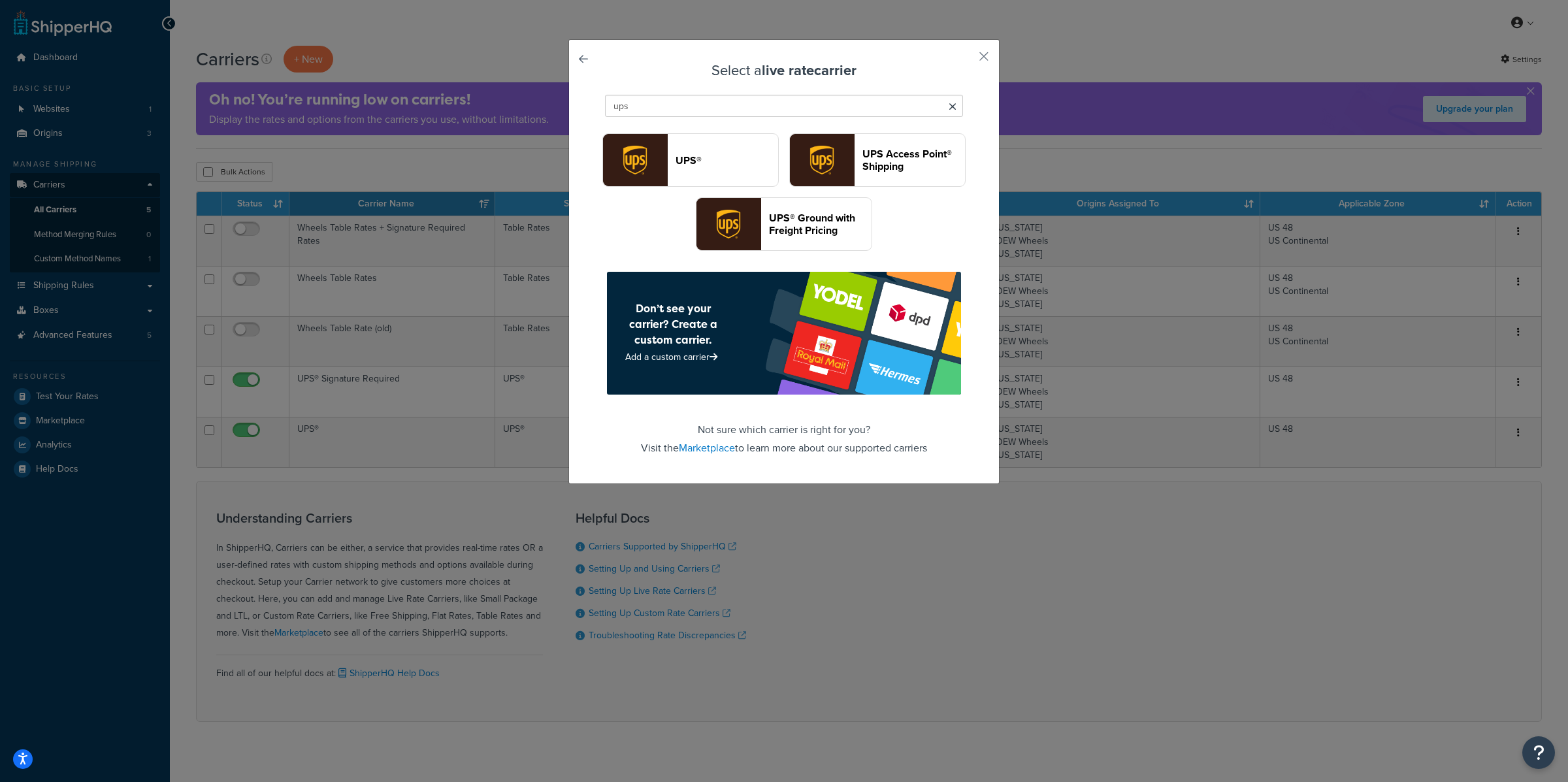
type input "ups"
click at [966, 60] on button "button" at bounding box center [965, 62] width 4 height 4
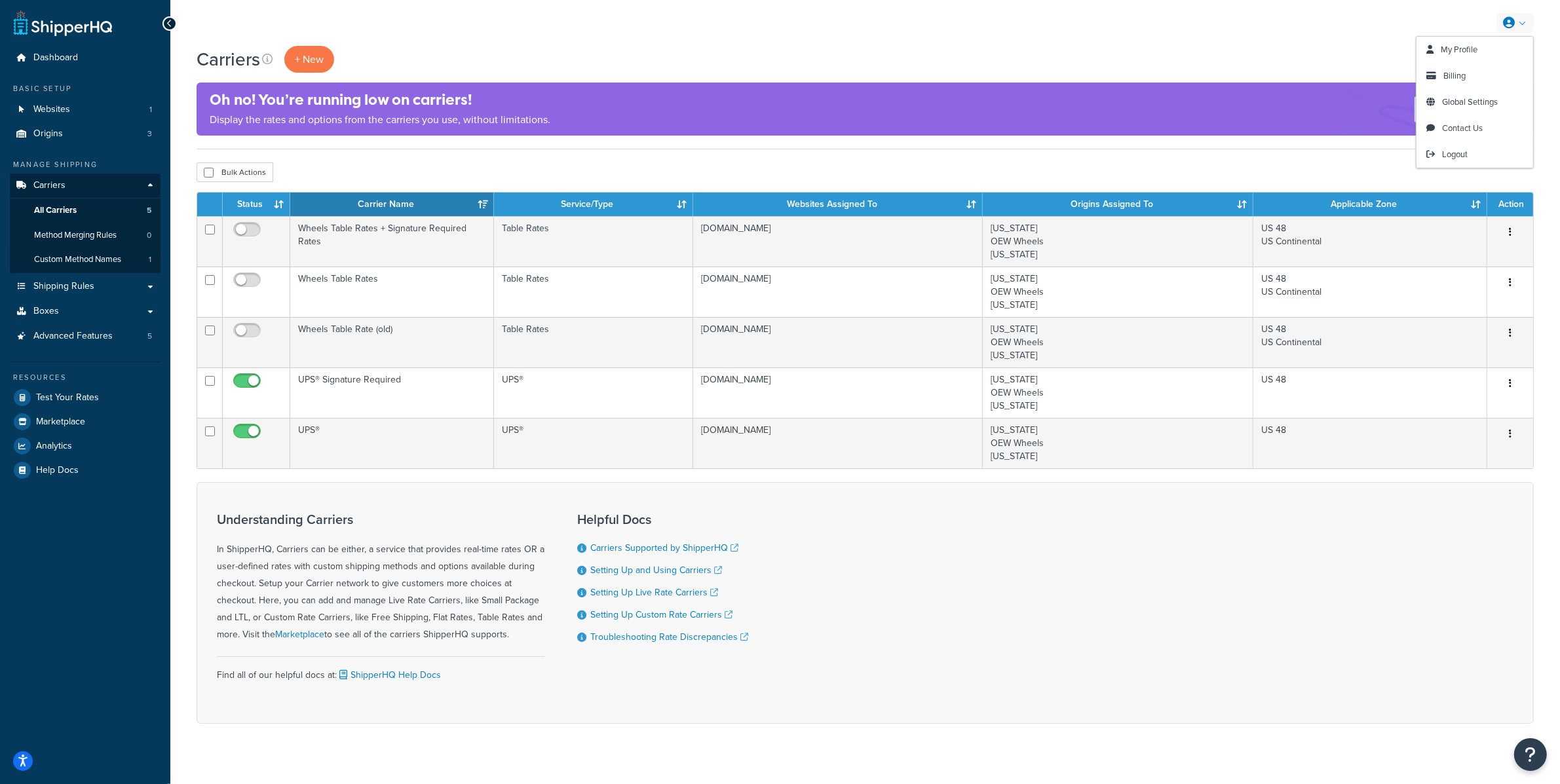
click at [1520, 18] on link at bounding box center [1515, 23] width 38 height 20
click at [1456, 155] on span "Logout" at bounding box center [1454, 155] width 26 height 13
